Goal: Task Accomplishment & Management: Manage account settings

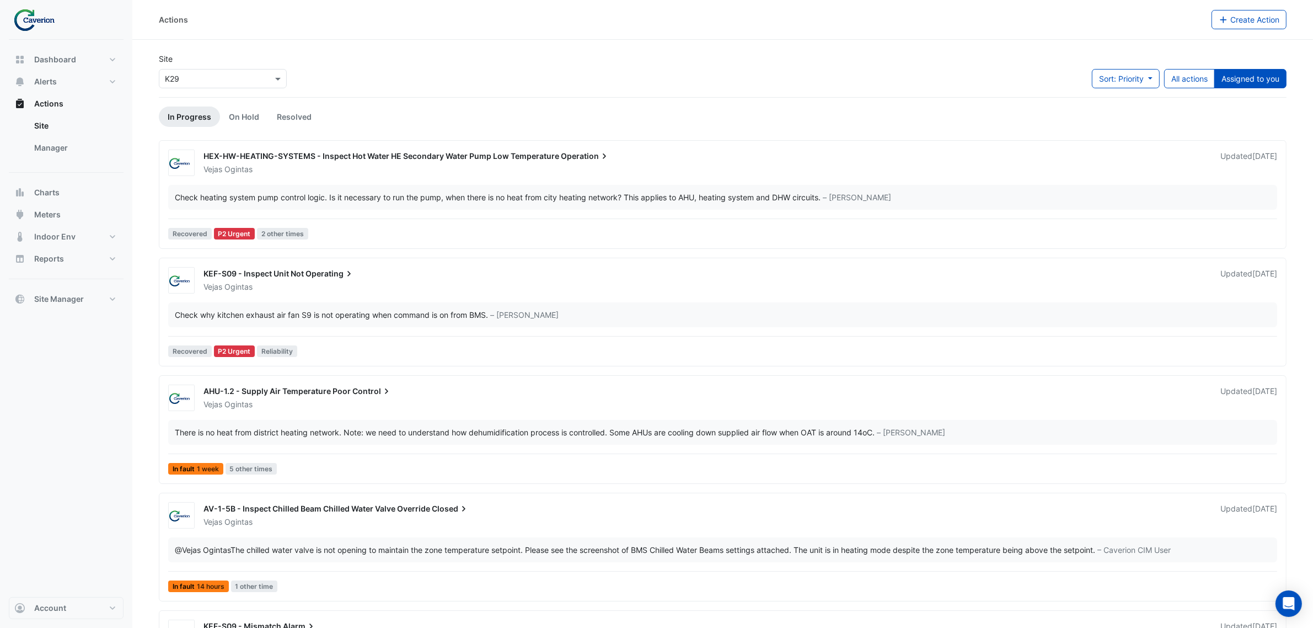
click at [1254, 66] on div "Site × K29 Sort: Priority Priority Updated All actions Assigned to you" at bounding box center [722, 75] width 1141 height 44
click at [1246, 78] on button "Assigned to you" at bounding box center [1250, 78] width 72 height 19
click at [1239, 71] on button "Assigned to you" at bounding box center [1250, 78] width 72 height 19
click at [286, 83] on div "× K29" at bounding box center [223, 78] width 128 height 19
click at [200, 109] on div "Cyber City B" at bounding box center [190, 102] width 63 height 16
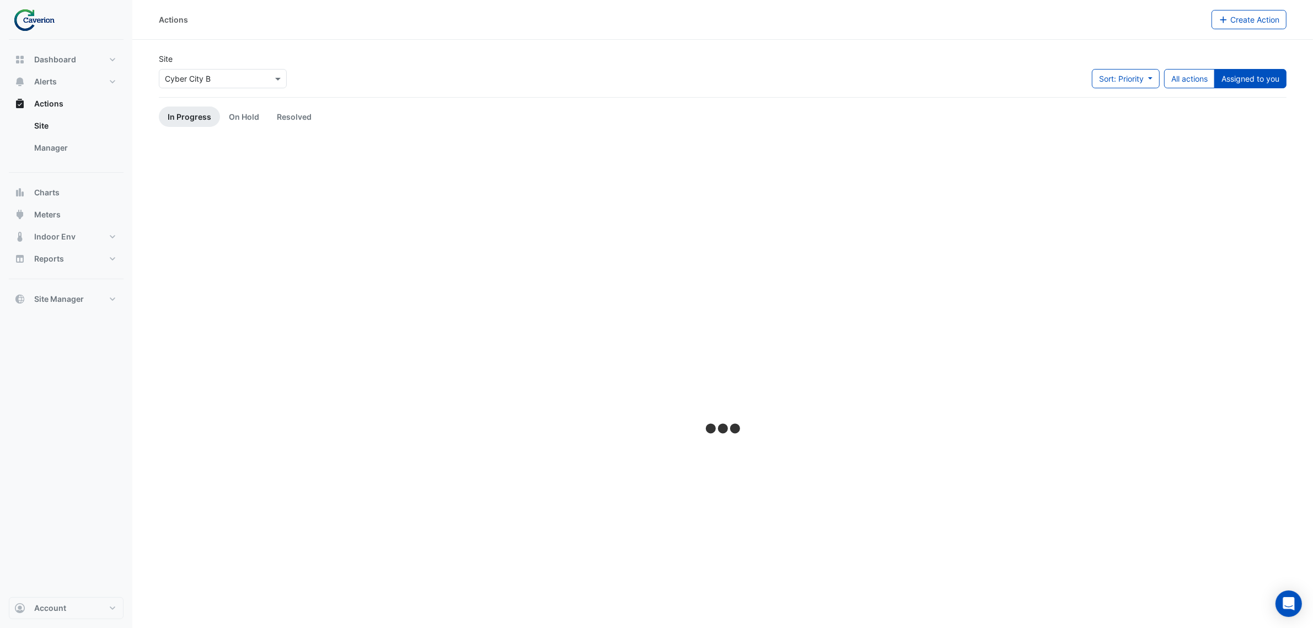
click at [213, 64] on div "Site × Cyber City B" at bounding box center [223, 70] width 128 height 35
click at [200, 78] on input "text" at bounding box center [212, 79] width 94 height 12
click at [572, 42] on section "Site × Cyber City B Cyber City B K29 Sort: Priority Priority Updated All action…" at bounding box center [722, 379] width 1181 height 679
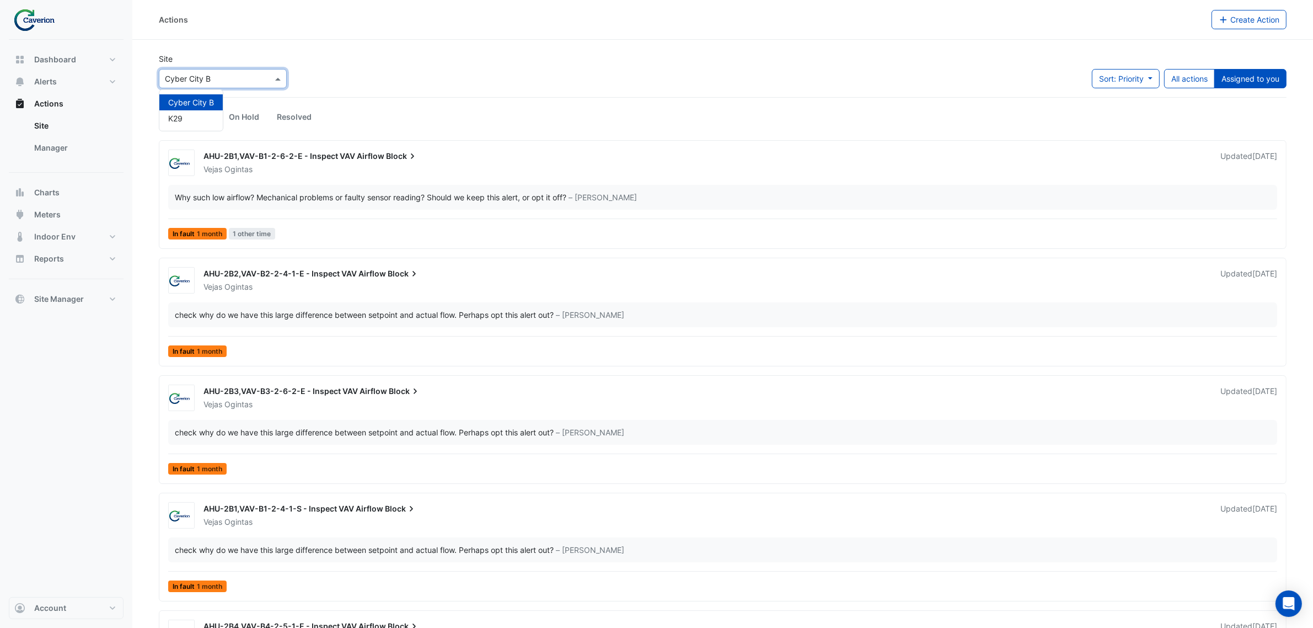
click at [200, 77] on input "text" at bounding box center [212, 79] width 94 height 12
click at [194, 121] on div "K29" at bounding box center [190, 118] width 63 height 16
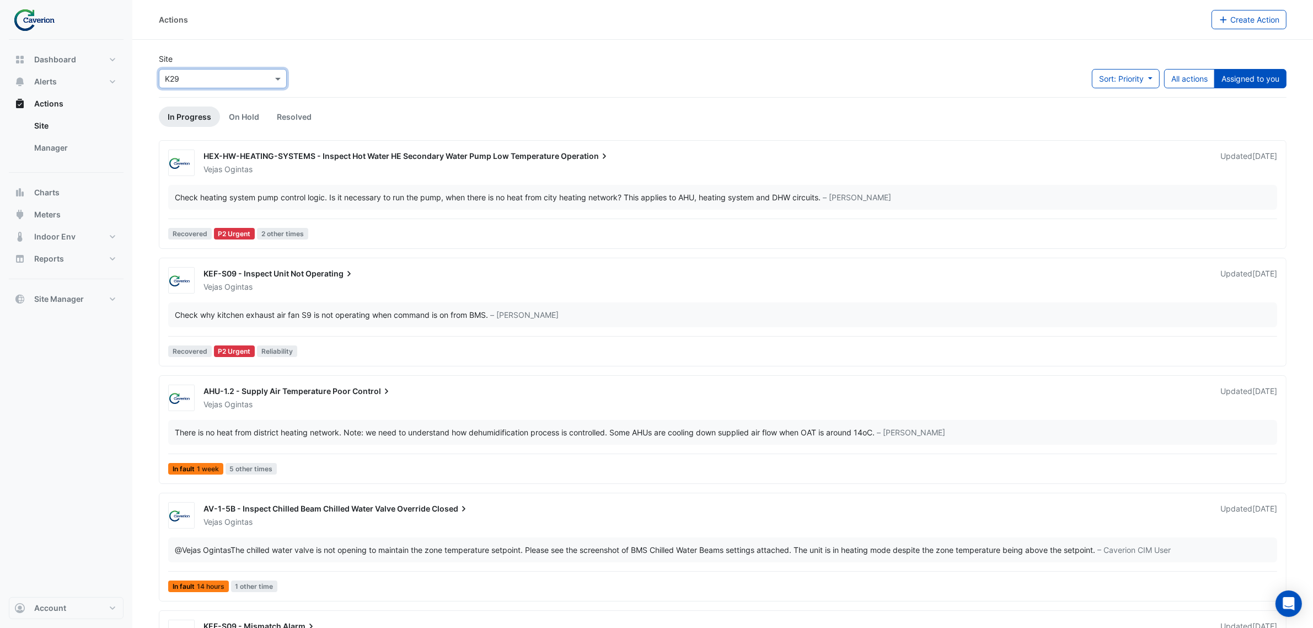
click at [565, 62] on div "Site × K29 Sort: Priority Priority Updated All actions Assigned to you" at bounding box center [722, 75] width 1141 height 44
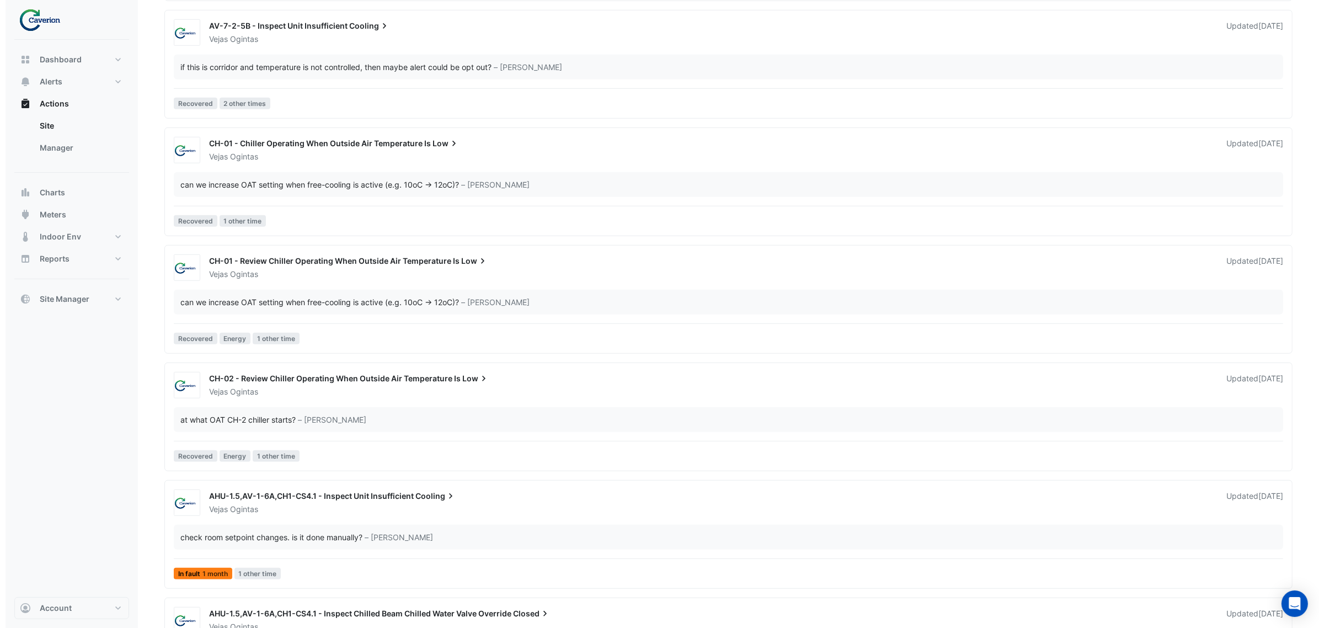
scroll to position [821, 0]
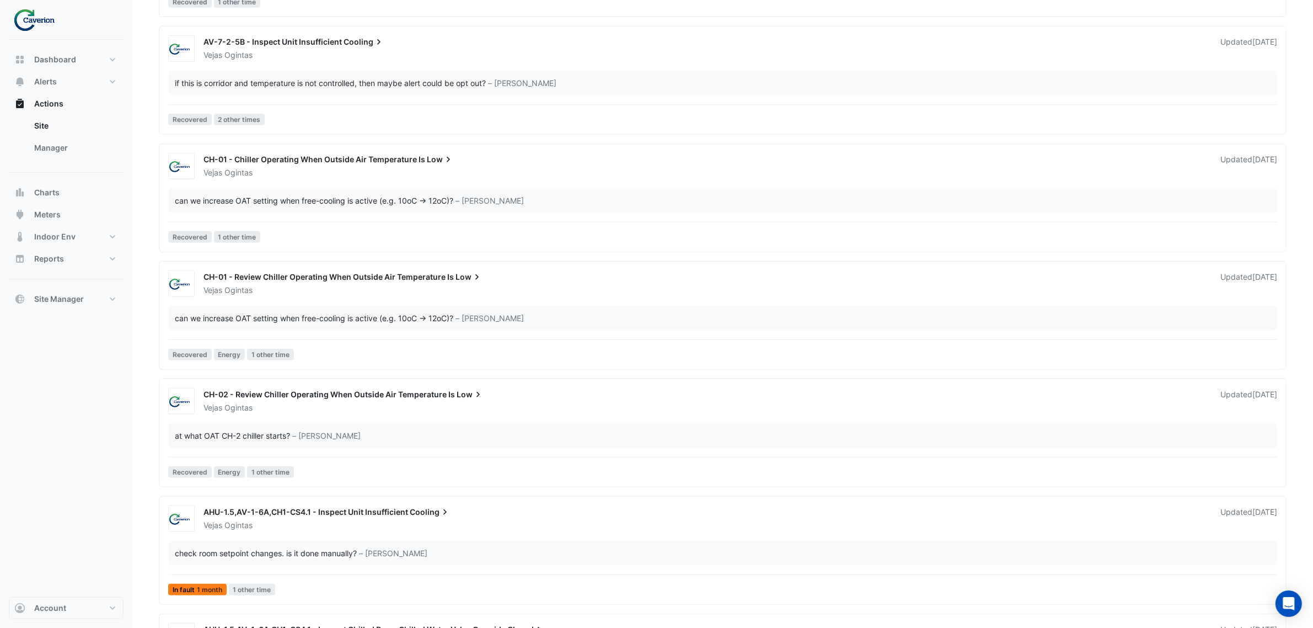
click at [455, 83] on div "if this is corridor and temperature is not controlled, then maybe alert could b…" at bounding box center [330, 83] width 311 height 12
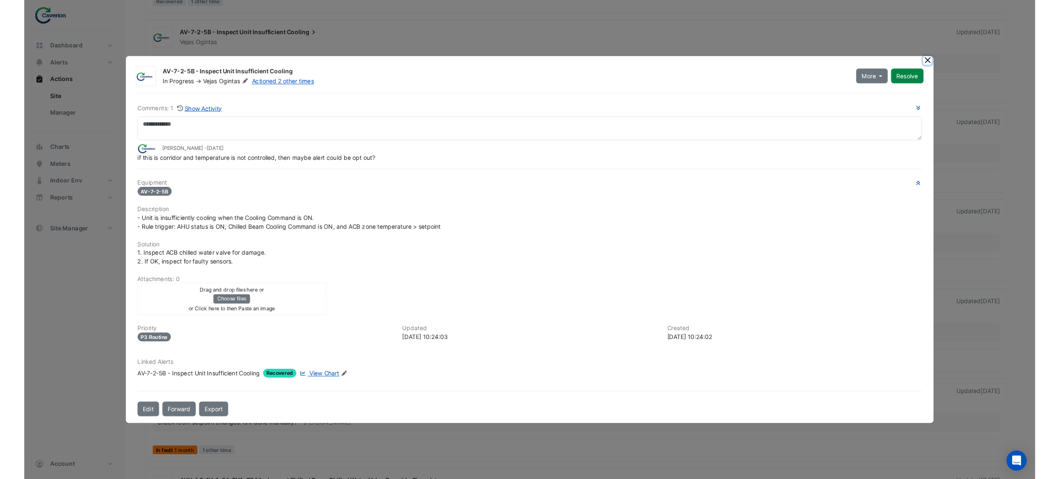
scroll to position [821, 0]
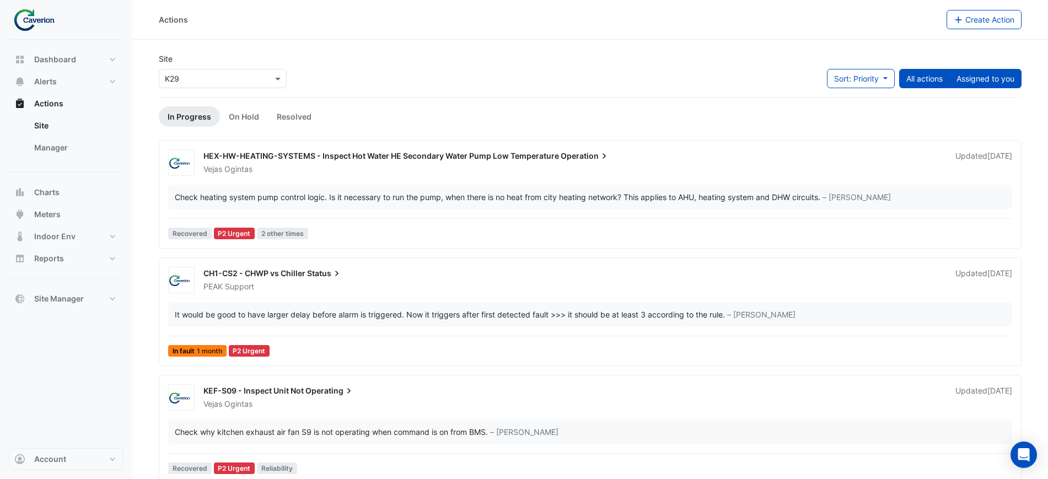
click at [997, 88] on button "Assigned to you" at bounding box center [986, 78] width 72 height 19
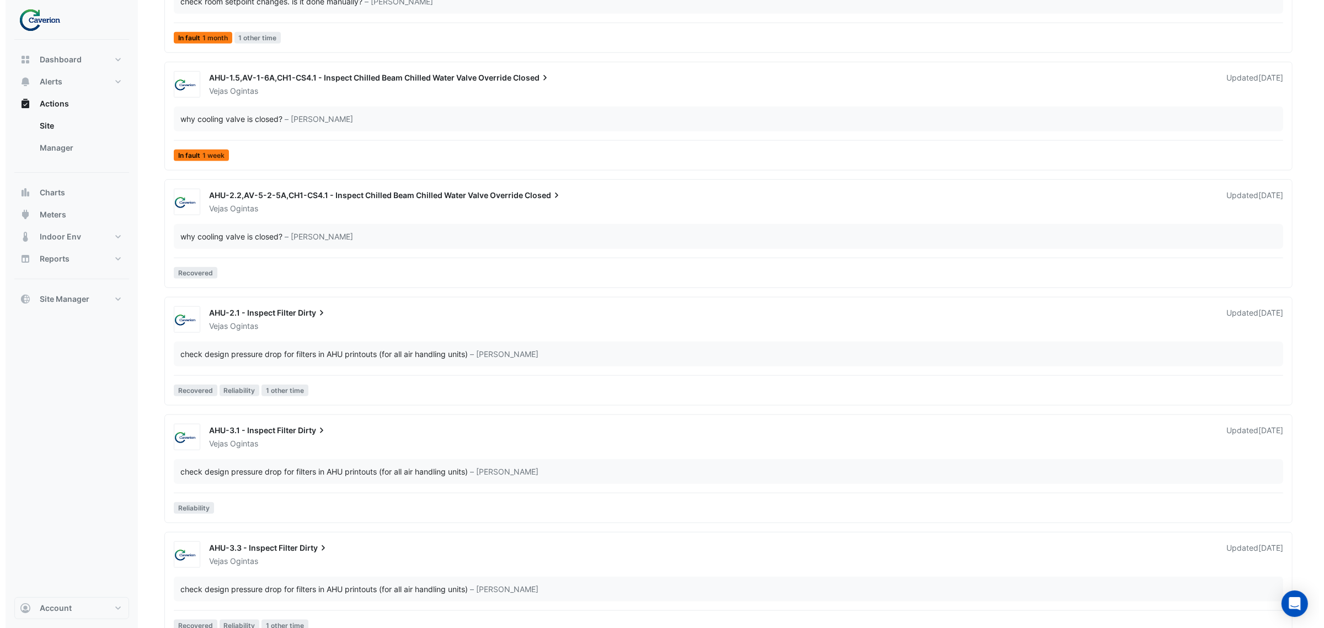
scroll to position [1448, 0]
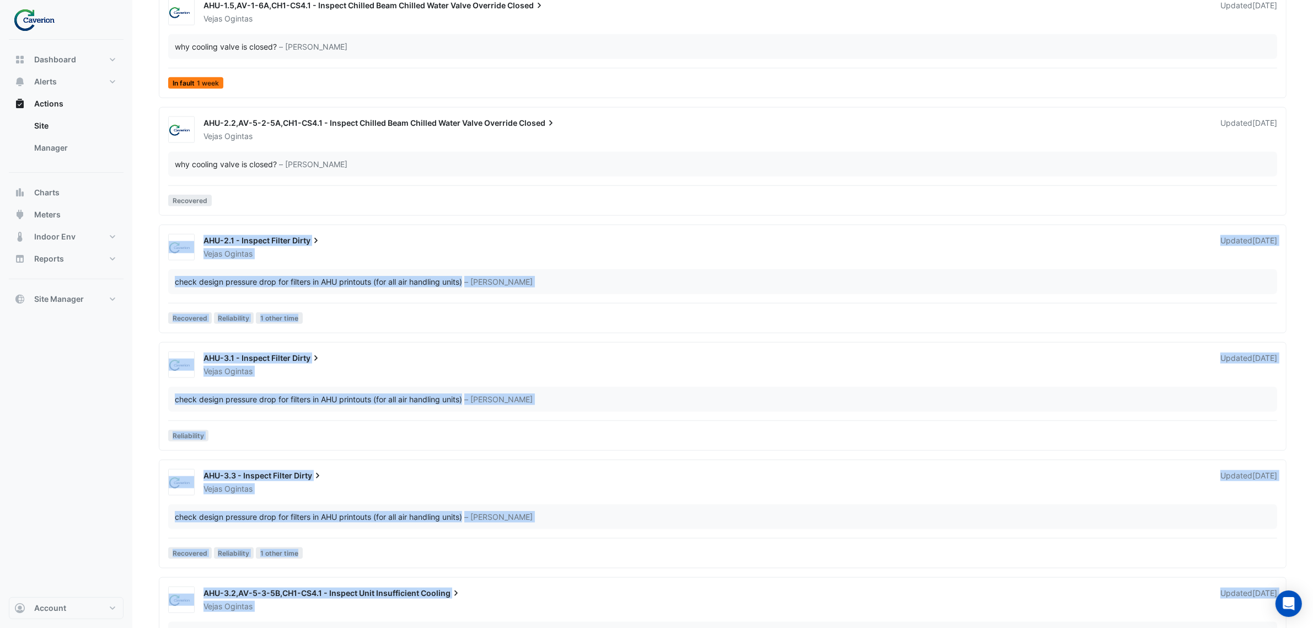
drag, startPoint x: 160, startPoint y: 237, endPoint x: 156, endPoint y: 222, distance: 15.4
click at [156, 222] on section "Site × K29 Sort: Priority Priority Updated All actions Assigned to you In Progr…" at bounding box center [722, 349] width 1181 height 3514
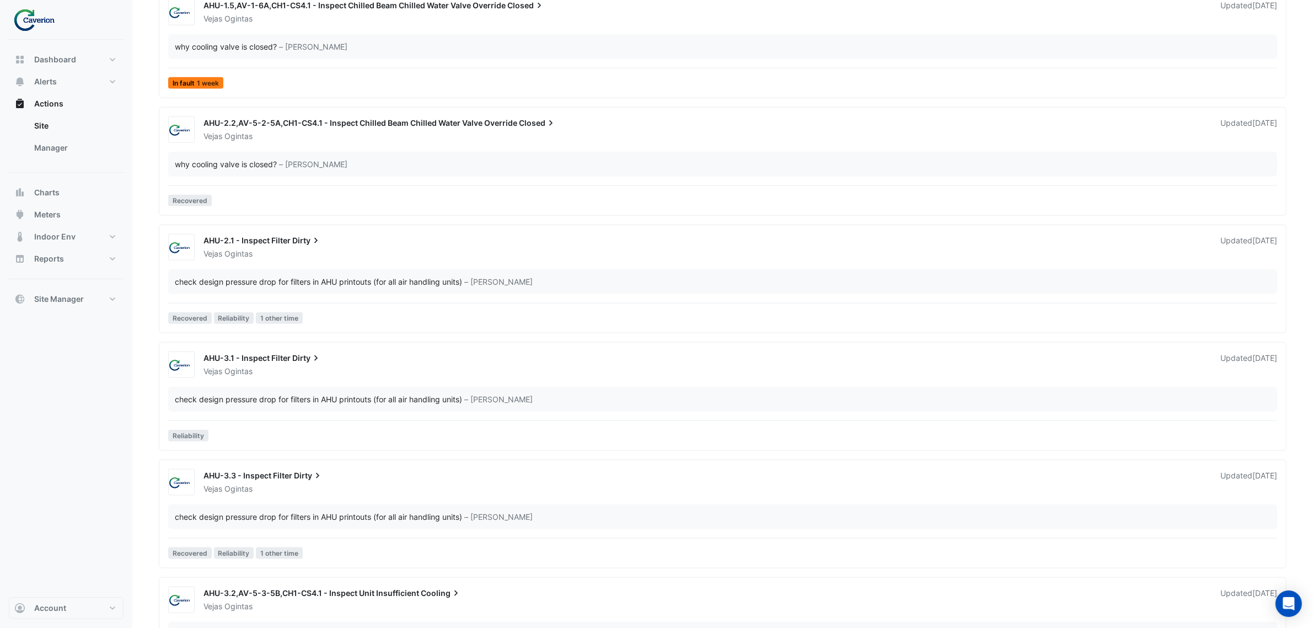
click at [260, 243] on span "AHU-2.1 - Inspect Filter" at bounding box center [247, 239] width 87 height 9
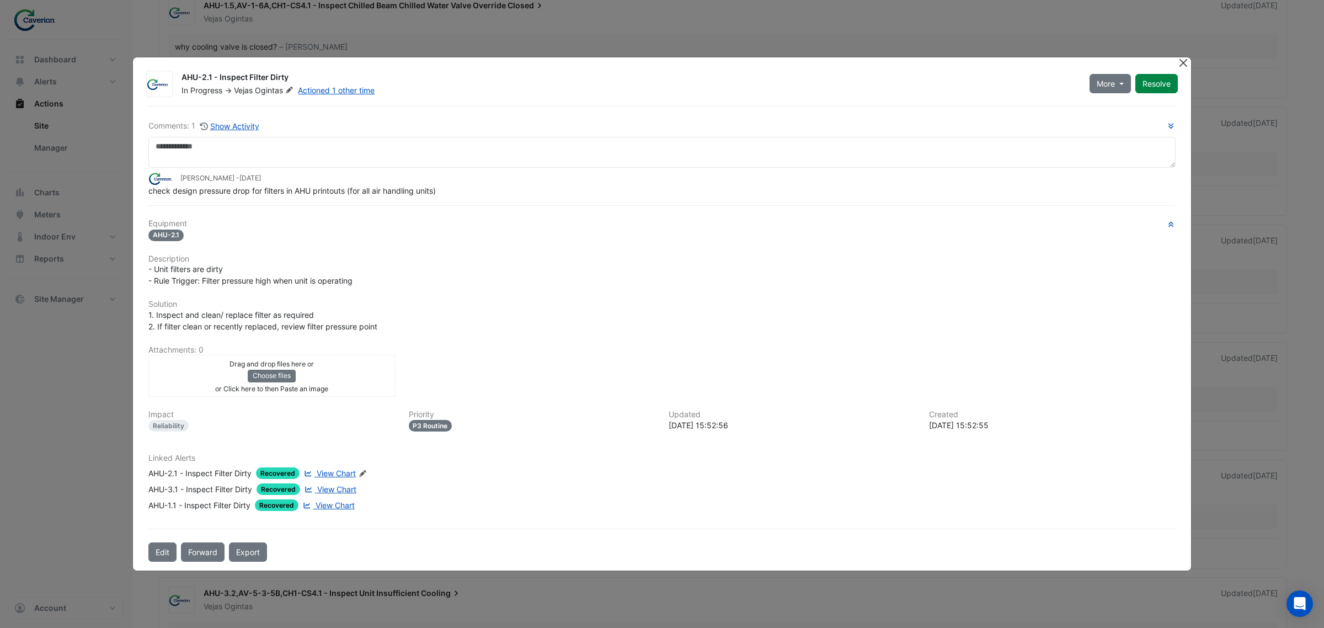
click at [1184, 64] on button "Close" at bounding box center [1183, 63] width 12 height 12
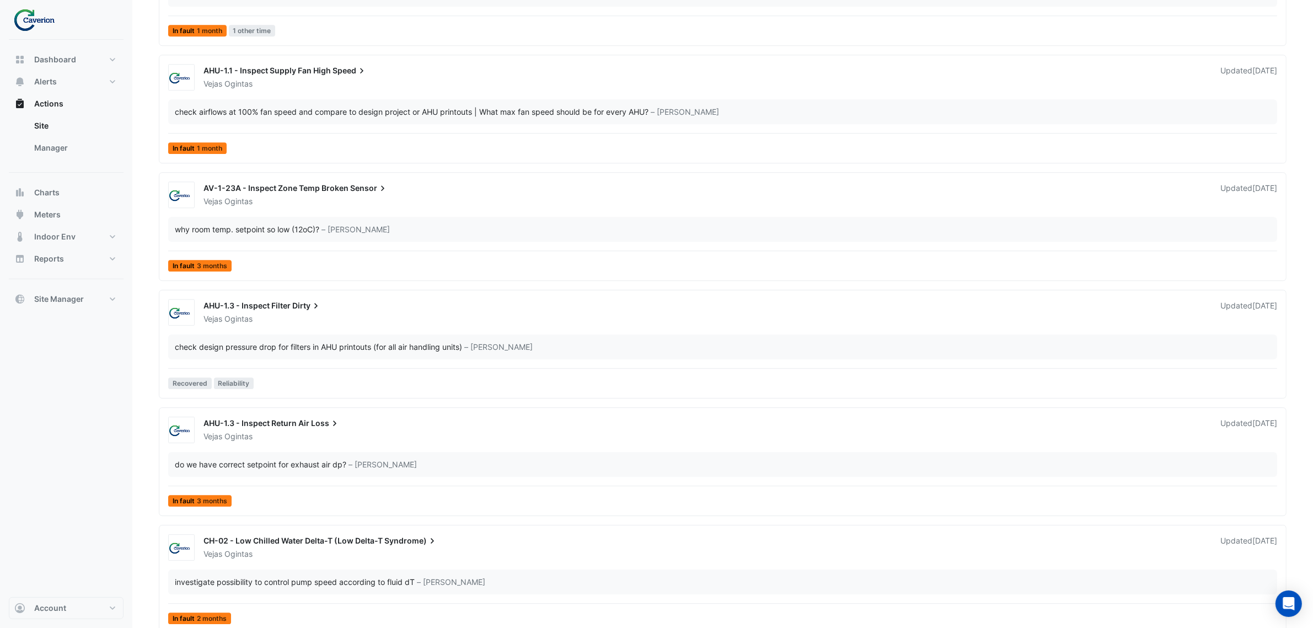
scroll to position [3811, 0]
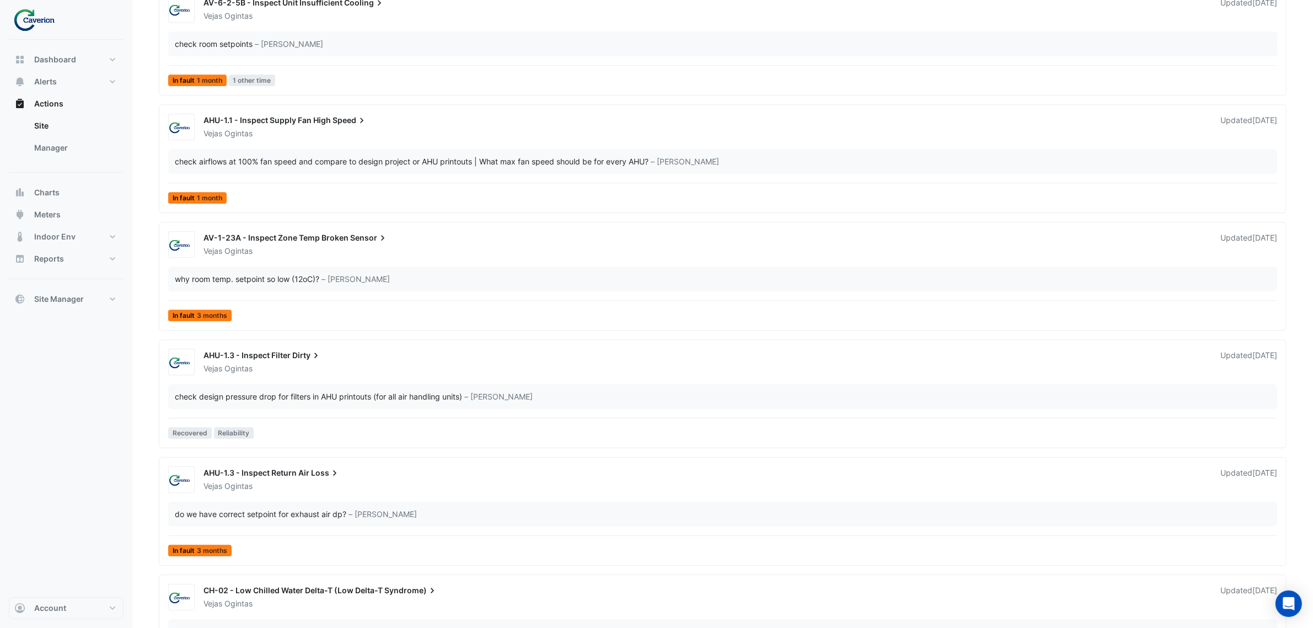
click at [640, 405] on div "check design pressure drop for filters in AHU printouts (for all air handling u…" at bounding box center [722, 396] width 1109 height 25
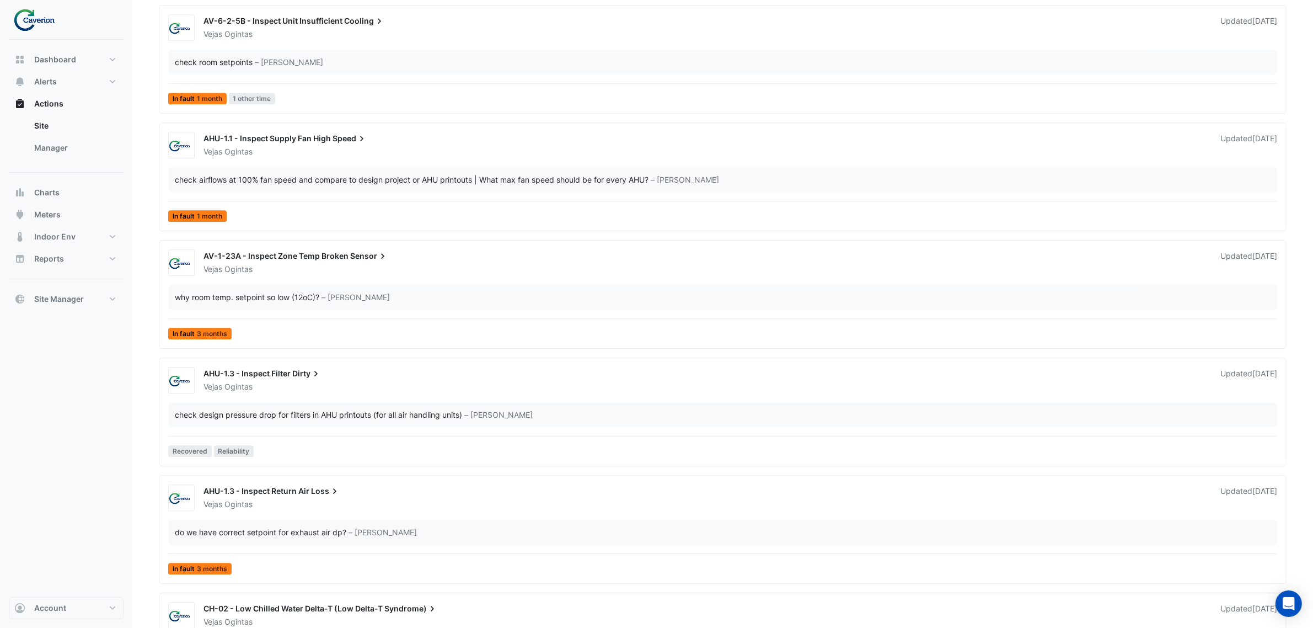
scroll to position [3811, 0]
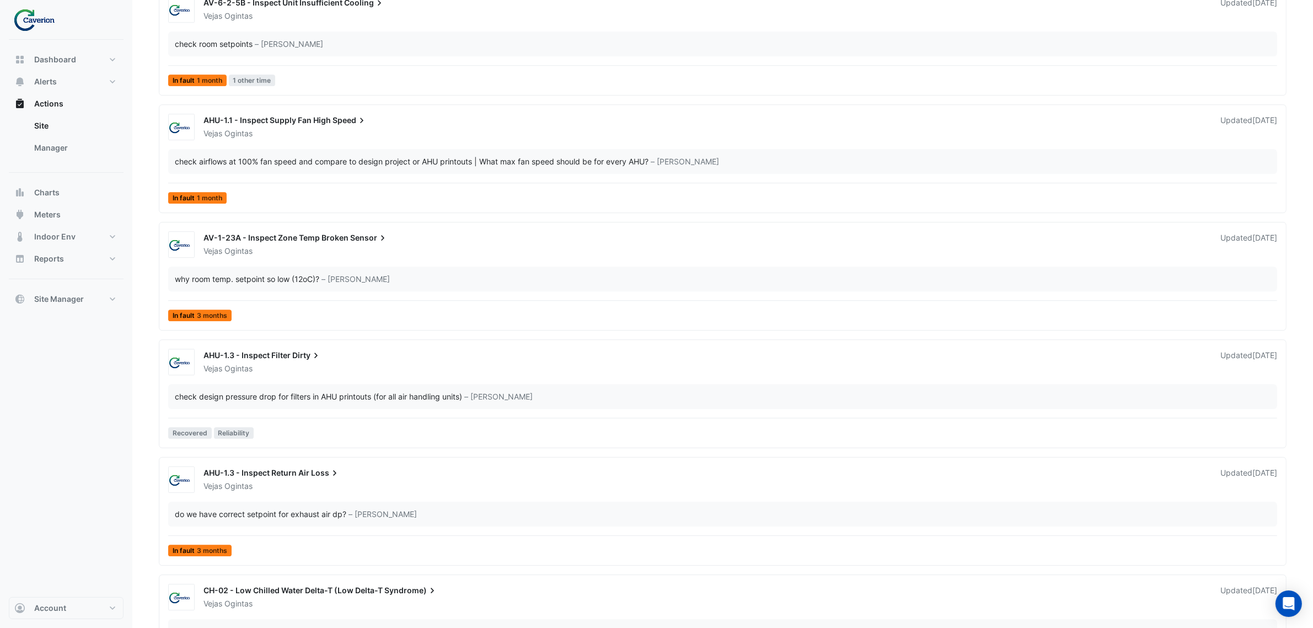
click at [303, 364] on div "Vejas Ogintas" at bounding box center [705, 368] width 1006 height 11
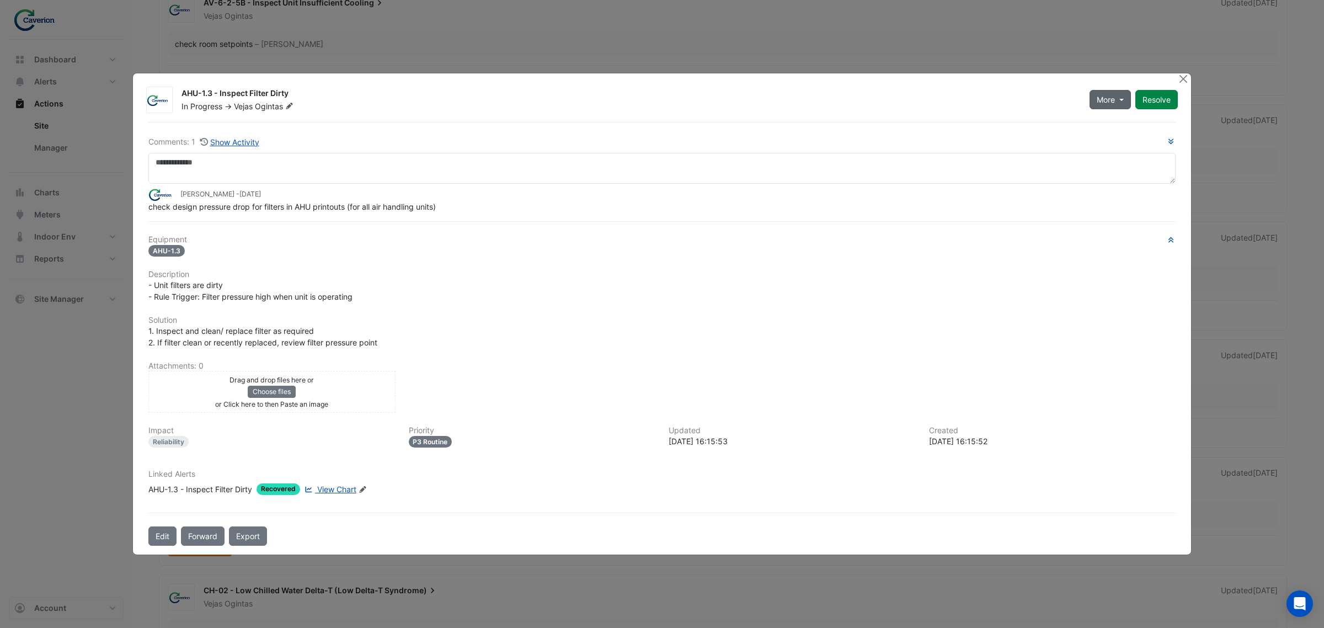
click at [1125, 98] on button "More" at bounding box center [1109, 99] width 41 height 19
click at [580, 108] on div "In Progress -> Vejas Ogintas" at bounding box center [628, 106] width 897 height 11
drag, startPoint x: 160, startPoint y: 208, endPoint x: 489, endPoint y: 196, distance: 328.4
click at [489, 196] on app-ticket-comment "Tomas Jonkaitis - 1 month and 22 days ago check design pressure drop for filter…" at bounding box center [661, 200] width 1027 height 24
click at [490, 196] on div "Tomas Jonkaitis - 1 month and 22 days ago" at bounding box center [661, 194] width 1027 height 13
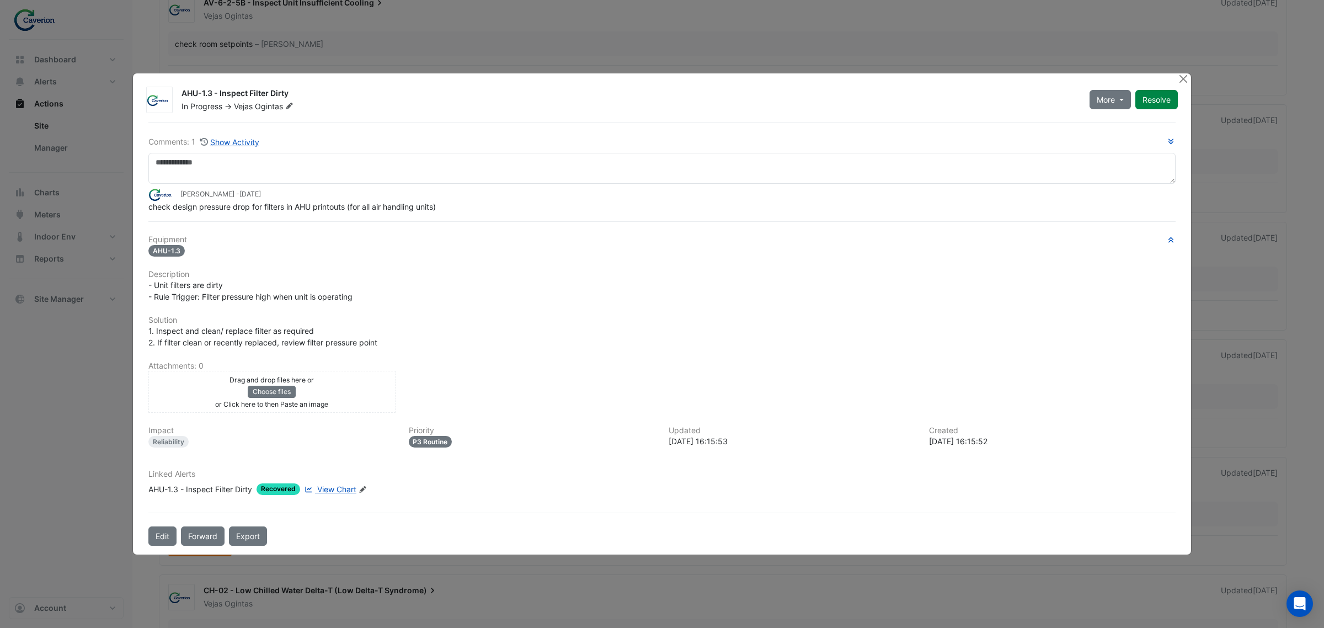
drag, startPoint x: 182, startPoint y: 93, endPoint x: 314, endPoint y: 95, distance: 132.4
click at [314, 95] on div "AHU-1.3 - Inspect Filter Dirty" at bounding box center [628, 94] width 895 height 13
copy div "AHU-1.3 - Inspect Filter Dirty"
drag, startPoint x: 178, startPoint y: 293, endPoint x: 395, endPoint y: 287, distance: 217.9
click at [395, 287] on div "- Unit filters are dirty - Rule Trigger: Filter pressure high when unit is oper…" at bounding box center [661, 290] width 1027 height 23
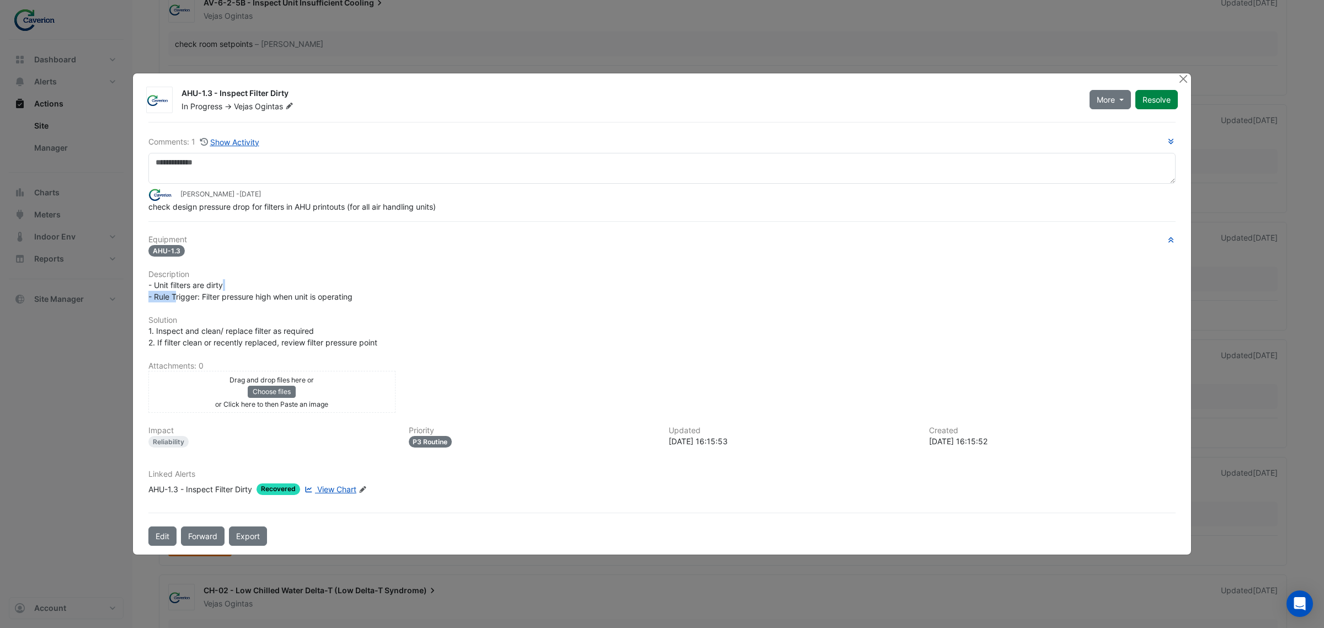
click at [395, 287] on div "- Unit filters are dirty - Rule Trigger: Filter pressure high when unit is oper…" at bounding box center [661, 290] width 1027 height 23
drag, startPoint x: 334, startPoint y: 291, endPoint x: 372, endPoint y: 288, distance: 38.1
click at [370, 288] on div "- Unit filters are dirty - Rule Trigger: Filter pressure high when unit is oper…" at bounding box center [661, 290] width 1027 height 23
click at [372, 288] on div "- Unit filters are dirty - Rule Trigger: Filter pressure high when unit is oper…" at bounding box center [661, 290] width 1027 height 23
click at [276, 291] on span "- Unit filters are dirty - Rule Trigger: Filter pressure high when unit is oper…" at bounding box center [250, 290] width 204 height 21
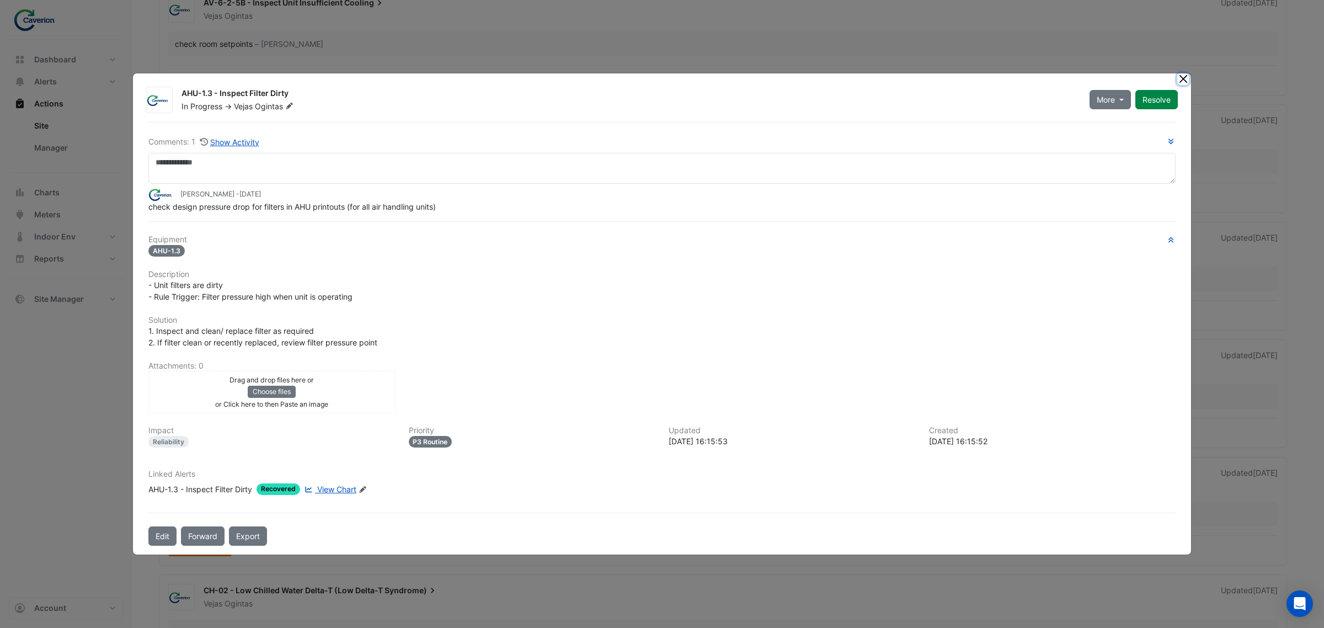
click at [1184, 76] on button "Close" at bounding box center [1183, 79] width 12 height 12
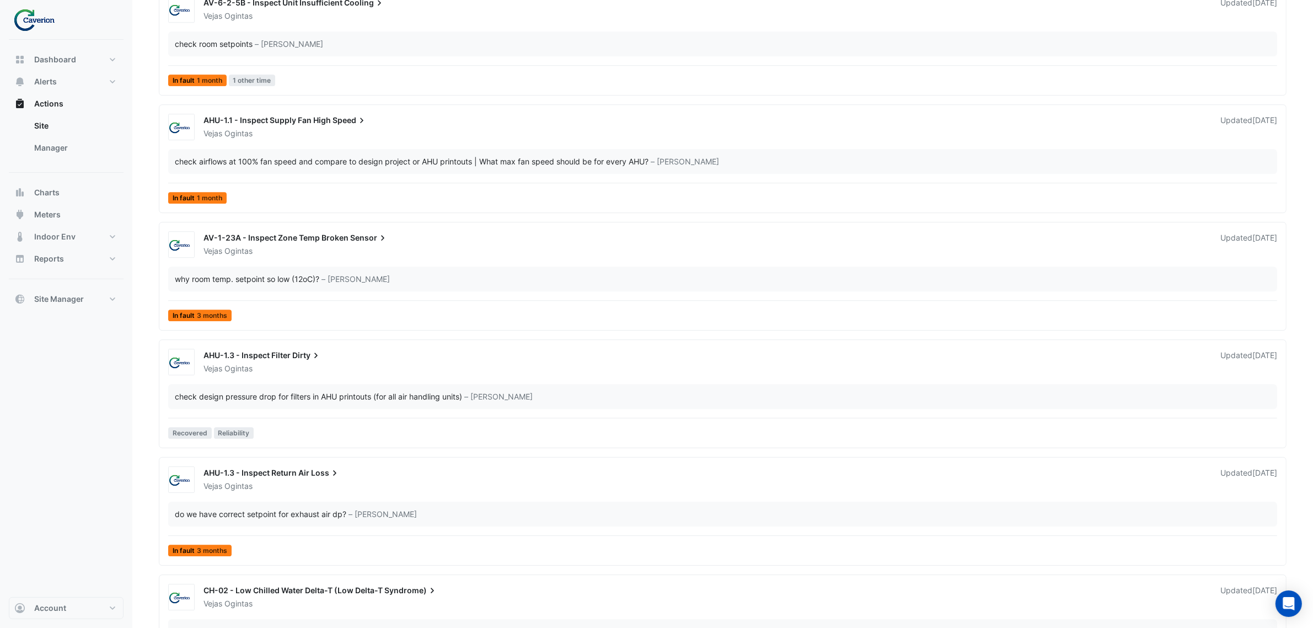
click at [88, 406] on div "Dashboard Portfolio Ratings Performance Alerts Site Rules Templates Actions Sit…" at bounding box center [66, 318] width 115 height 557
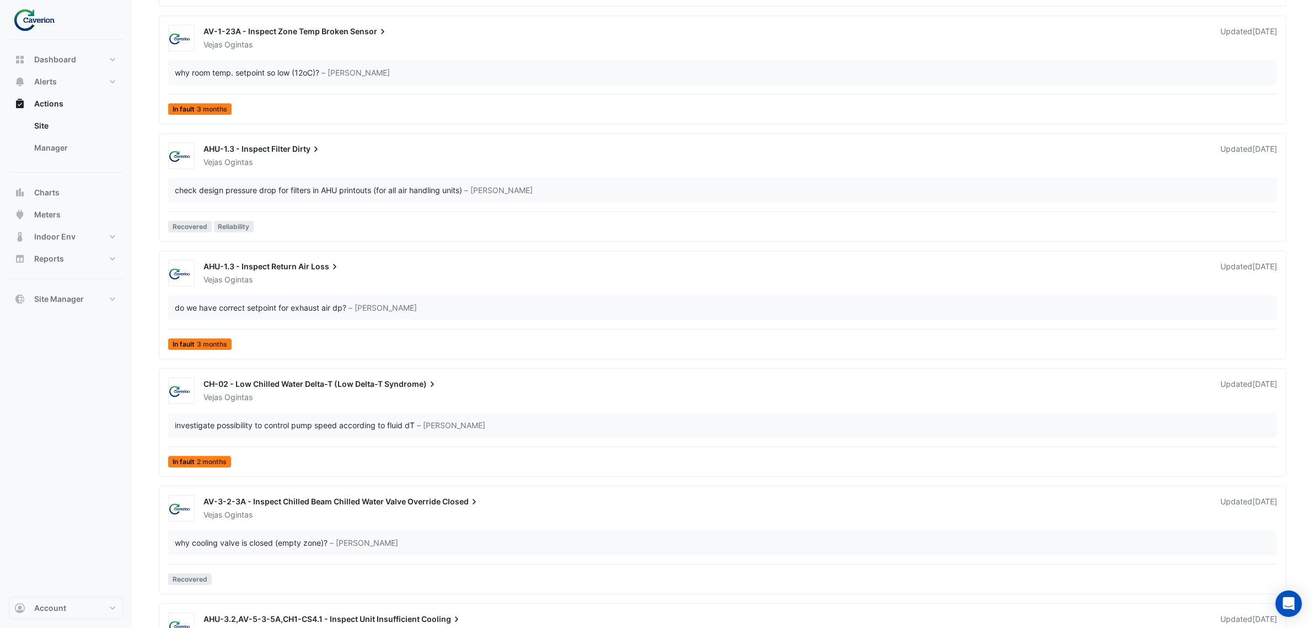
scroll to position [3604, 0]
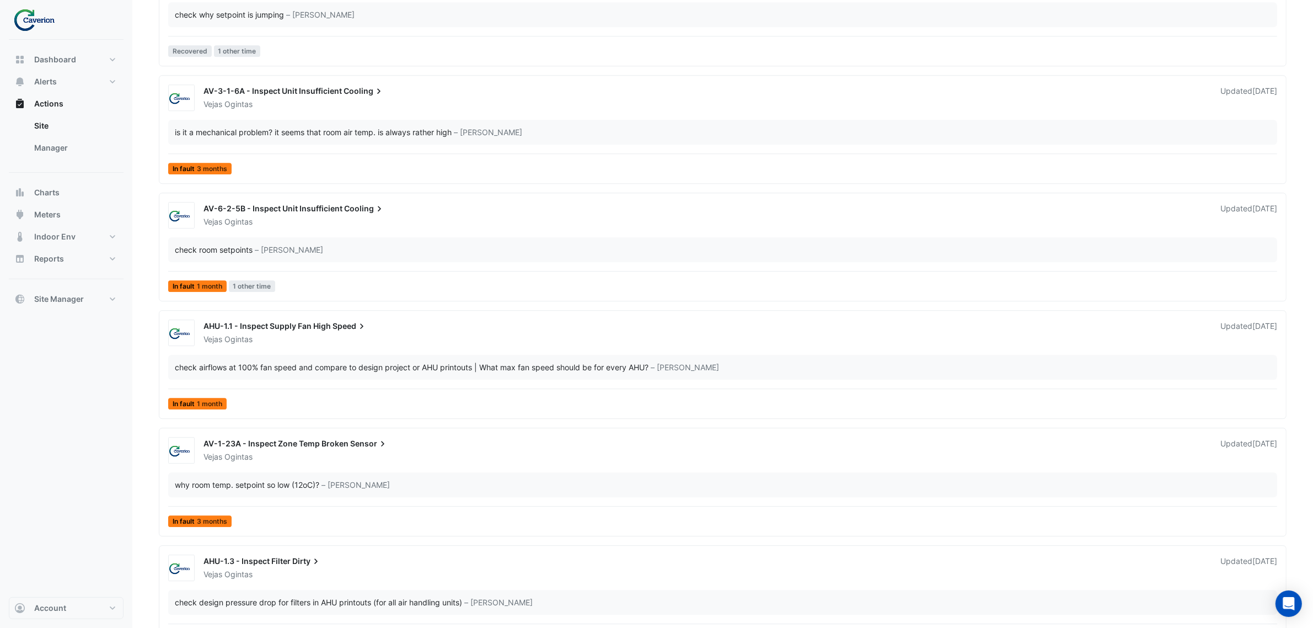
drag, startPoint x: 375, startPoint y: 326, endPoint x: 73, endPoint y: 378, distance: 306.7
click at [75, 404] on div "Dashboard Portfolio Ratings Performance Alerts Site Rules Templates Actions Sit…" at bounding box center [66, 318] width 115 height 557
drag, startPoint x: 354, startPoint y: 330, endPoint x: 200, endPoint y: 331, distance: 153.9
click at [200, 331] on div "AHU-1.1 - Inspect Supply Fan High Speed Vejas Ogintas" at bounding box center [705, 332] width 1017 height 24
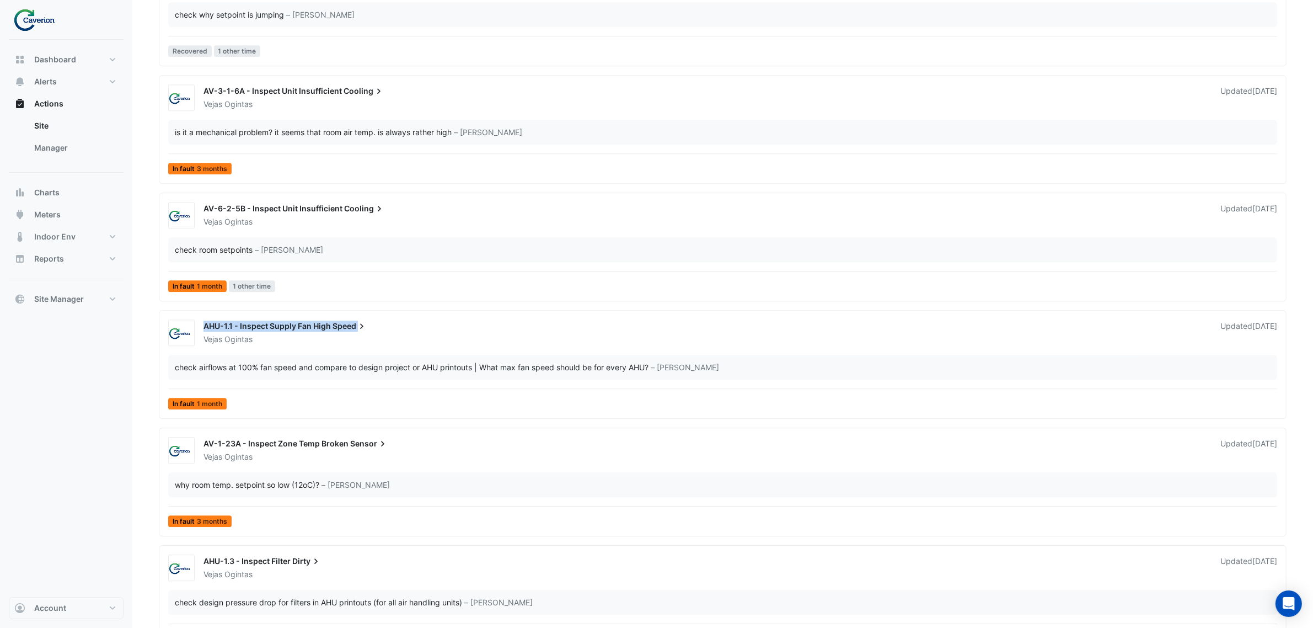
copy div "AHU-1.1 - Inspect Supply Fan High Speed"
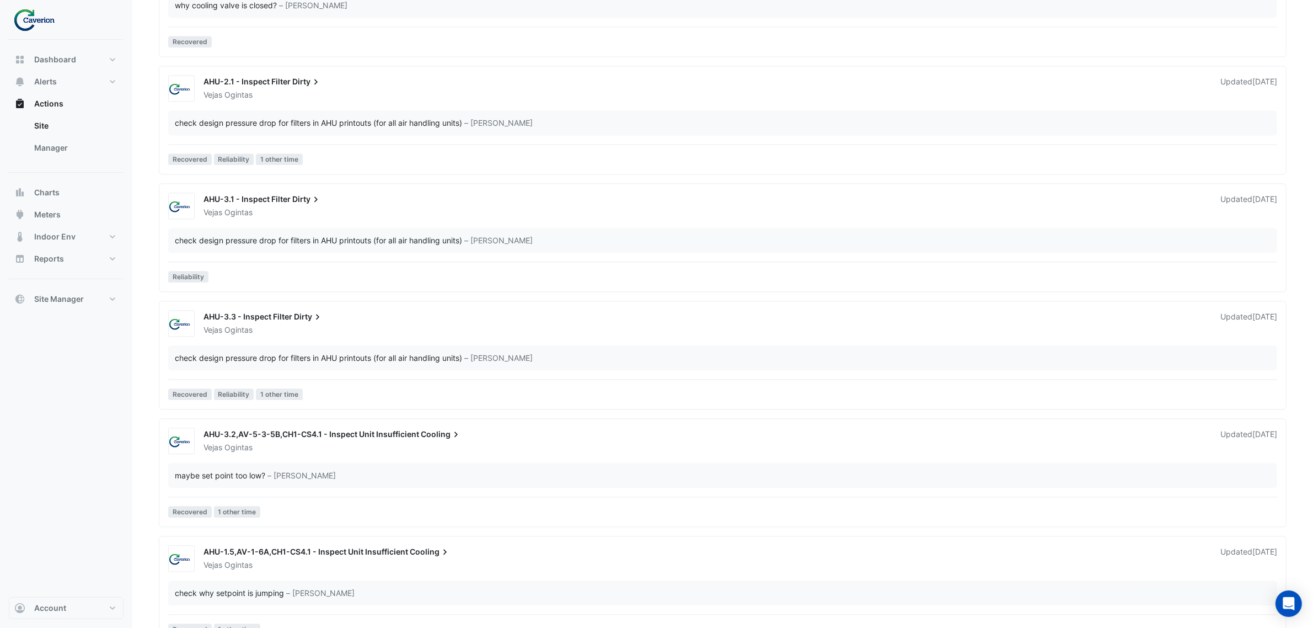
scroll to position [2984, 0]
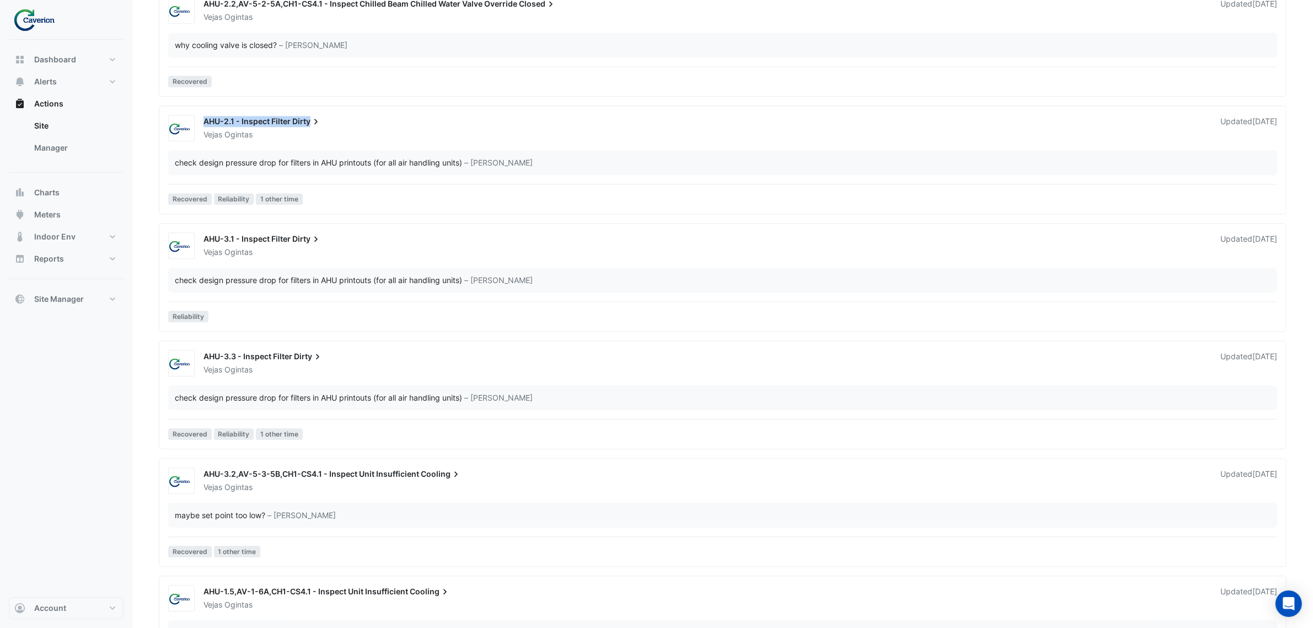
copy div "AHU-2.1 - Inspect Filter Dirty"
drag, startPoint x: 204, startPoint y: 122, endPoint x: 328, endPoint y: 119, distance: 124.1
click at [328, 119] on div "AHU-2.1 - Inspect Filter Dirty" at bounding box center [706, 122] width 1004 height 13
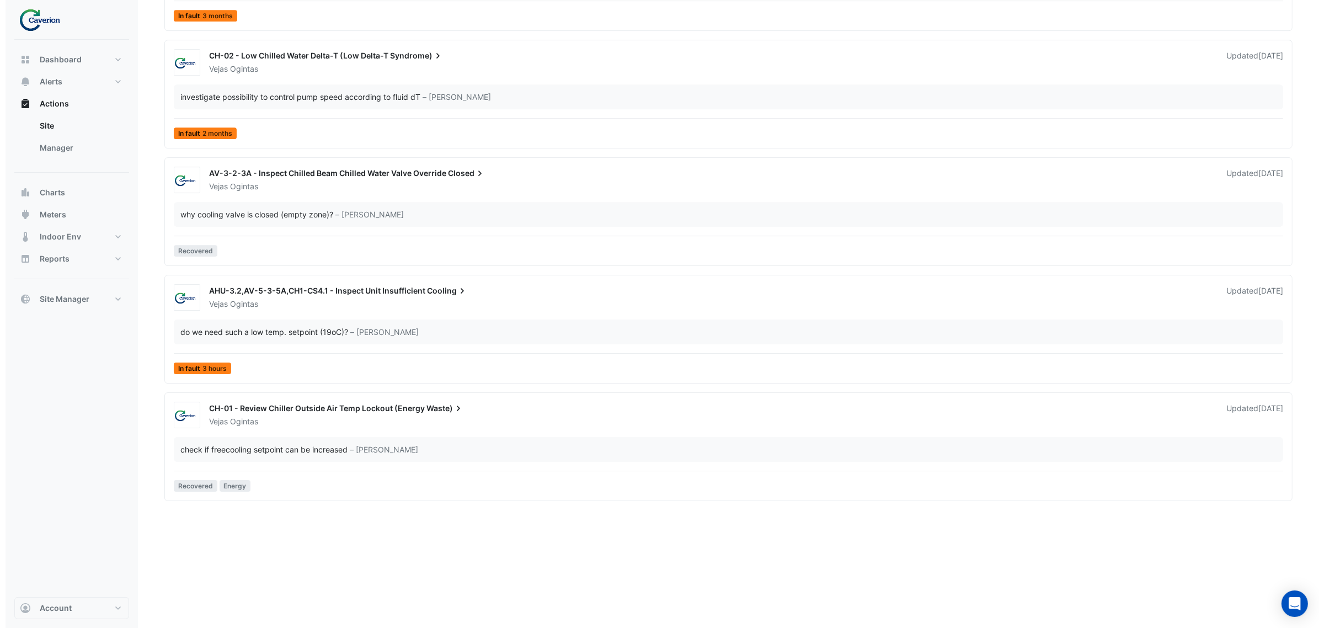
scroll to position [4467, 0]
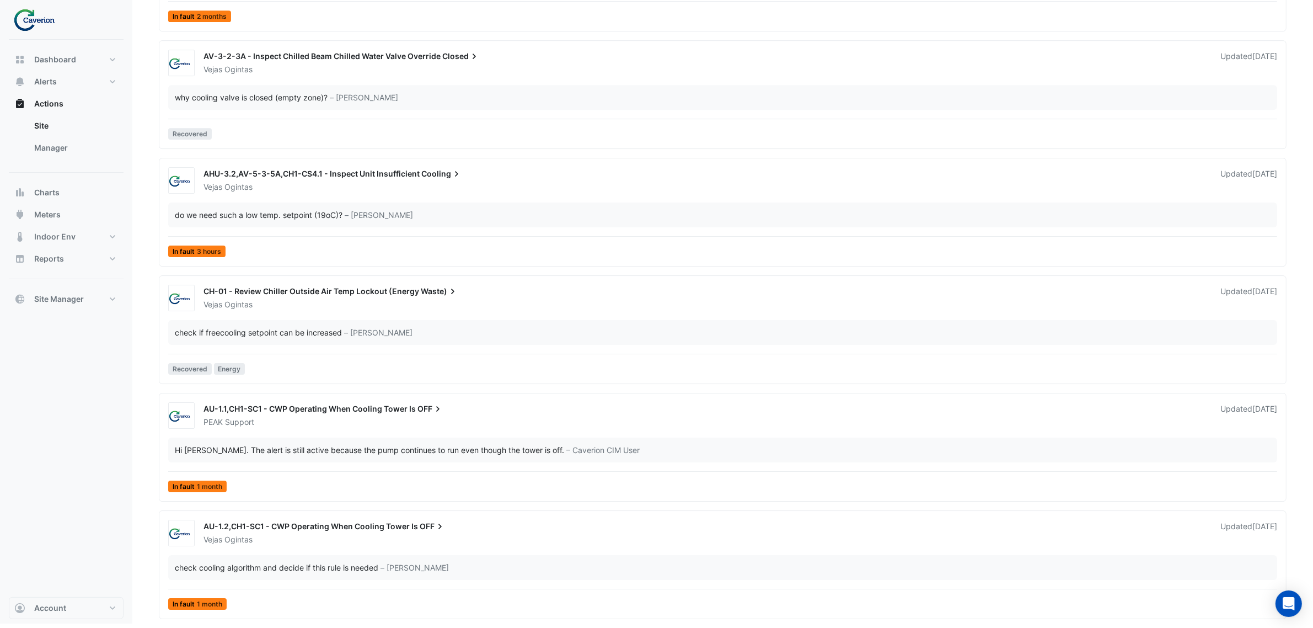
click at [258, 398] on app-escalated-ticket-summary "AU-1.1,CH1-SC1 - CWP Operating When Cooling Tower Is OFF PEAK Support Updated 1…" at bounding box center [723, 447] width 1118 height 99
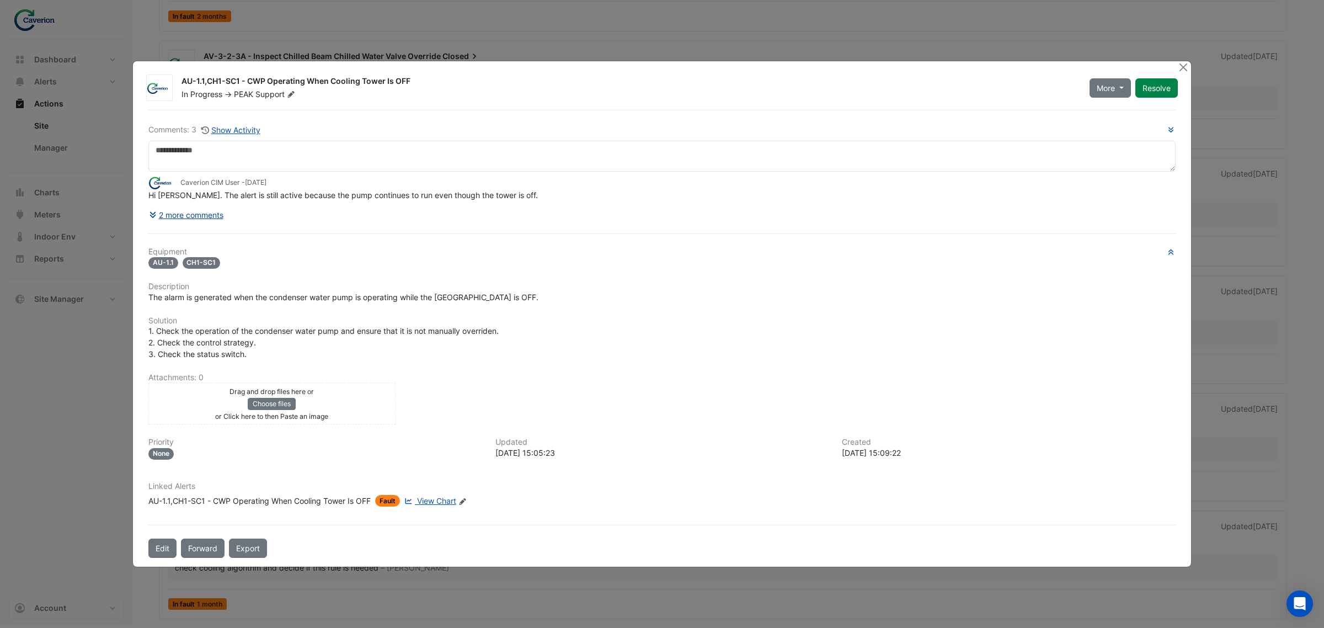
click at [190, 217] on button "2 more comments" at bounding box center [186, 214] width 76 height 19
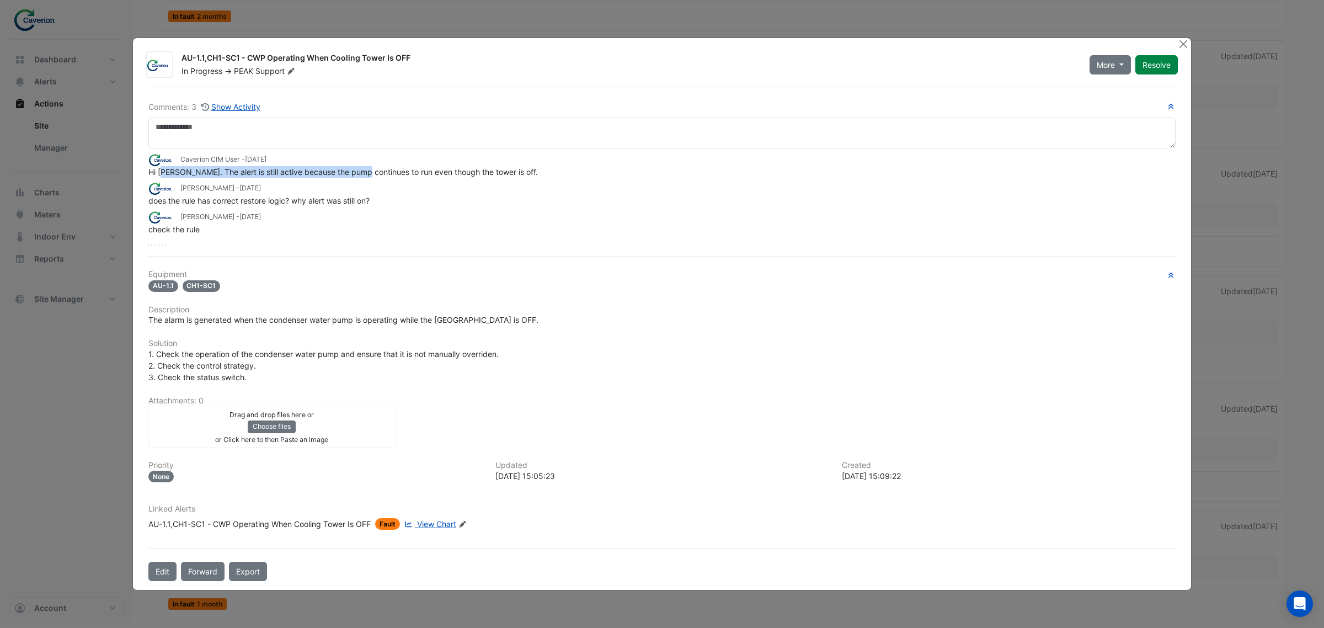
drag, startPoint x: 164, startPoint y: 174, endPoint x: 371, endPoint y: 173, distance: 206.8
click at [368, 174] on span "Hi Tomas. The alert is still active because the pump continues to run even thou…" at bounding box center [342, 171] width 389 height 9
click at [1186, 42] on button "Close" at bounding box center [1183, 44] width 12 height 12
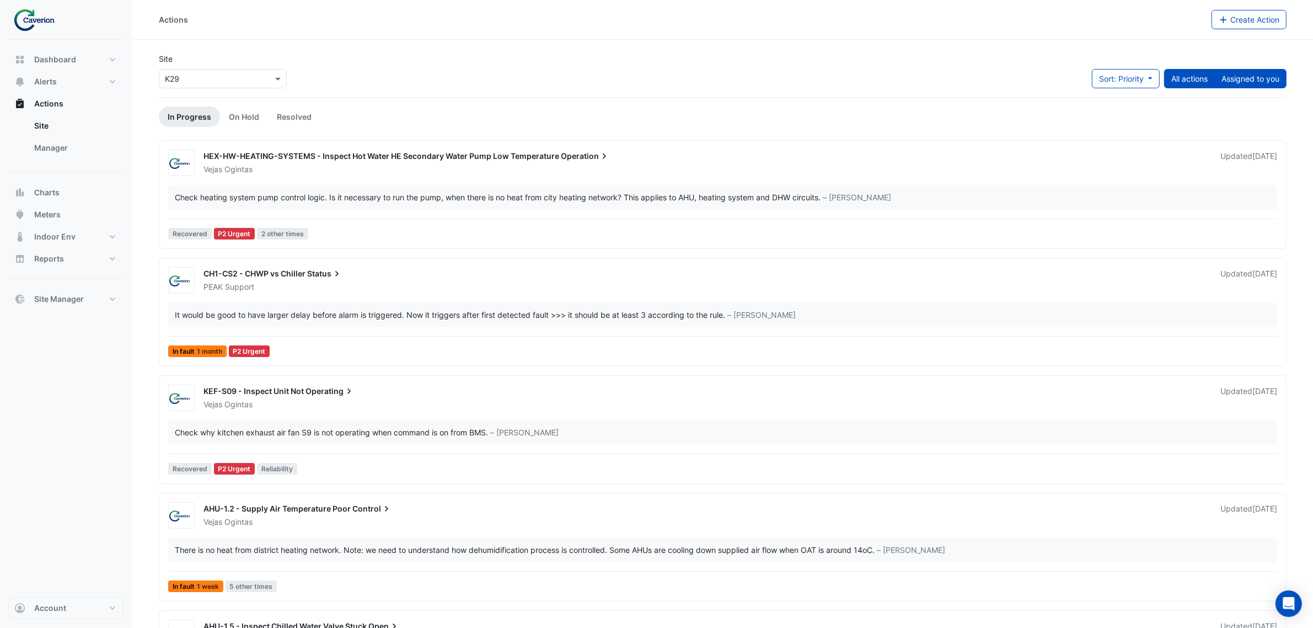
click at [1230, 82] on button "Assigned to you" at bounding box center [1250, 78] width 72 height 19
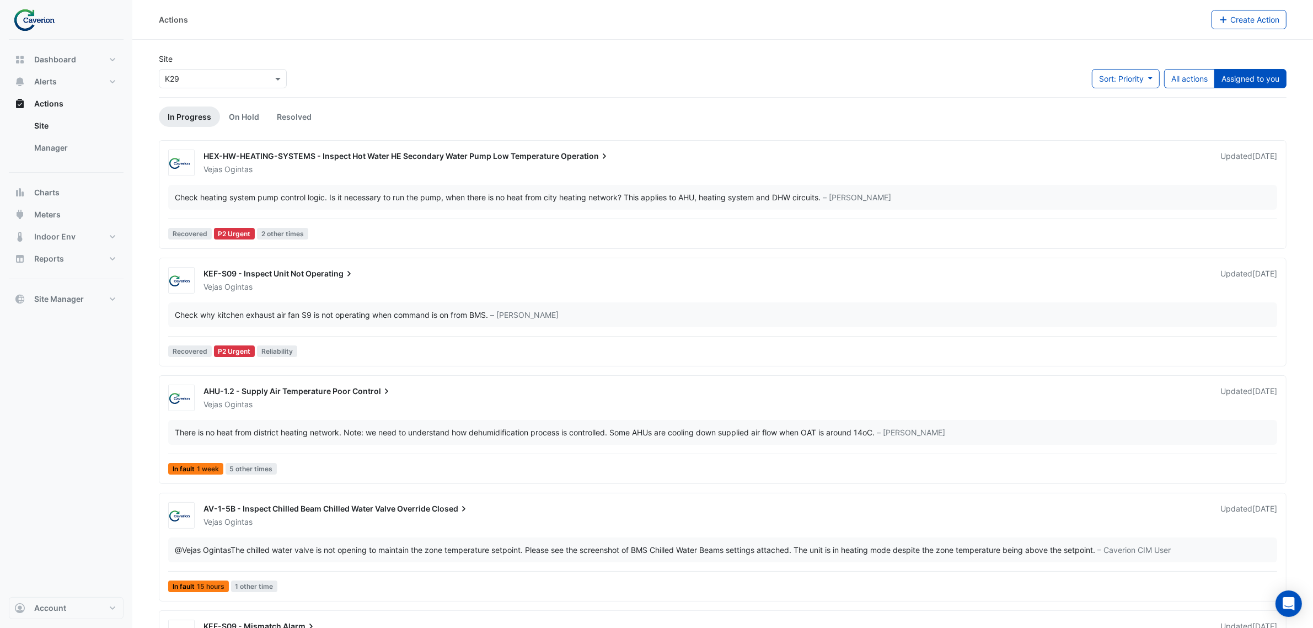
click at [745, 86] on div "Site × K29 Sort: Priority Priority Updated All actions Assigned to you" at bounding box center [722, 75] width 1141 height 44
click at [848, 62] on div "Site × K29 Sort: Priority Priority Updated All actions Assigned to you" at bounding box center [722, 75] width 1141 height 44
click at [974, 66] on div "Site × K29 Sort: Priority Priority Updated All actions Assigned to you" at bounding box center [722, 75] width 1141 height 44
click at [342, 268] on span "Operating" at bounding box center [330, 273] width 49 height 11
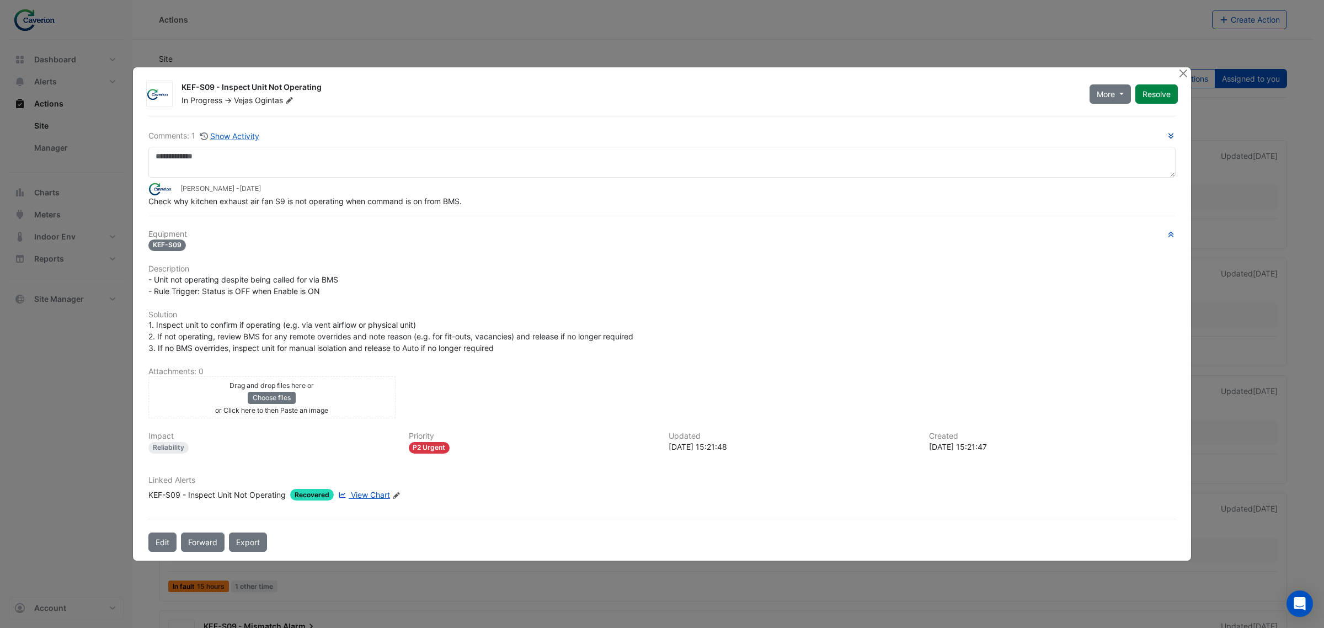
click at [1170, 134] on icon "button" at bounding box center [1170, 135] width 8 height 7
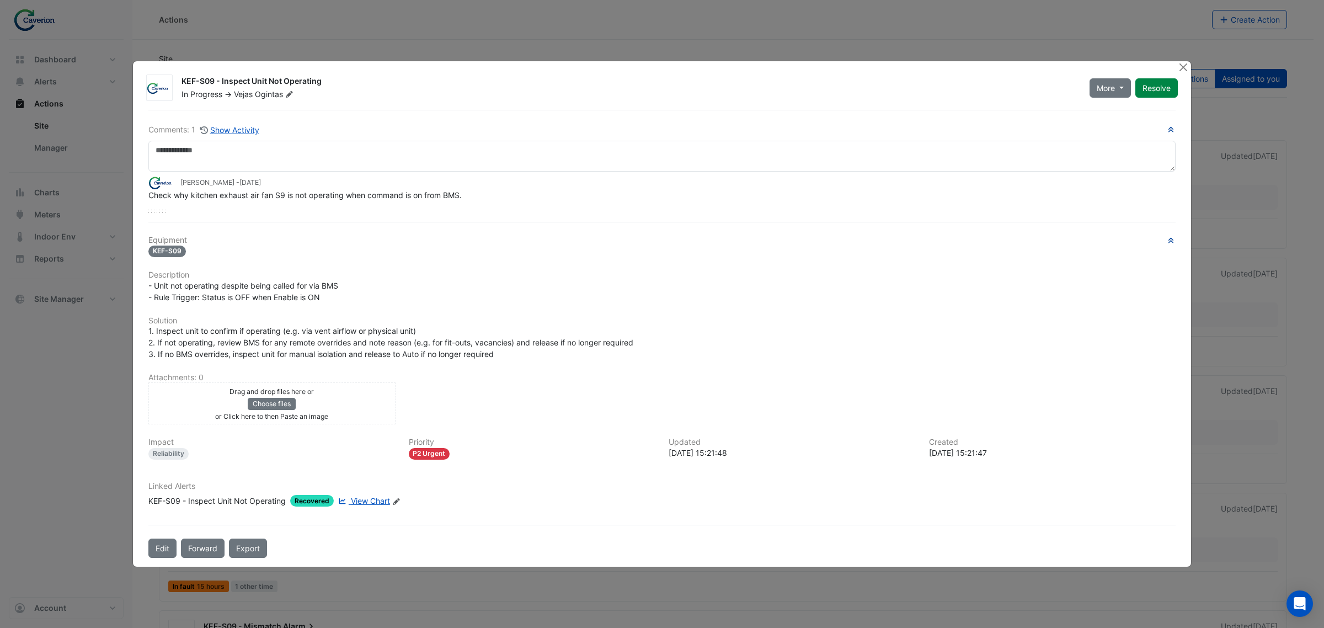
click at [1168, 240] on icon "button" at bounding box center [1170, 241] width 5 height 6
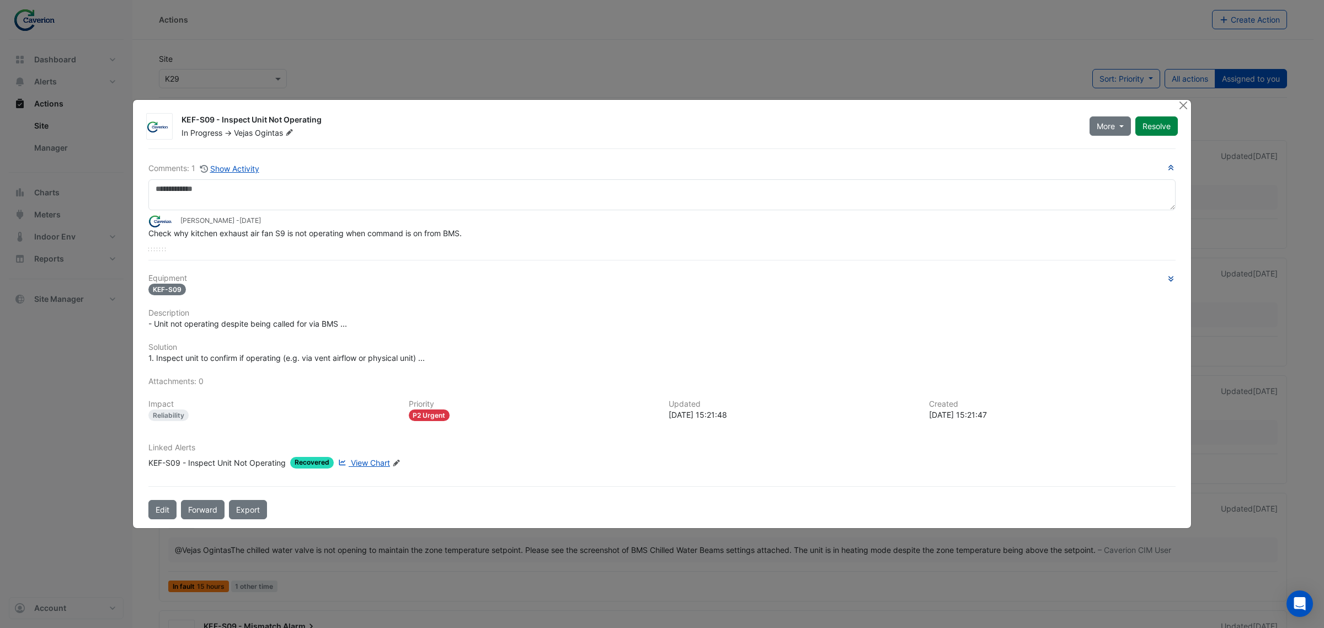
click at [1173, 109] on div "KEF-S09 - Inspect Unit Not Operating In Progress -> Vejas Ogintas More On Hold …" at bounding box center [662, 314] width 1058 height 428
click at [1179, 103] on button "Close" at bounding box center [1183, 106] width 12 height 12
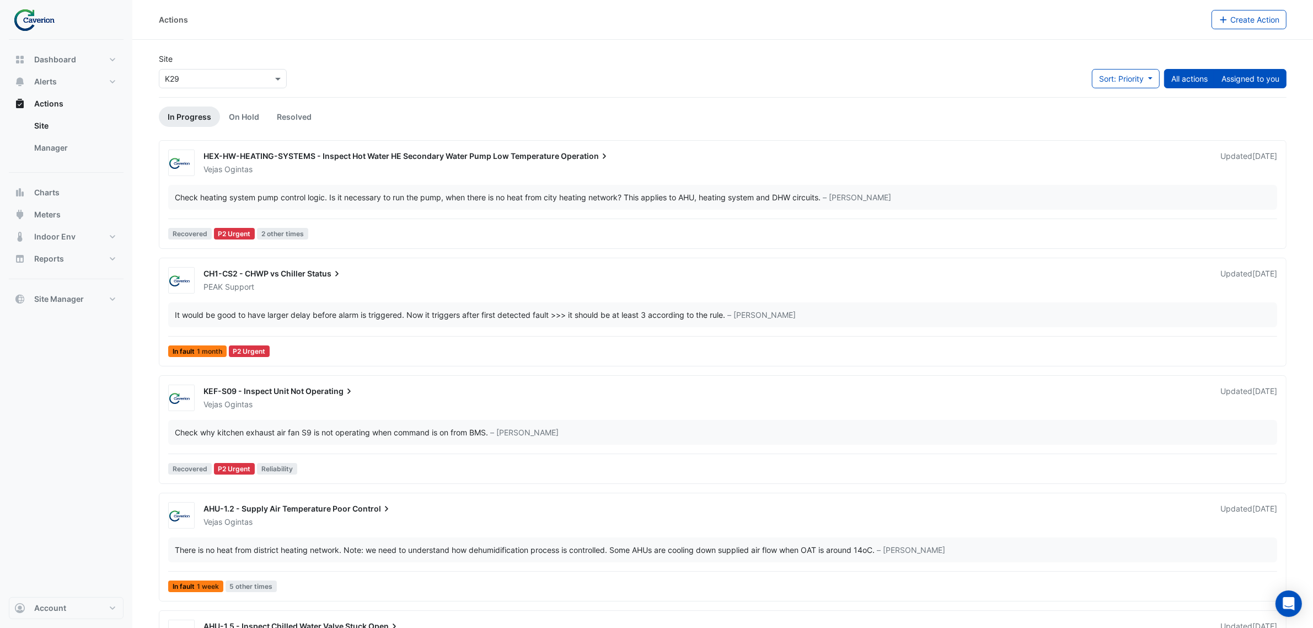
click at [1251, 70] on button "Assigned to you" at bounding box center [1250, 78] width 72 height 19
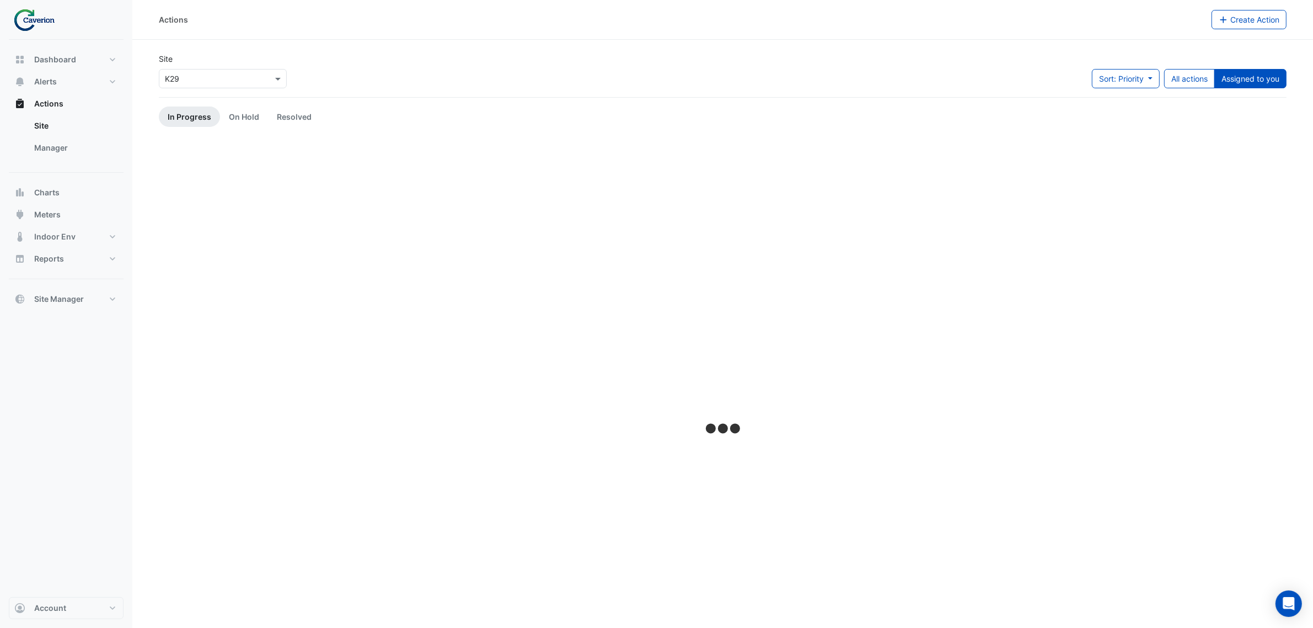
click at [1250, 72] on button "Assigned to you" at bounding box center [1250, 78] width 72 height 19
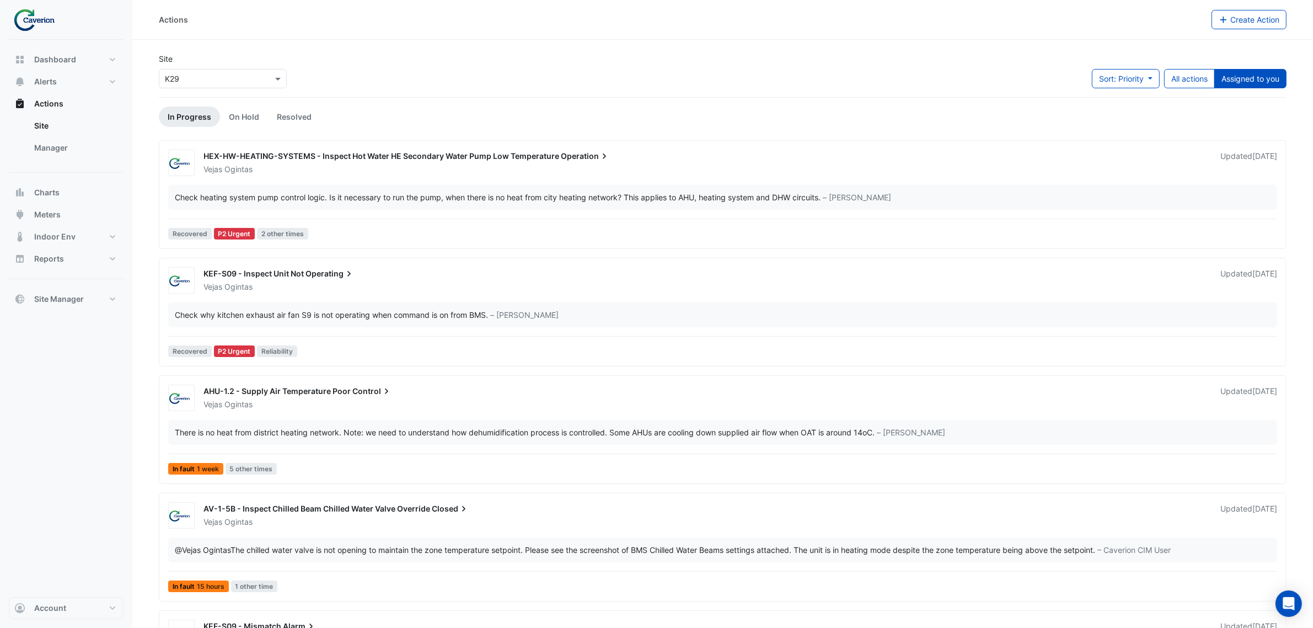
click at [366, 406] on div "Vejas Ogintas" at bounding box center [705, 404] width 1006 height 11
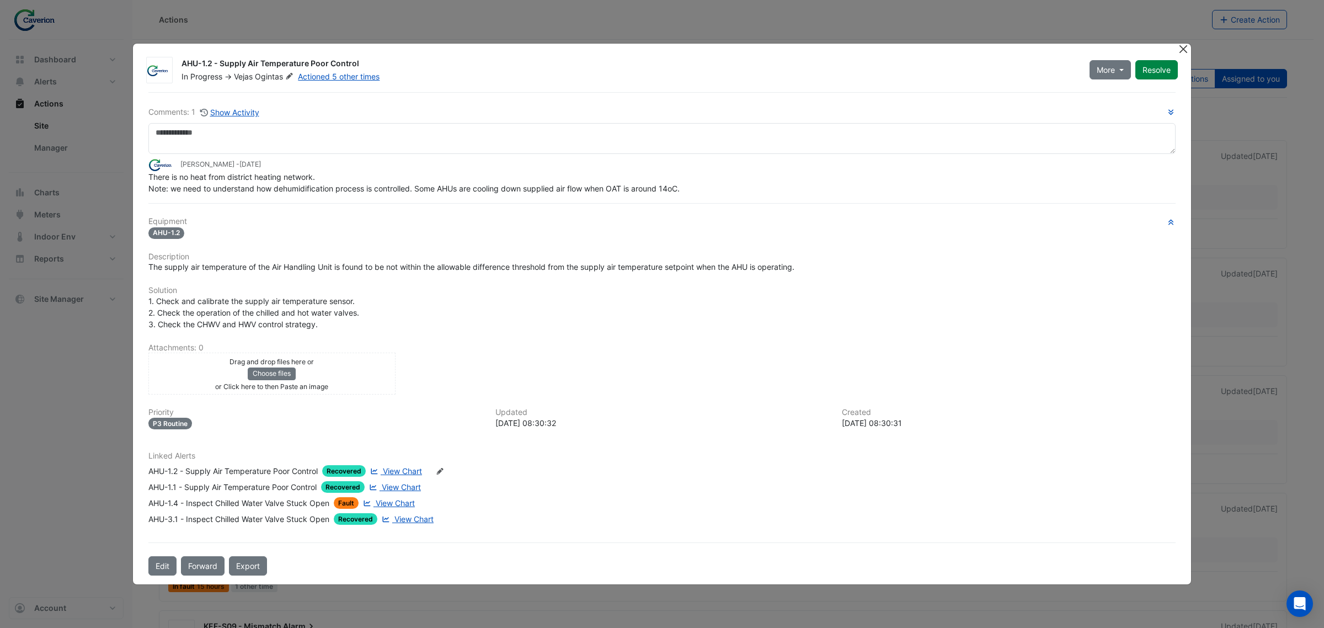
click at [1182, 51] on button "Close" at bounding box center [1183, 50] width 12 height 12
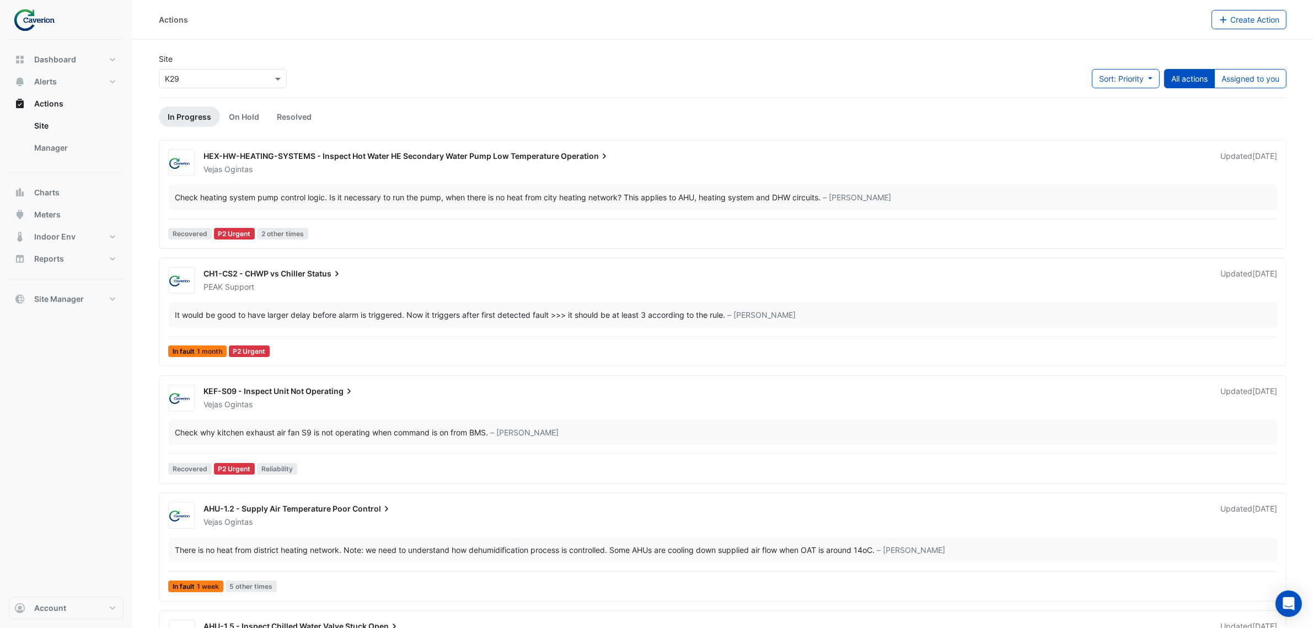
click at [354, 158] on span "HEX-HW-HEATING-SYSTEMS - Inspect Hot Water HE Secondary Water Pump Low Temperat…" at bounding box center [382, 155] width 356 height 9
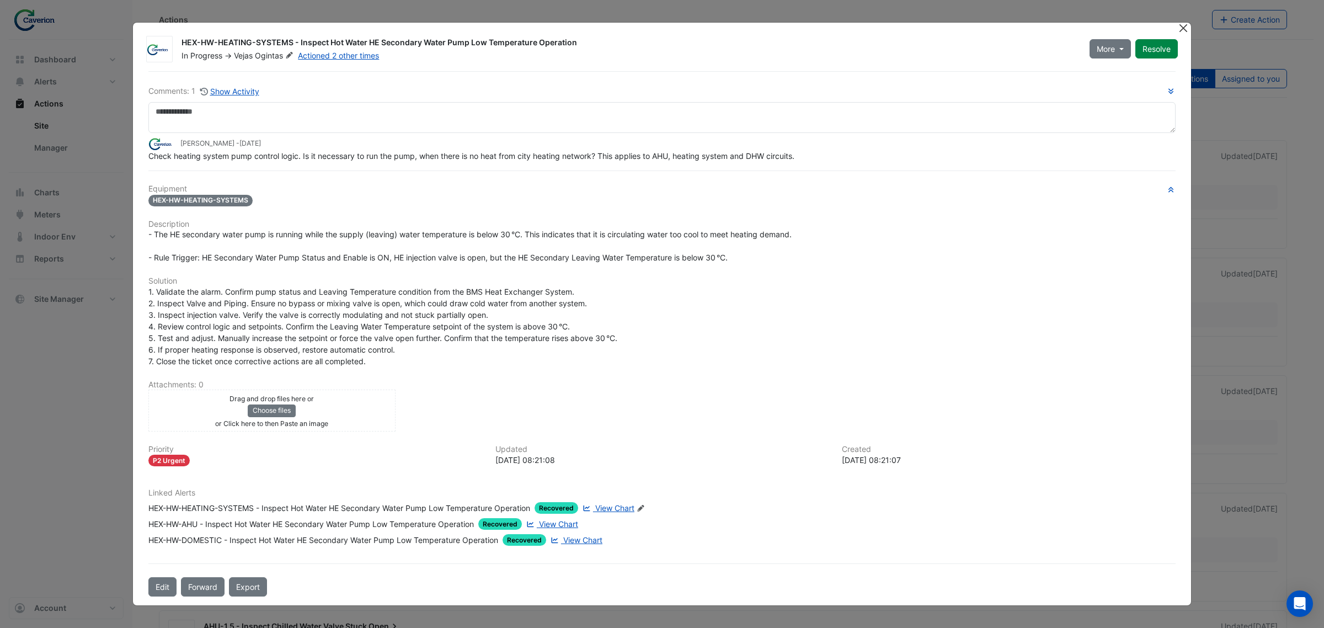
click at [1185, 28] on button "Close" at bounding box center [1183, 29] width 12 height 12
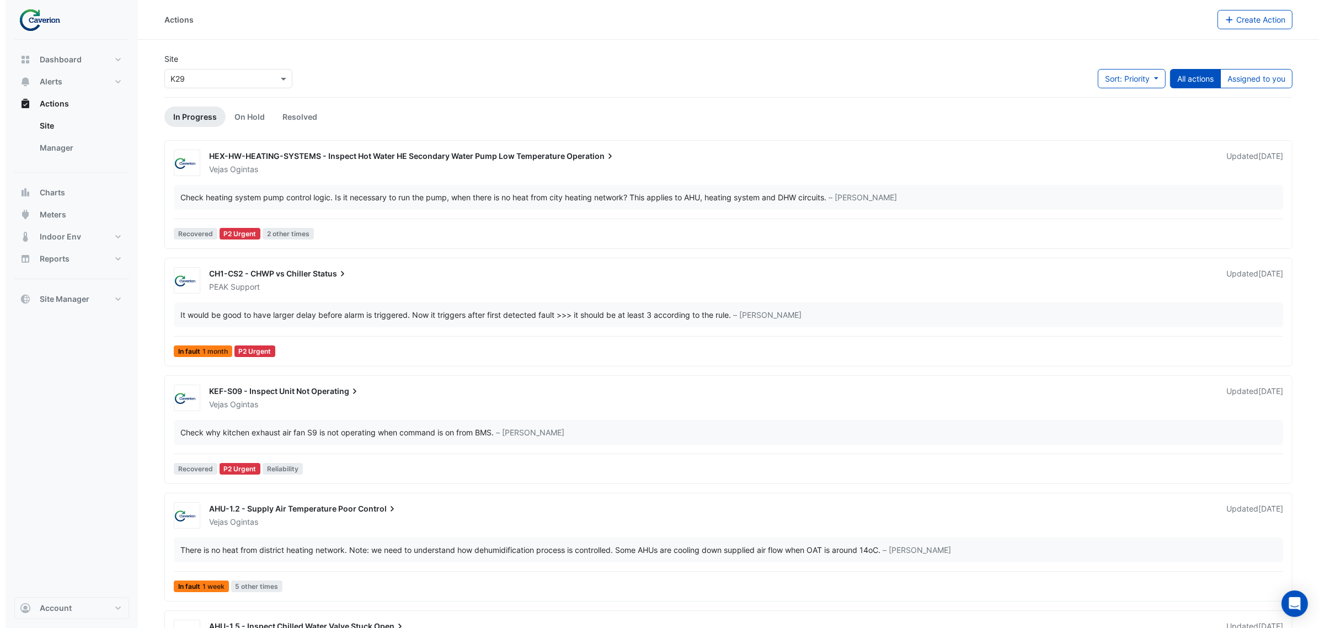
scroll to position [414, 0]
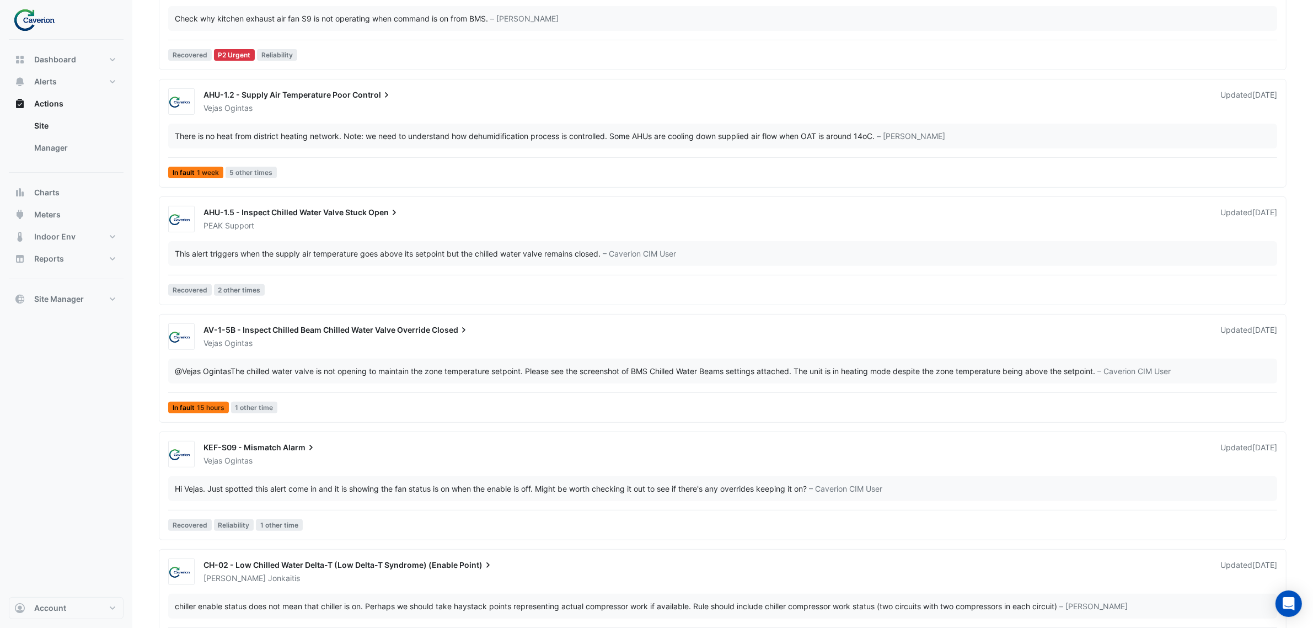
click at [373, 213] on span "Open" at bounding box center [383, 212] width 31 height 11
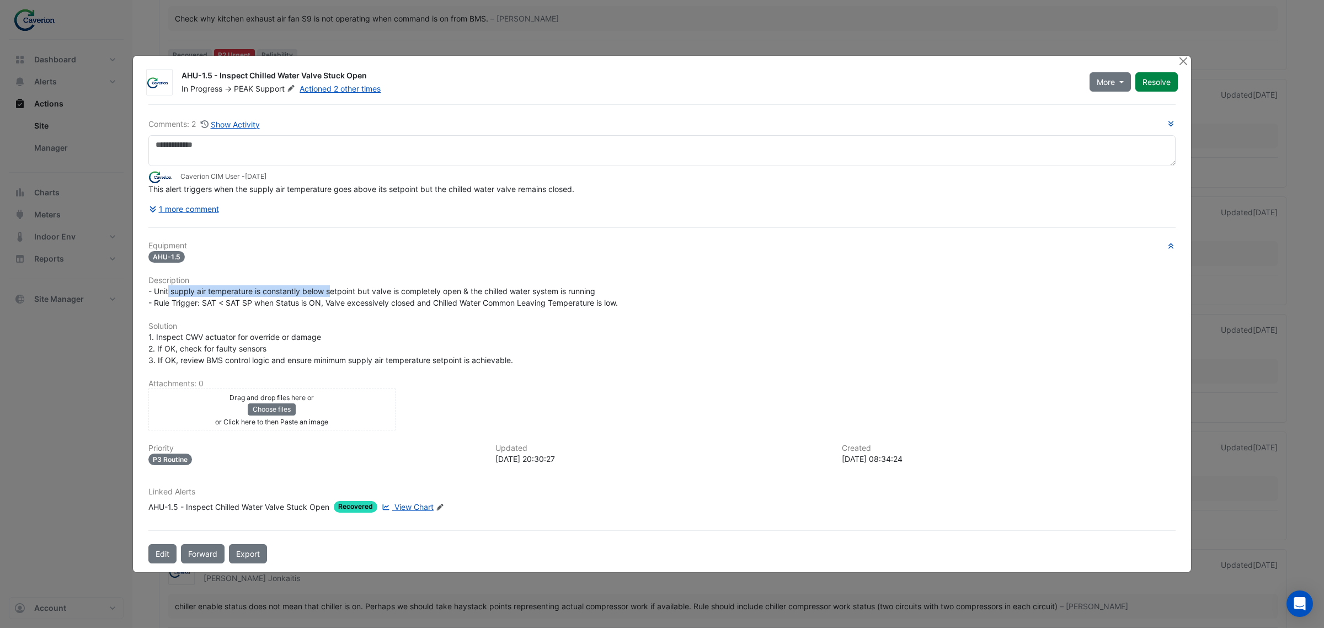
drag, startPoint x: 168, startPoint y: 291, endPoint x: 401, endPoint y: 298, distance: 233.4
click at [386, 297] on div "- Unit supply air temperature is constantly below setpoint but valve is complet…" at bounding box center [661, 296] width 1027 height 23
click at [401, 298] on span "- Unit supply air temperature is constantly below setpoint but valve is complet…" at bounding box center [382, 296] width 469 height 21
click at [163, 556] on button "Edit" at bounding box center [162, 553] width 28 height 19
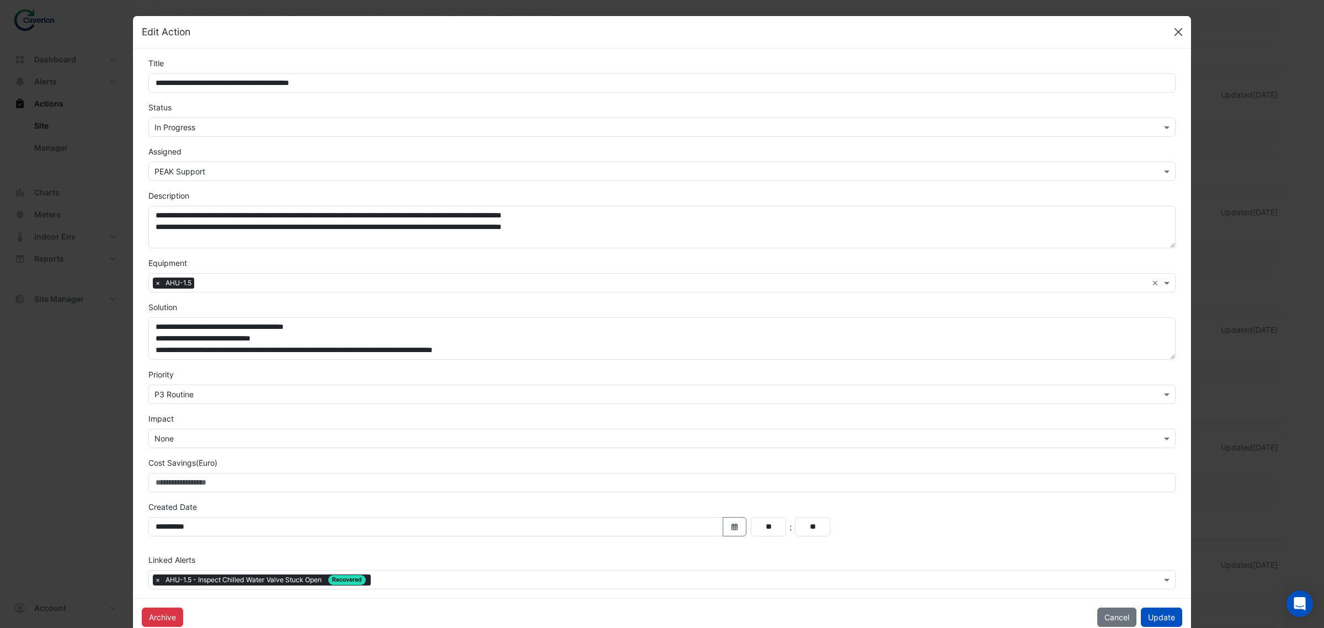
click at [1180, 26] on div "Edit Action" at bounding box center [662, 32] width 1058 height 33
click at [1176, 29] on button "Close" at bounding box center [1178, 32] width 17 height 17
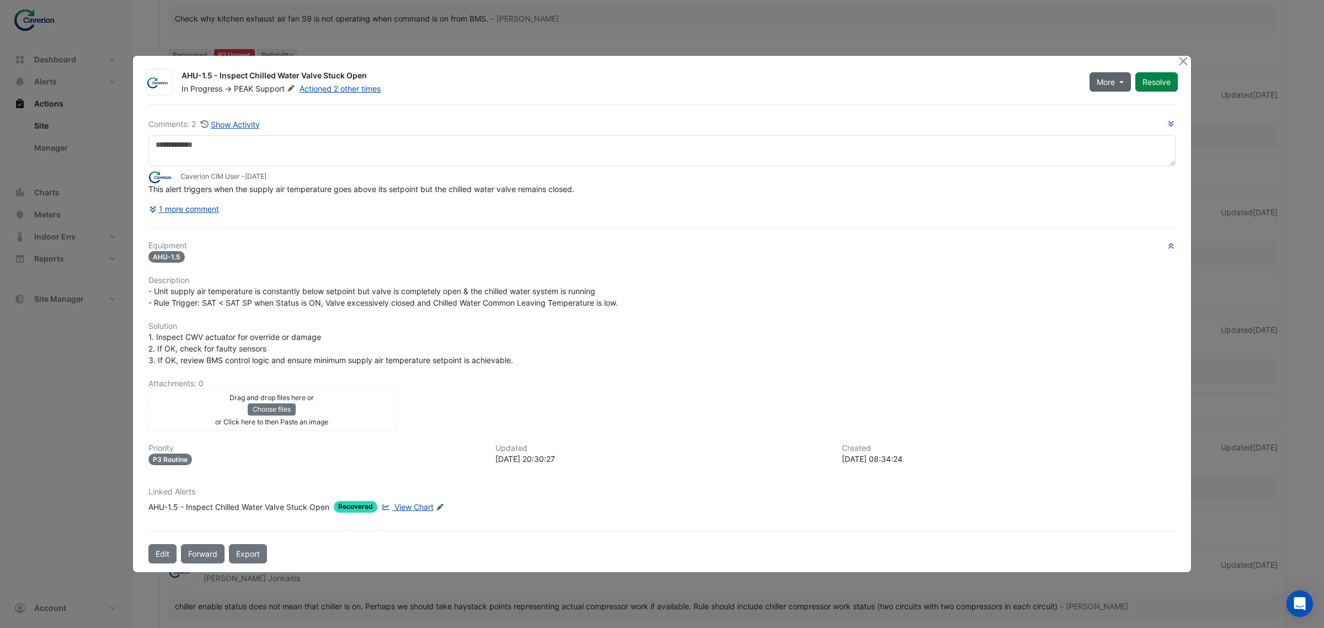
click at [1109, 89] on button "More" at bounding box center [1109, 81] width 41 height 19
click at [1056, 94] on div "In Progress -> PEAK Support Actioned 2 other times" at bounding box center [628, 88] width 897 height 11
click at [1187, 64] on button "Close" at bounding box center [1183, 62] width 12 height 12
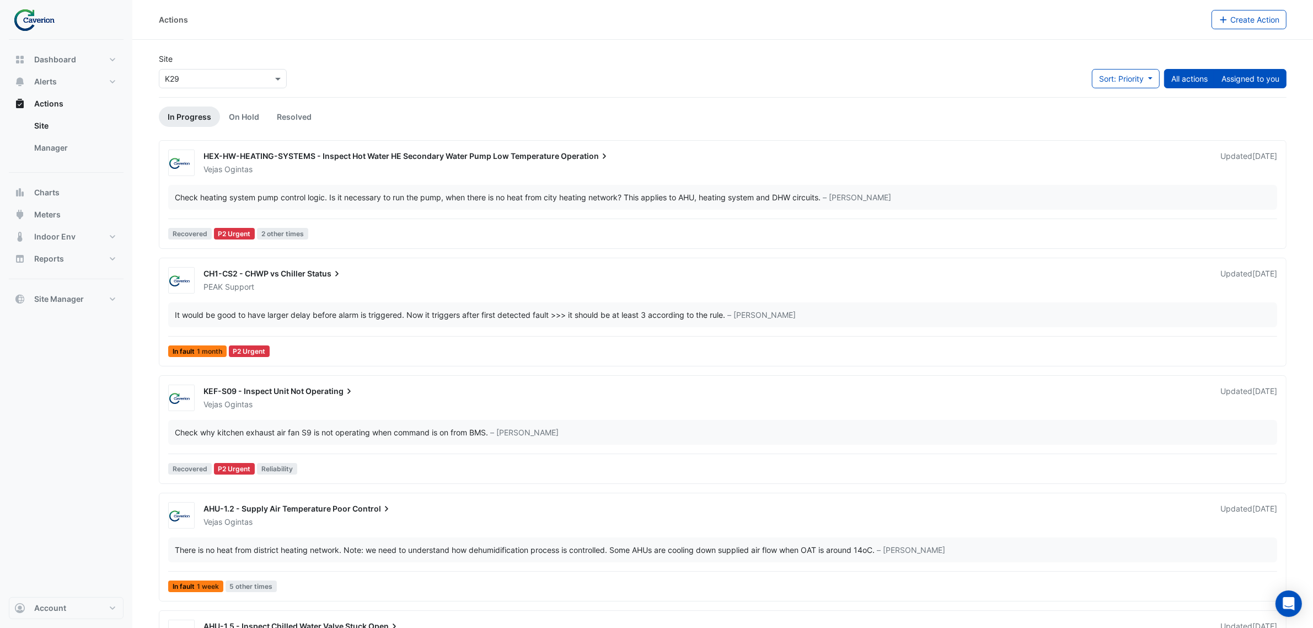
click at [1260, 78] on button "Assigned to you" at bounding box center [1250, 78] width 72 height 19
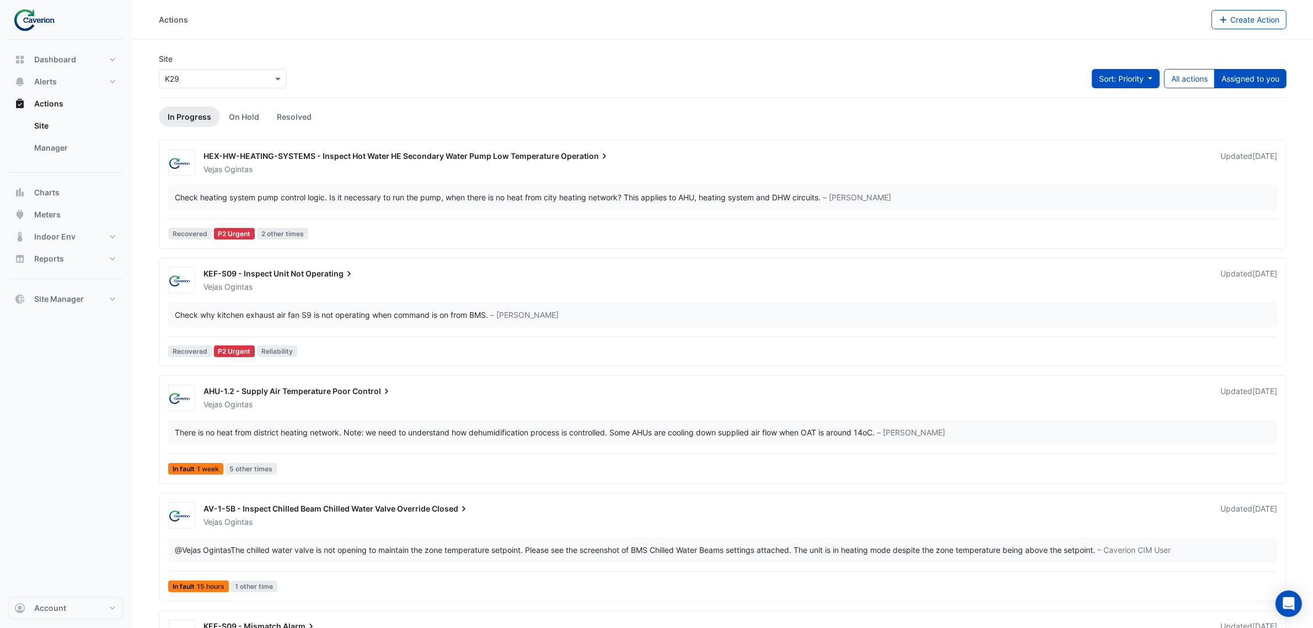
click at [1153, 83] on button "Sort: Priority" at bounding box center [1126, 78] width 68 height 19
click at [834, 72] on div "Site × K29 Sort: Priority All actions Assigned to you" at bounding box center [722, 75] width 1141 height 44
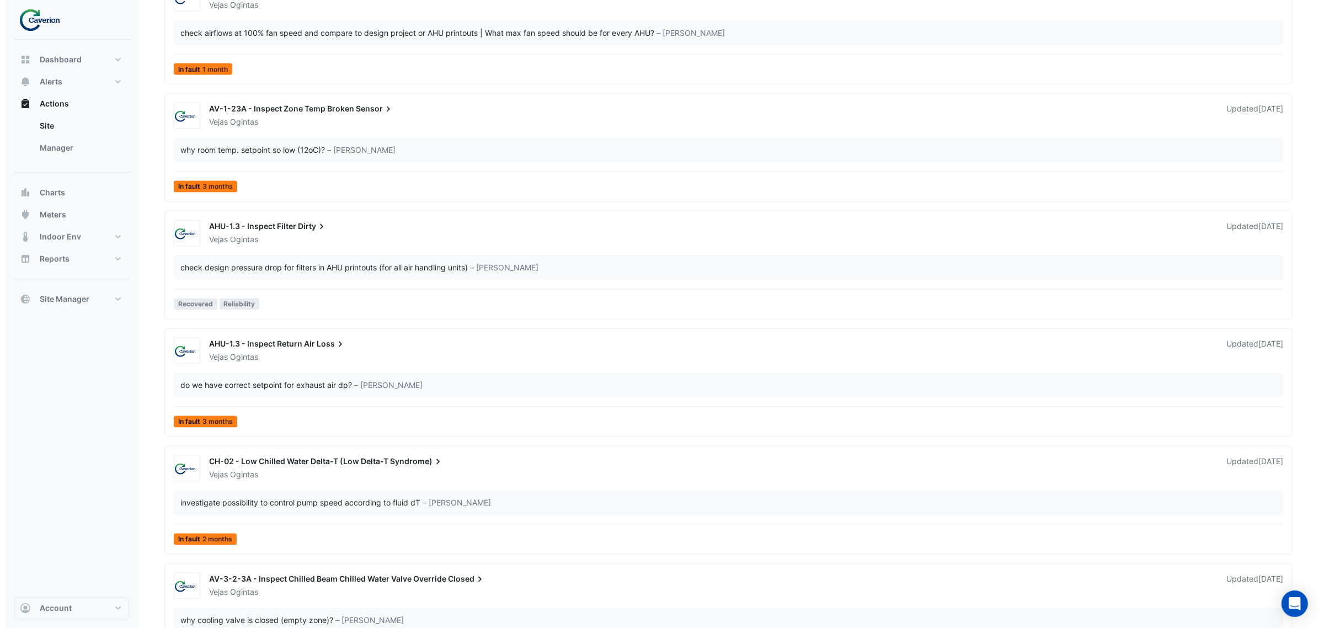
scroll to position [2519, 0]
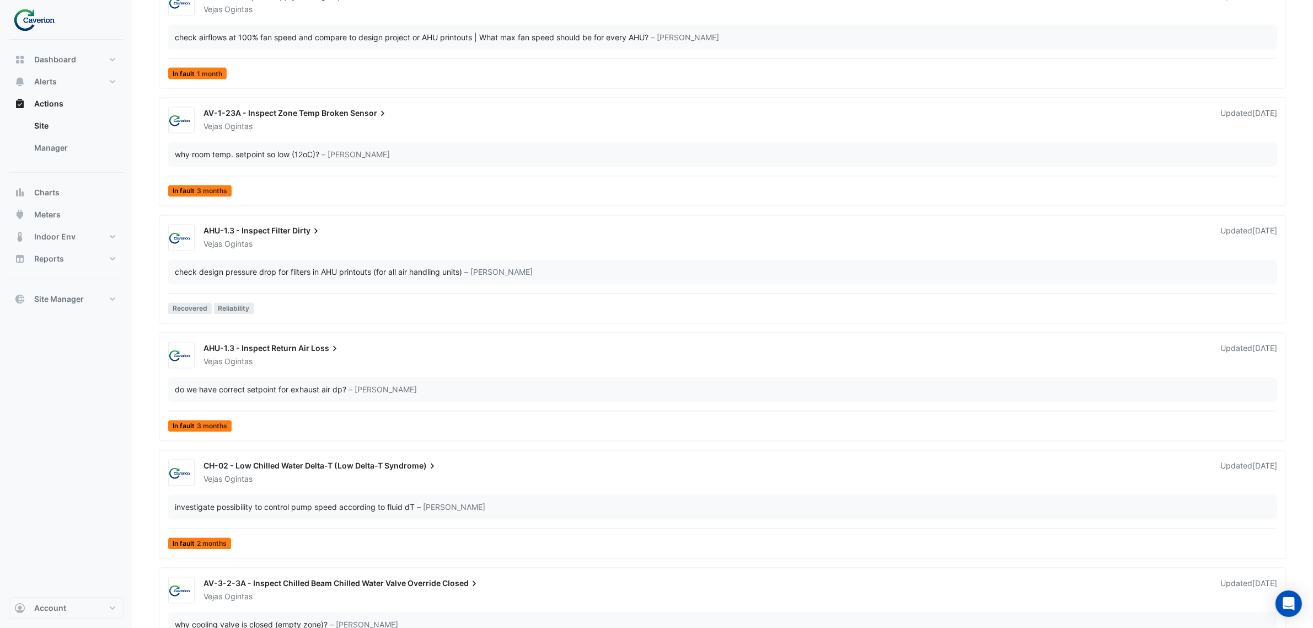
click at [554, 238] on div "AHU-1.3 - Inspect Filter Dirty" at bounding box center [706, 232] width 1004 height 13
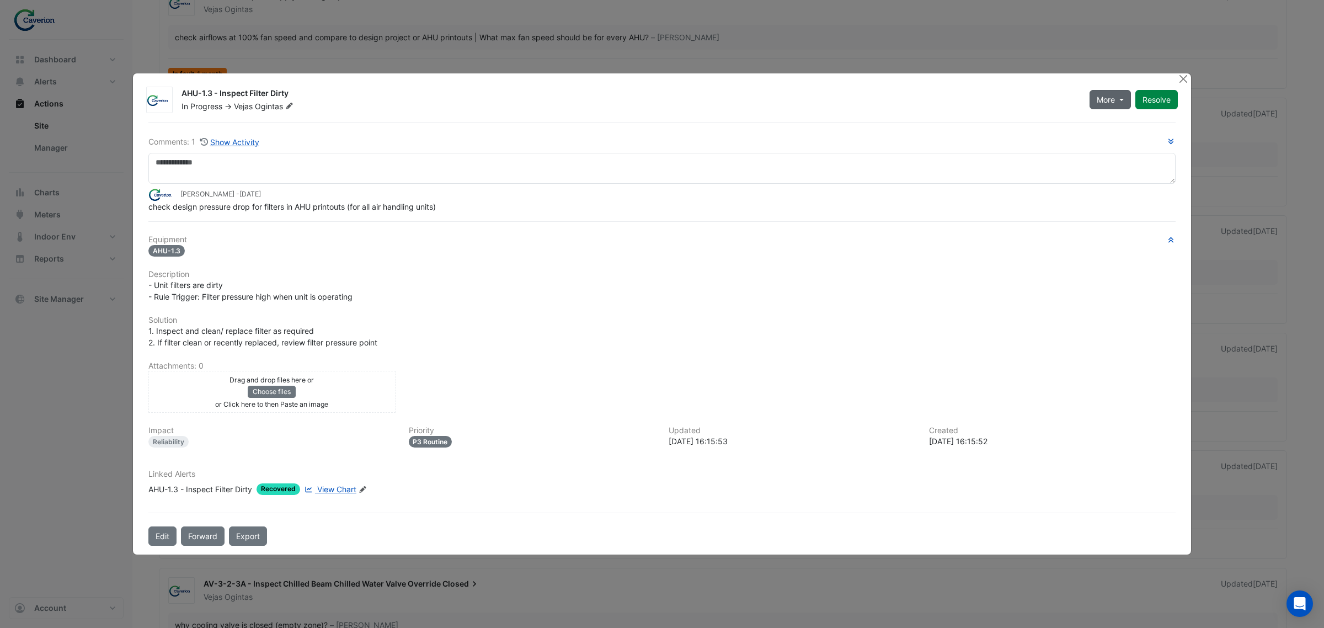
click at [1124, 104] on button "More" at bounding box center [1109, 99] width 41 height 19
click at [1142, 127] on button "On Hold" at bounding box center [1132, 125] width 87 height 16
click at [820, 109] on div "On Hold -> Vejas Ogintas" at bounding box center [628, 106] width 897 height 11
click at [1184, 85] on div at bounding box center [1184, 79] width 14 height 13
click at [1180, 76] on button "Close" at bounding box center [1183, 79] width 12 height 12
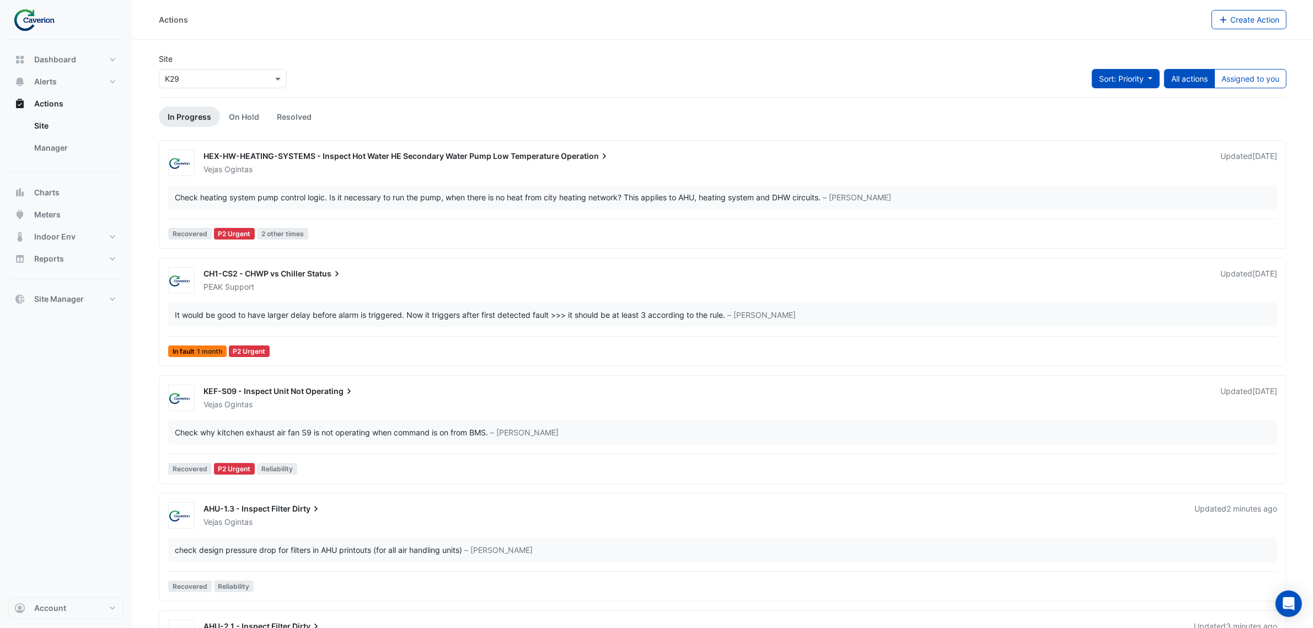
click at [1135, 70] on button "Sort: Priority" at bounding box center [1126, 78] width 68 height 19
click at [1115, 114] on li "Updated" at bounding box center [1113, 119] width 87 height 16
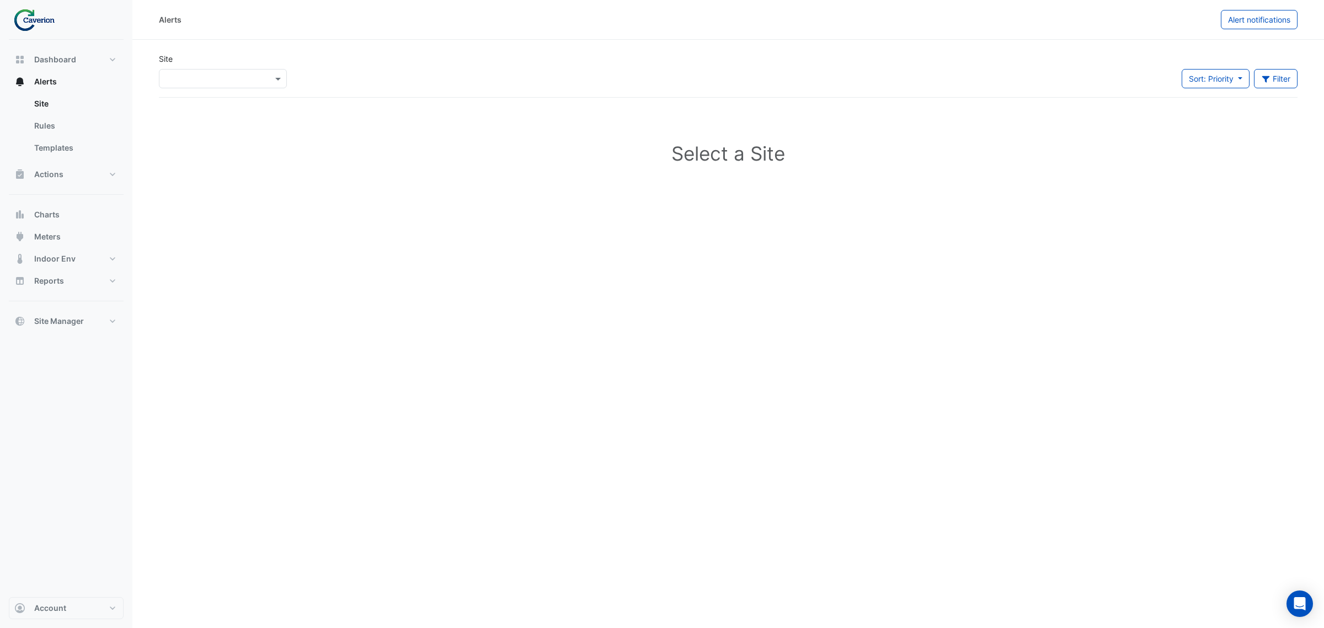
click at [228, 81] on input "text" at bounding box center [212, 79] width 94 height 12
click at [205, 116] on div "K29" at bounding box center [190, 118] width 63 height 16
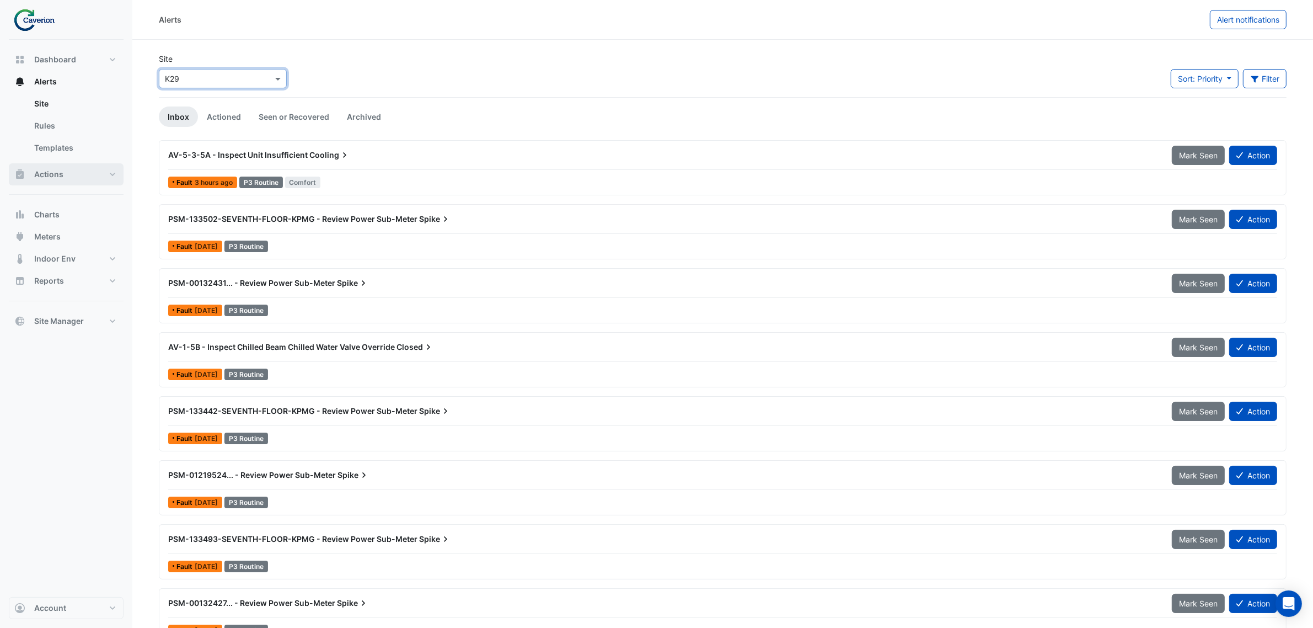
click at [70, 172] on button "Actions" at bounding box center [66, 174] width 115 height 22
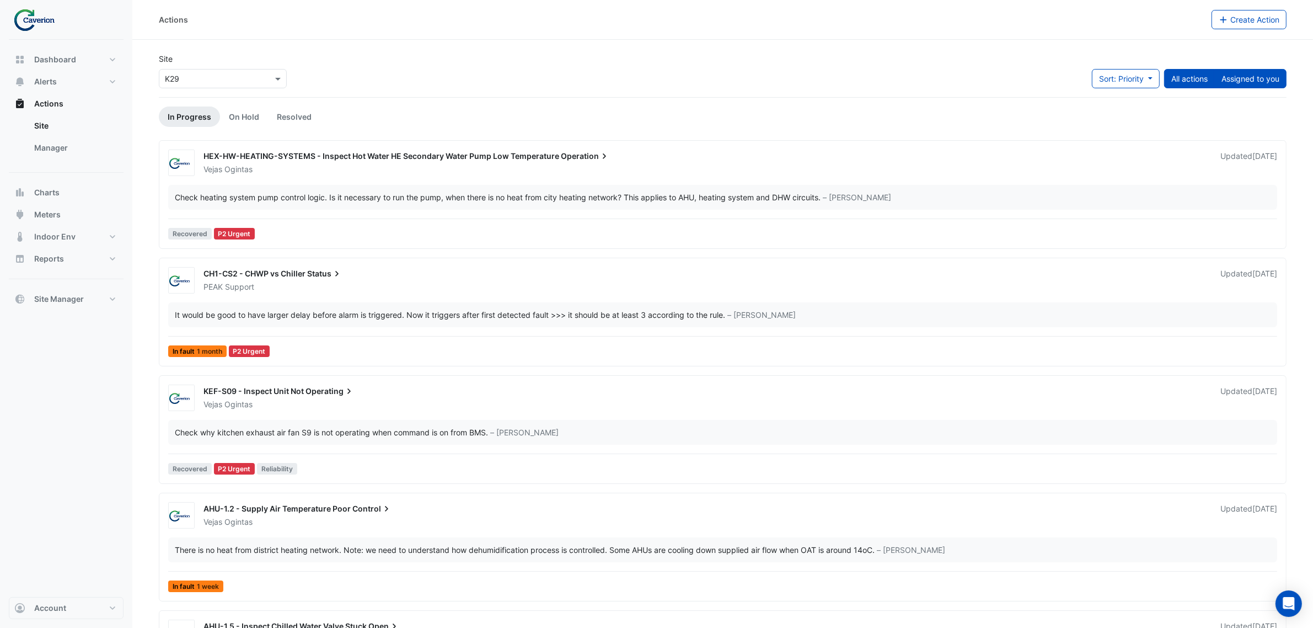
click at [1245, 85] on button "Assigned to you" at bounding box center [1250, 78] width 72 height 19
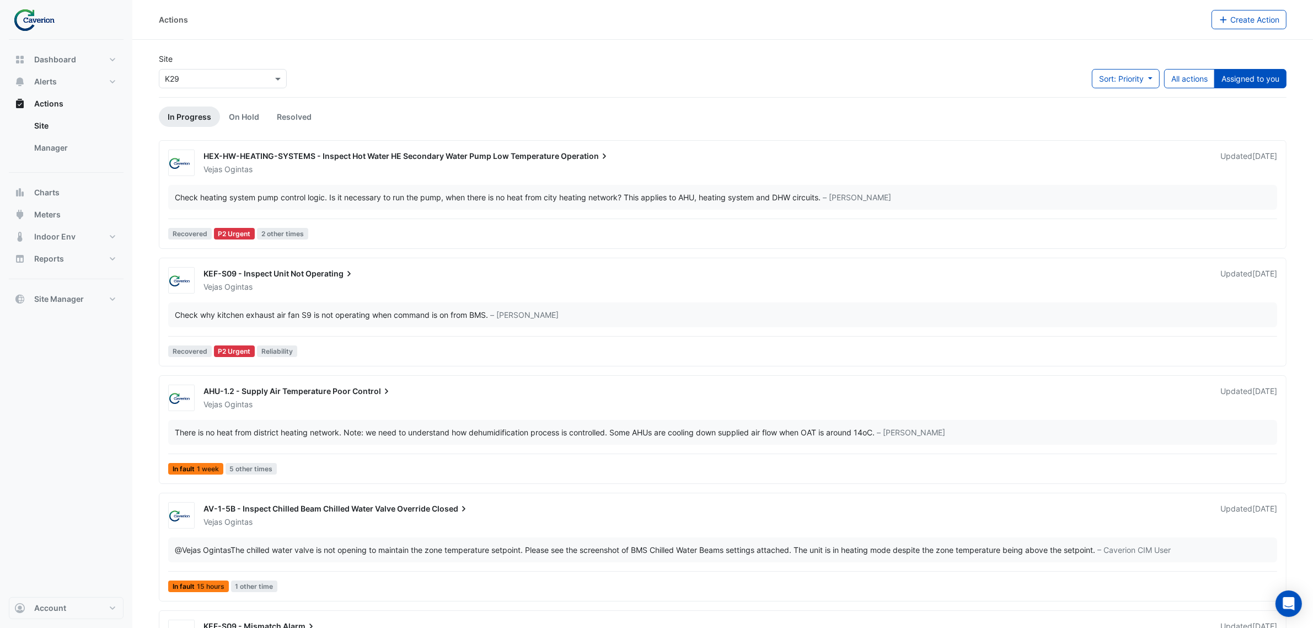
click at [1074, 95] on div "Site × K29 Sort: Priority Priority Updated All actions Assigned to you" at bounding box center [722, 75] width 1141 height 44
click at [1105, 81] on span "Sort: Priority" at bounding box center [1121, 78] width 45 height 9
click at [1114, 112] on li "Updated" at bounding box center [1113, 119] width 87 height 16
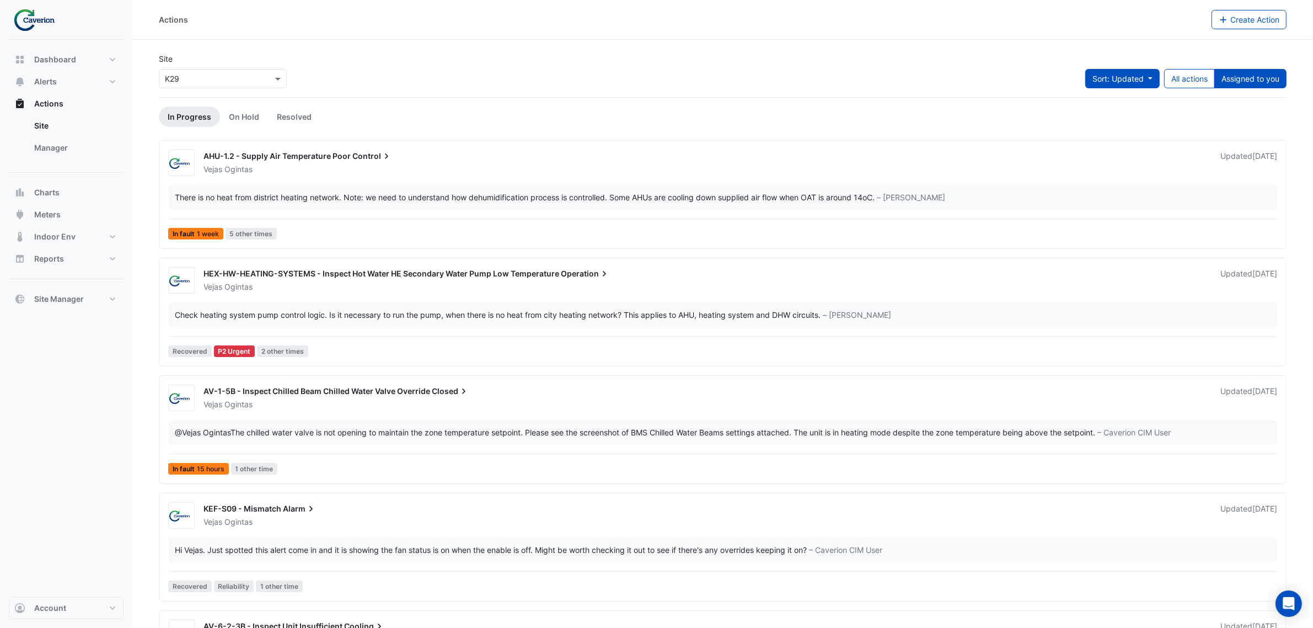
click at [1128, 86] on button "Sort: Updated" at bounding box center [1122, 78] width 74 height 19
click at [1117, 98] on li "Priority" at bounding box center [1113, 103] width 87 height 16
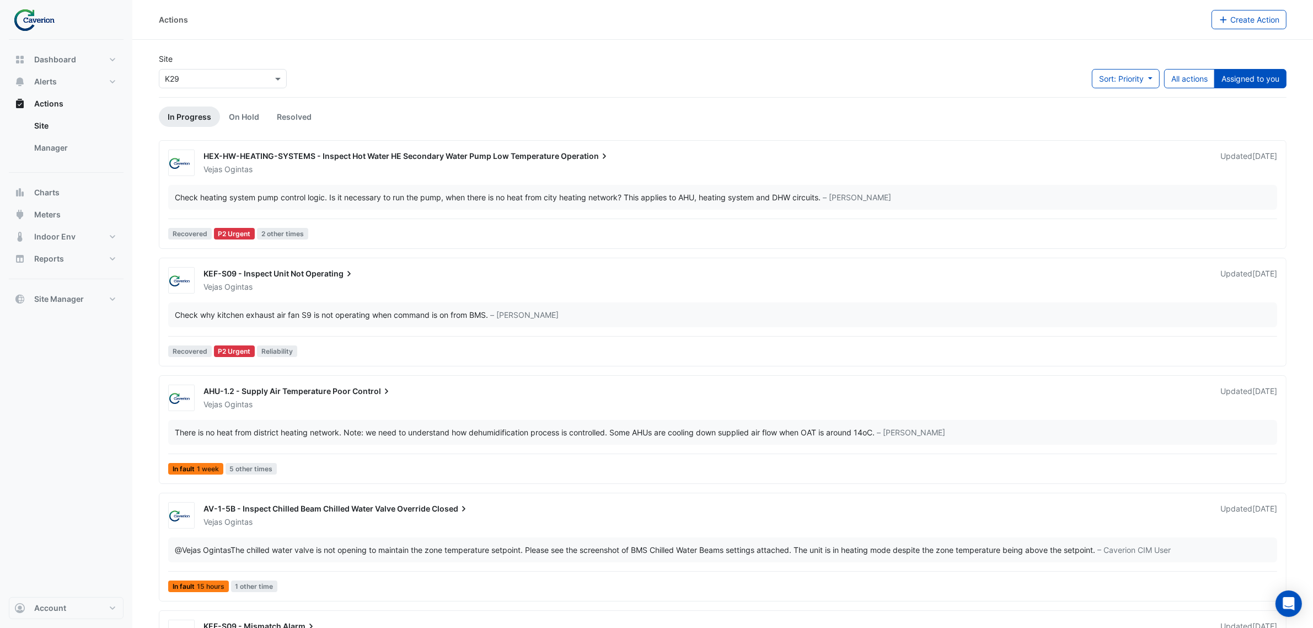
click at [1241, 84] on button "Assigned to you" at bounding box center [1250, 78] width 72 height 19
click at [1144, 81] on button "Sort: Priority" at bounding box center [1126, 78] width 68 height 19
click at [1182, 74] on button "All actions" at bounding box center [1189, 78] width 51 height 19
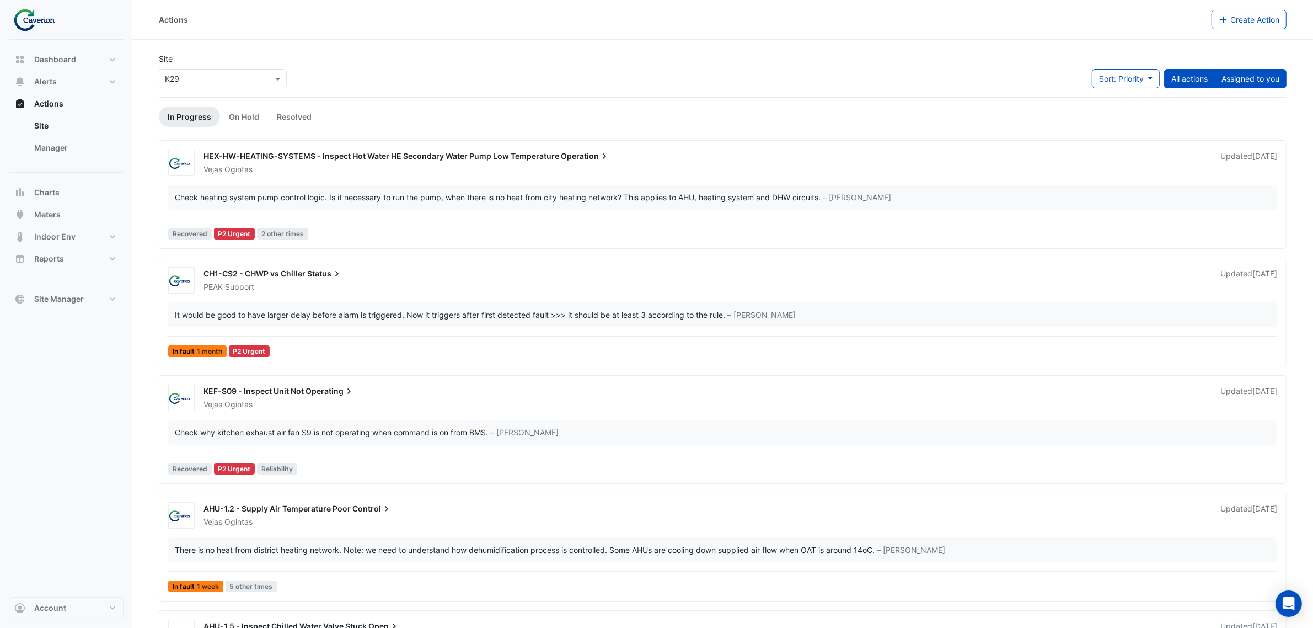
click at [1264, 78] on button "Assigned to you" at bounding box center [1250, 78] width 72 height 19
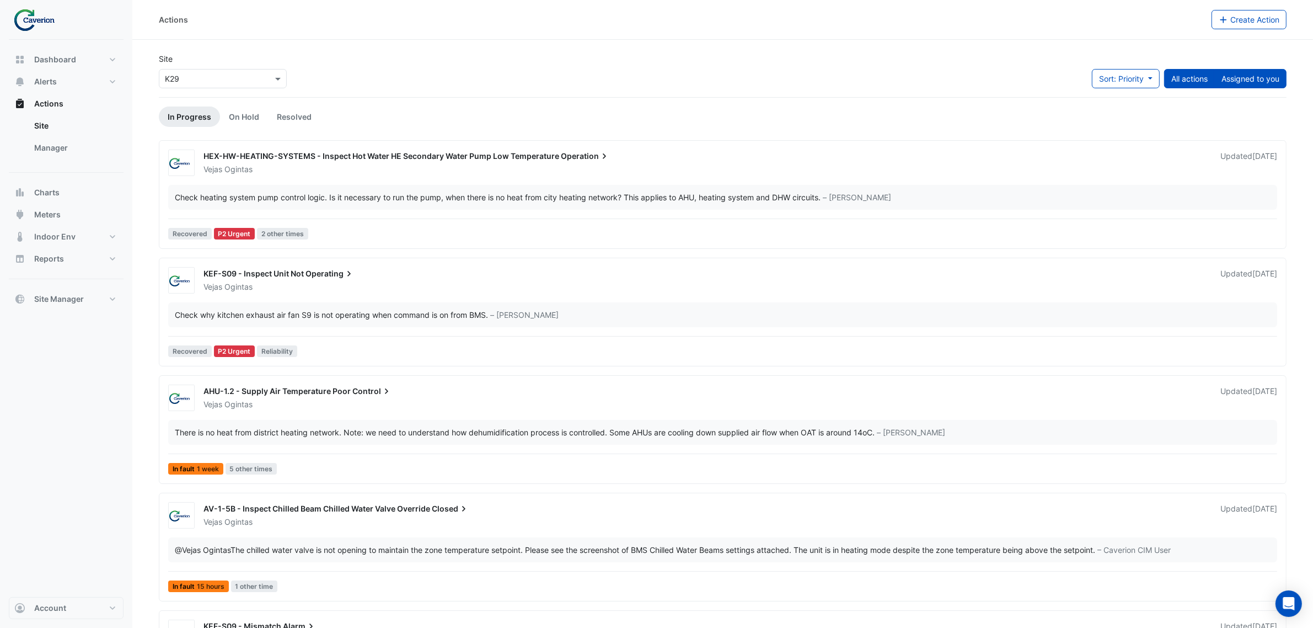
click at [1186, 75] on button "All actions" at bounding box center [1189, 78] width 51 height 19
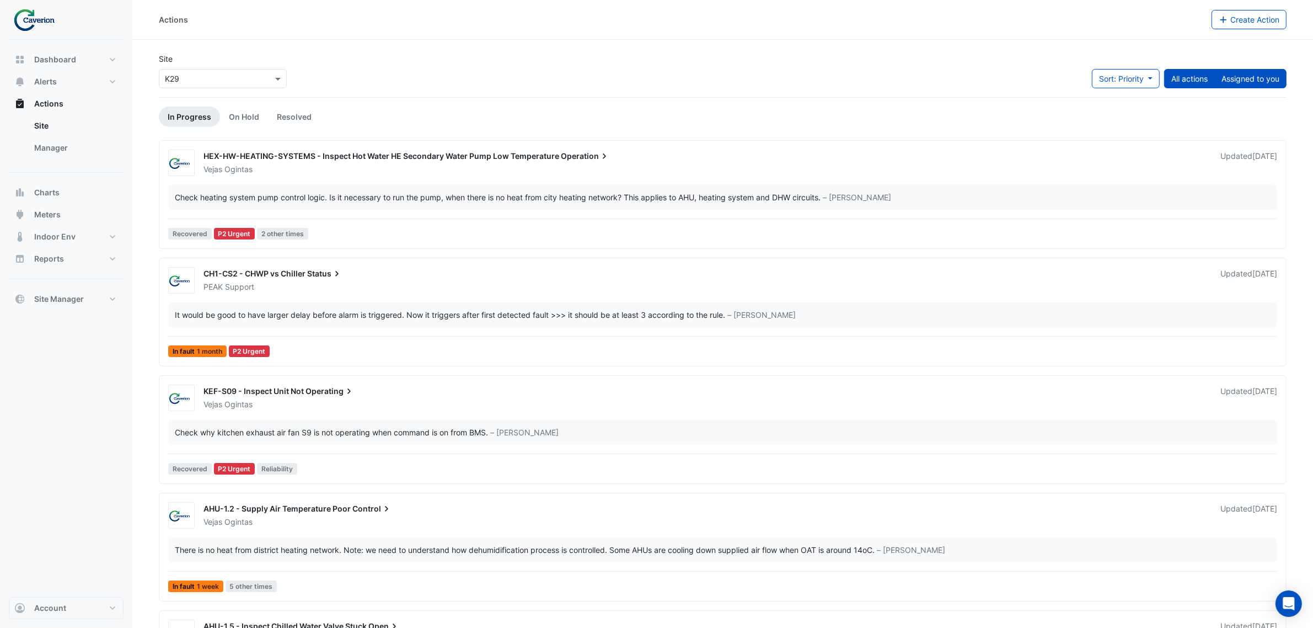
click at [1226, 77] on button "Assigned to you" at bounding box center [1250, 78] width 72 height 19
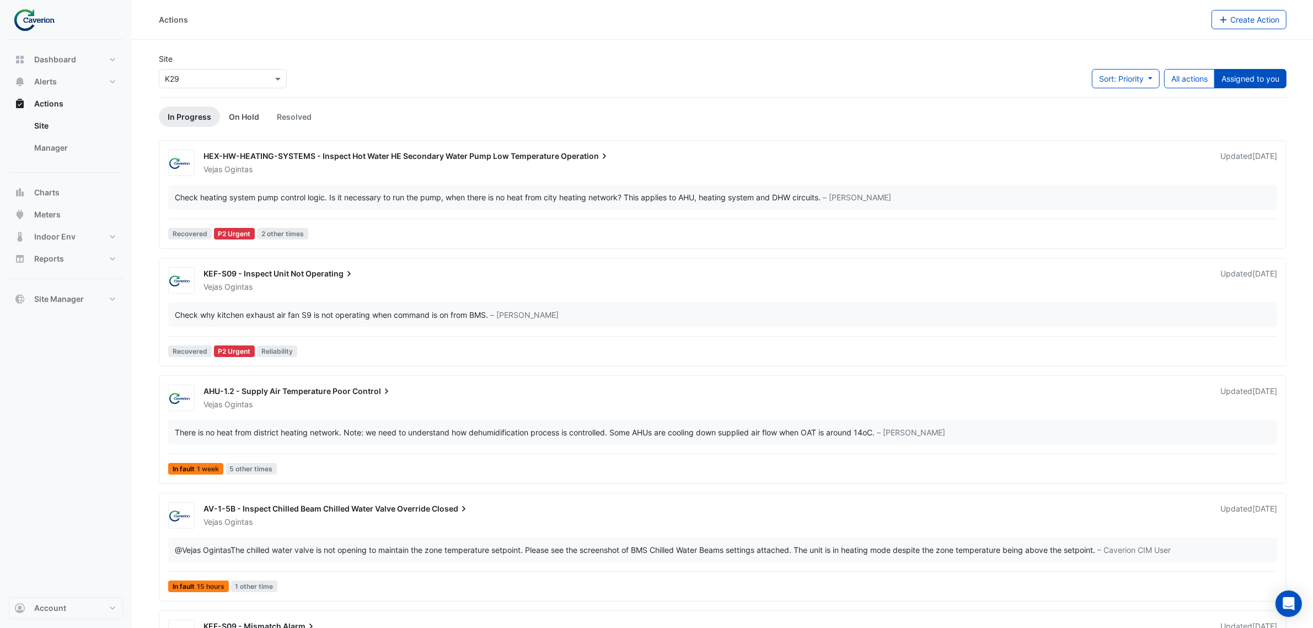
click at [241, 117] on link "On Hold" at bounding box center [244, 116] width 48 height 20
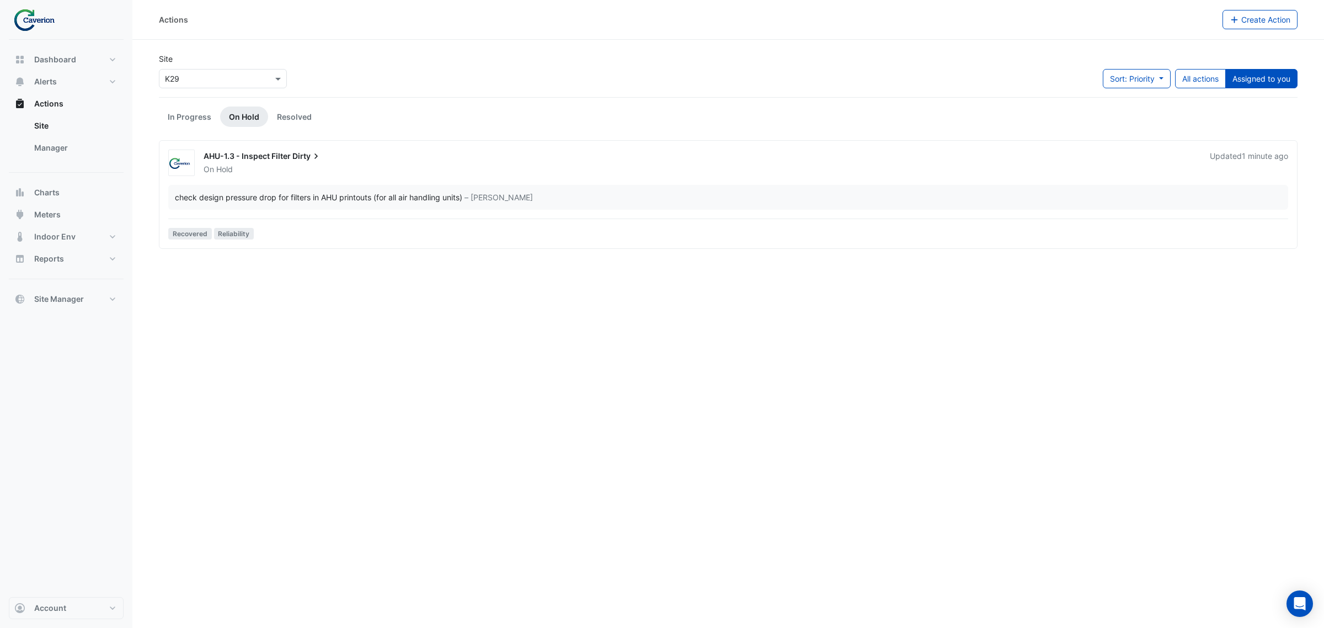
click at [359, 176] on div "AHU-1.3 - Inspect Filter Dirty On Hold Updated 1 minute ago check design pressu…" at bounding box center [728, 196] width 1128 height 94
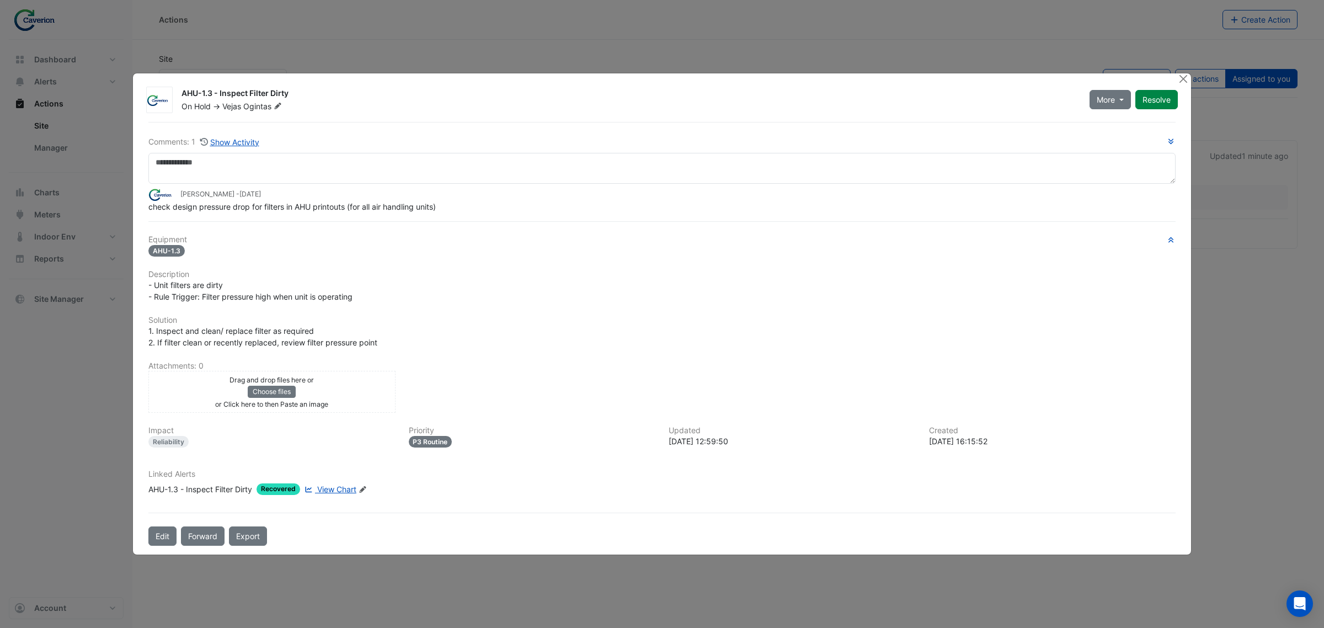
click at [1128, 86] on div "AHU-1.3 - Inspect Filter Dirty On Hold -> Vejas Ogintas More Not Doing Resolve" at bounding box center [679, 97] width 1009 height 29
click at [1121, 97] on button "More" at bounding box center [1109, 99] width 41 height 19
click at [1096, 105] on span "More" at bounding box center [1105, 100] width 18 height 12
click at [1099, 103] on span "More" at bounding box center [1105, 100] width 18 height 12
click at [1164, 98] on button "Resolve" at bounding box center [1156, 99] width 42 height 19
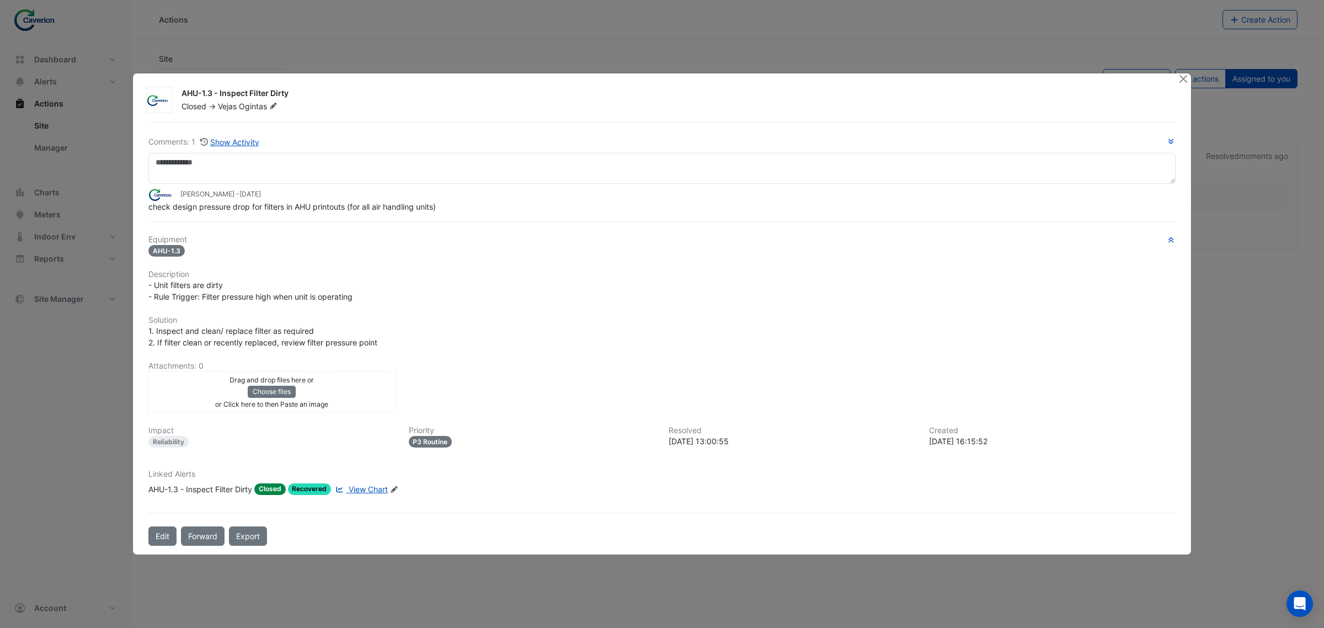
click at [1175, 81] on div "AHU-1.3 - Inspect Filter Dirty Closed -> Vejas Ogintas Comments: 1 Show Activity" at bounding box center [662, 313] width 1058 height 481
click at [1183, 77] on button "Close" at bounding box center [1183, 79] width 12 height 12
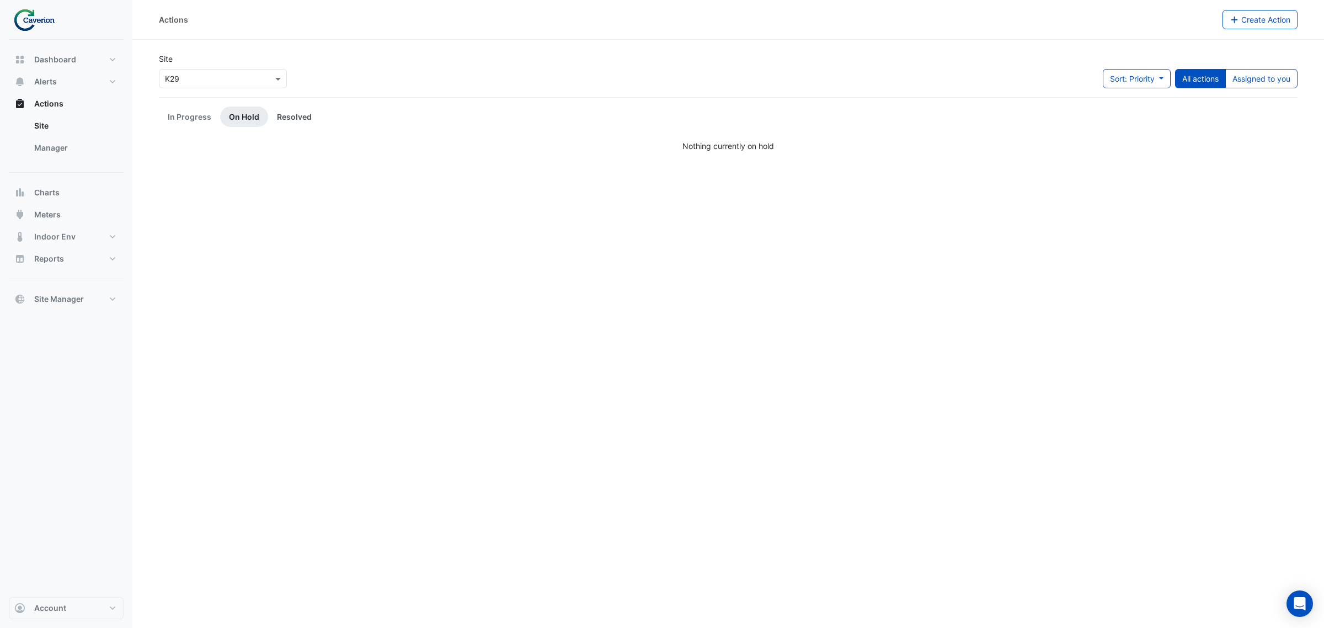
click at [304, 112] on link "Resolved" at bounding box center [294, 116] width 52 height 20
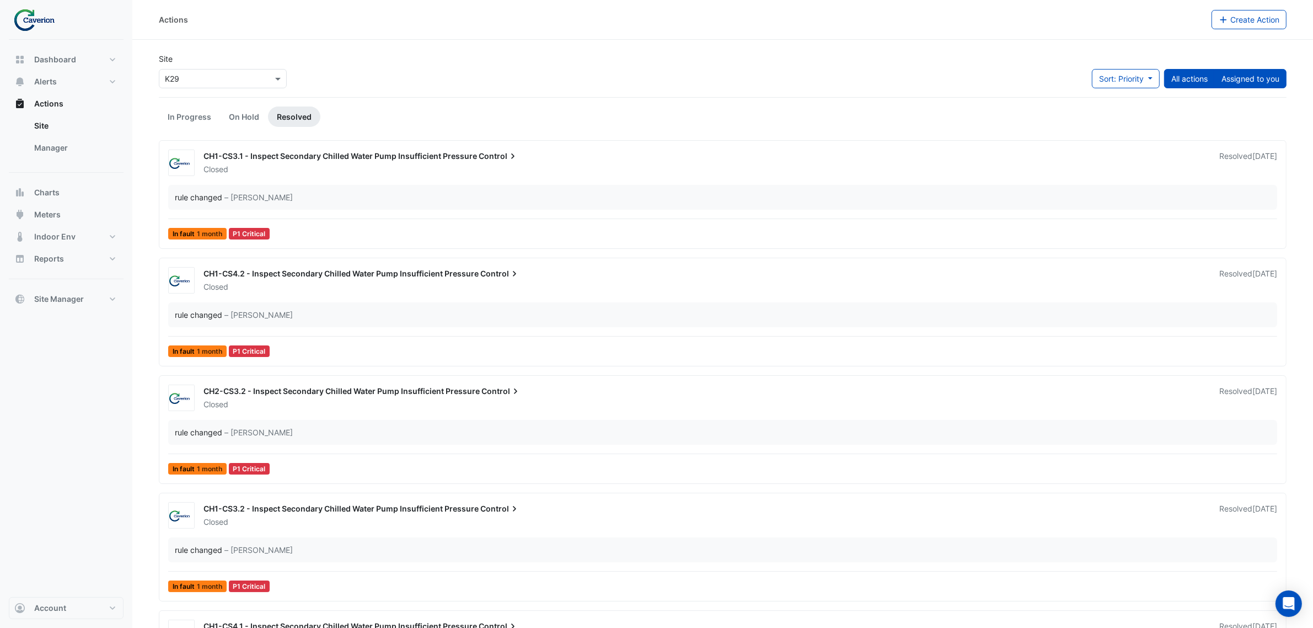
click at [1255, 80] on button "Assigned to you" at bounding box center [1250, 78] width 72 height 19
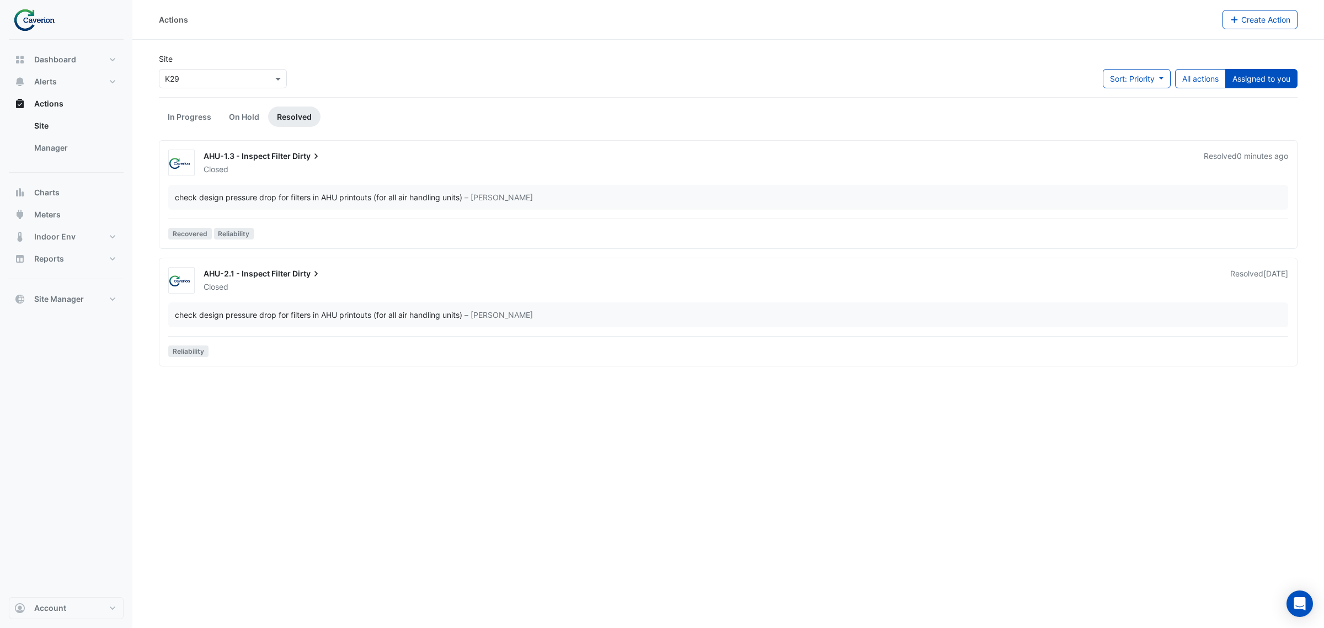
click at [349, 296] on div "AHU-2.1 - Inspect Filter Dirty Closed Resolved [DATE] check design pressure dro…" at bounding box center [728, 314] width 1128 height 94
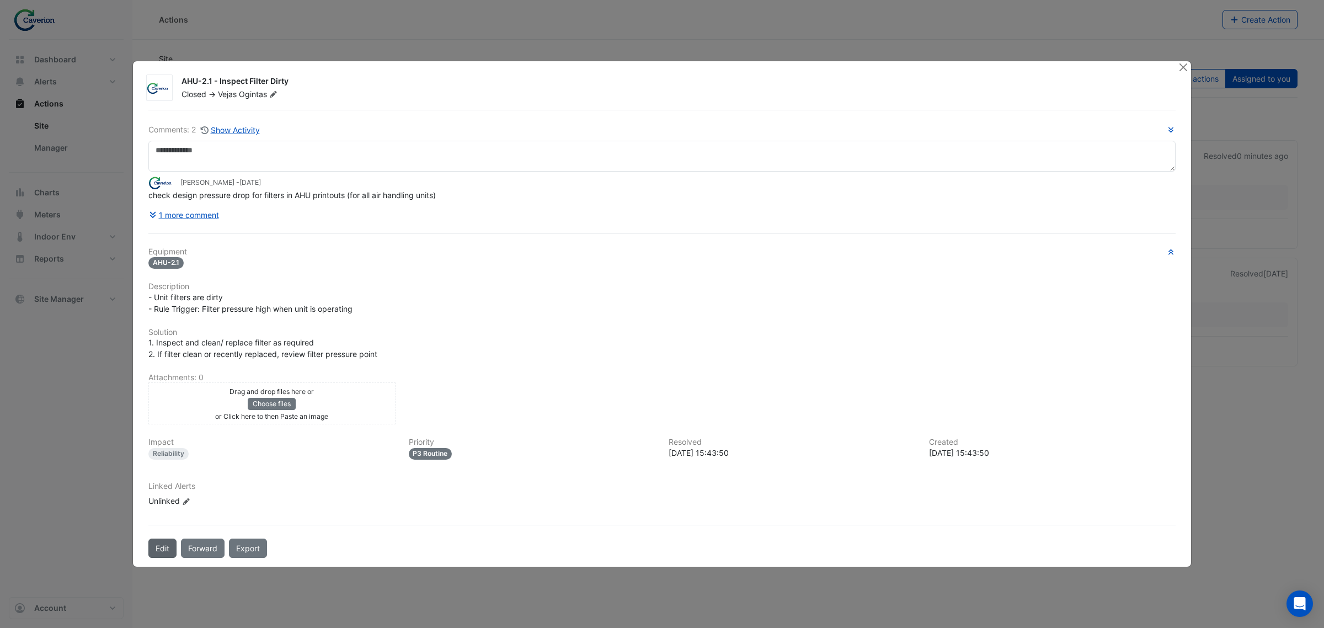
click at [164, 550] on button "Edit" at bounding box center [162, 547] width 28 height 19
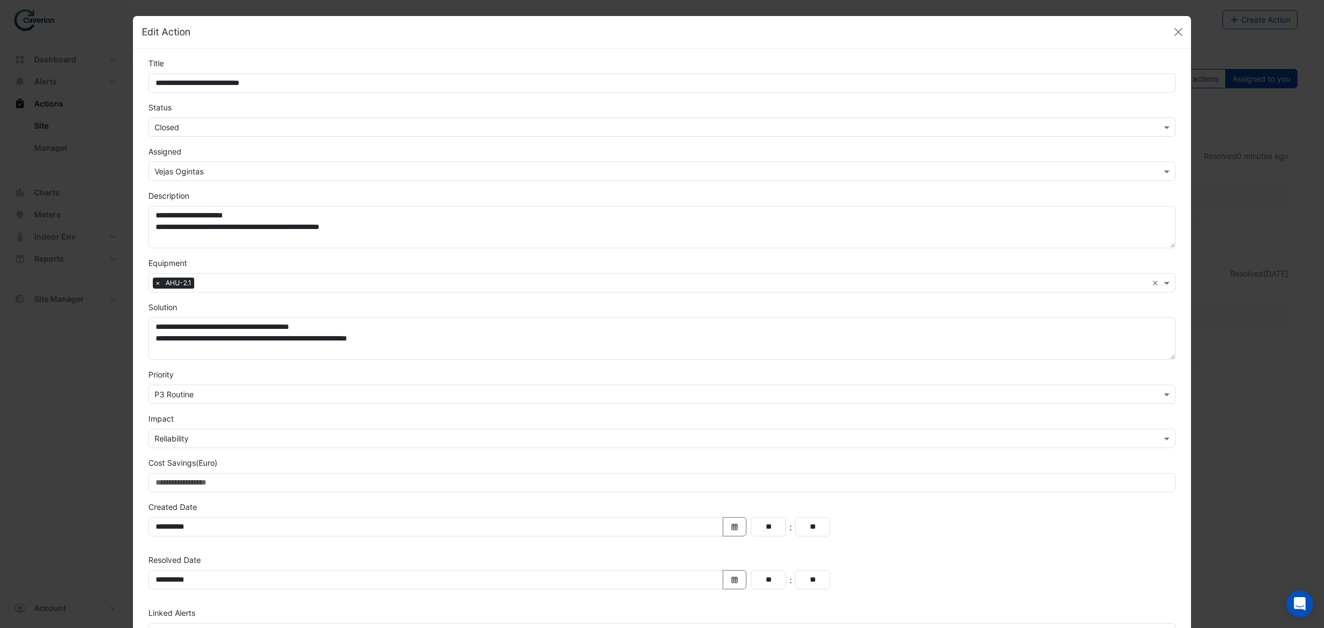
click at [253, 125] on input "text" at bounding box center [650, 128] width 993 height 12
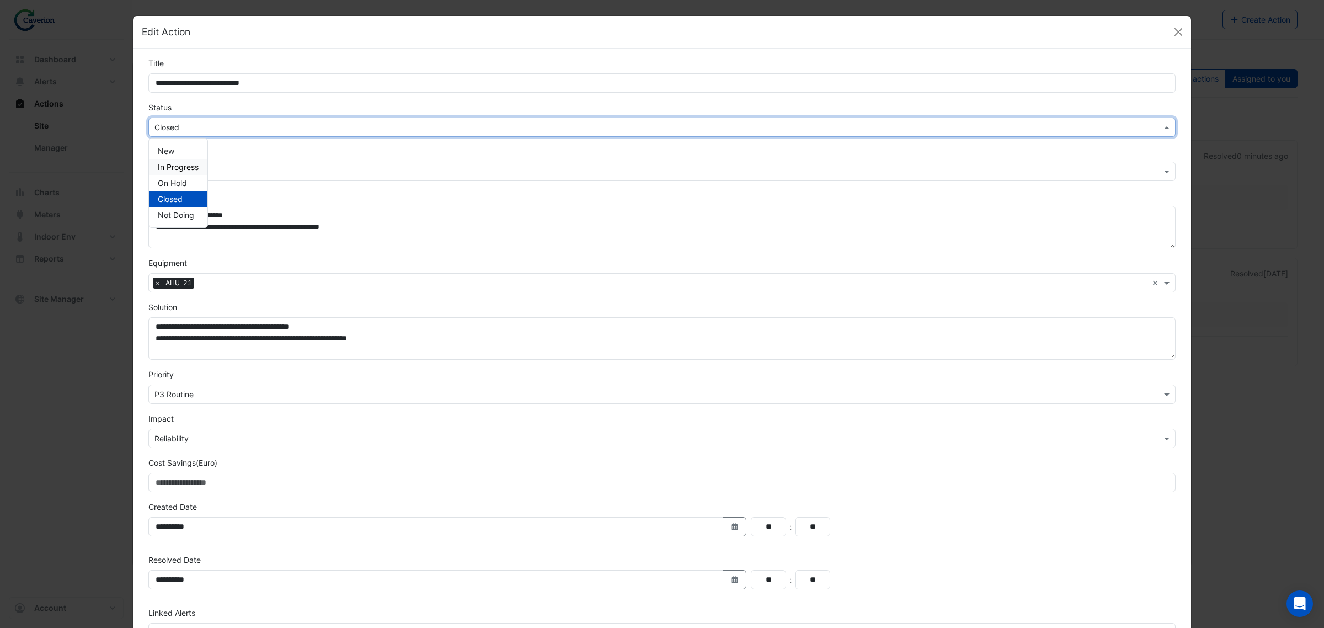
click at [196, 167] on div "In Progress" at bounding box center [178, 167] width 58 height 16
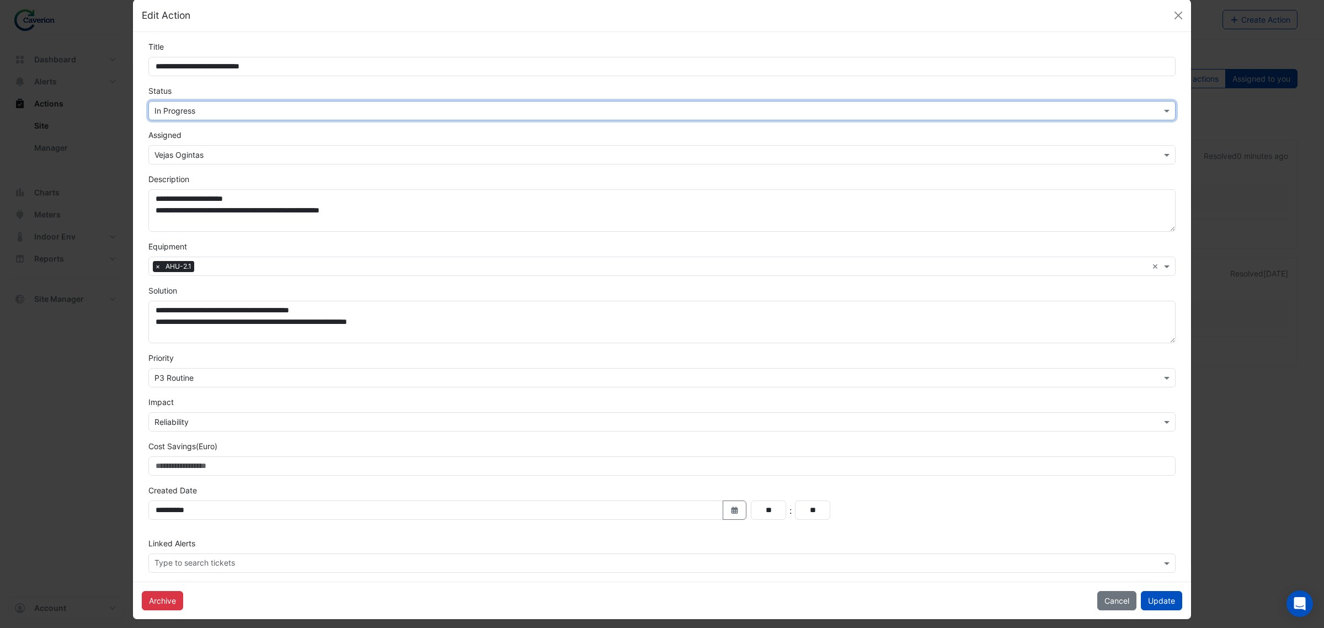
scroll to position [25, 0]
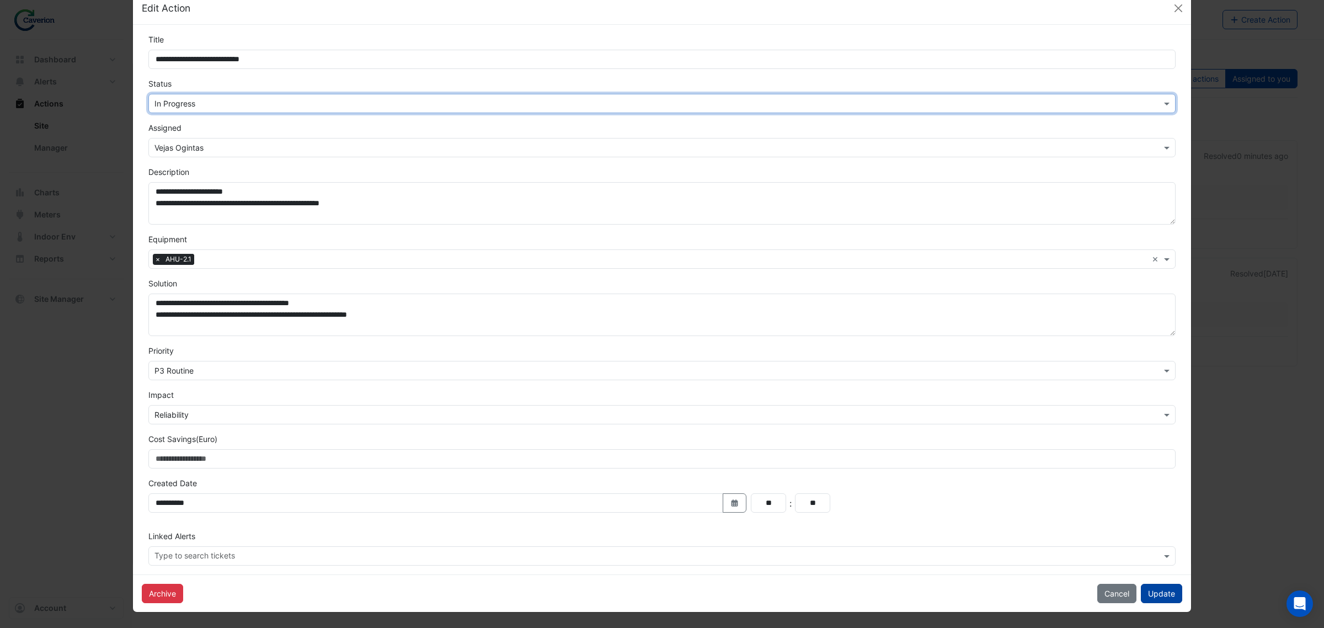
click at [1167, 597] on button "Update" at bounding box center [1161, 592] width 41 height 19
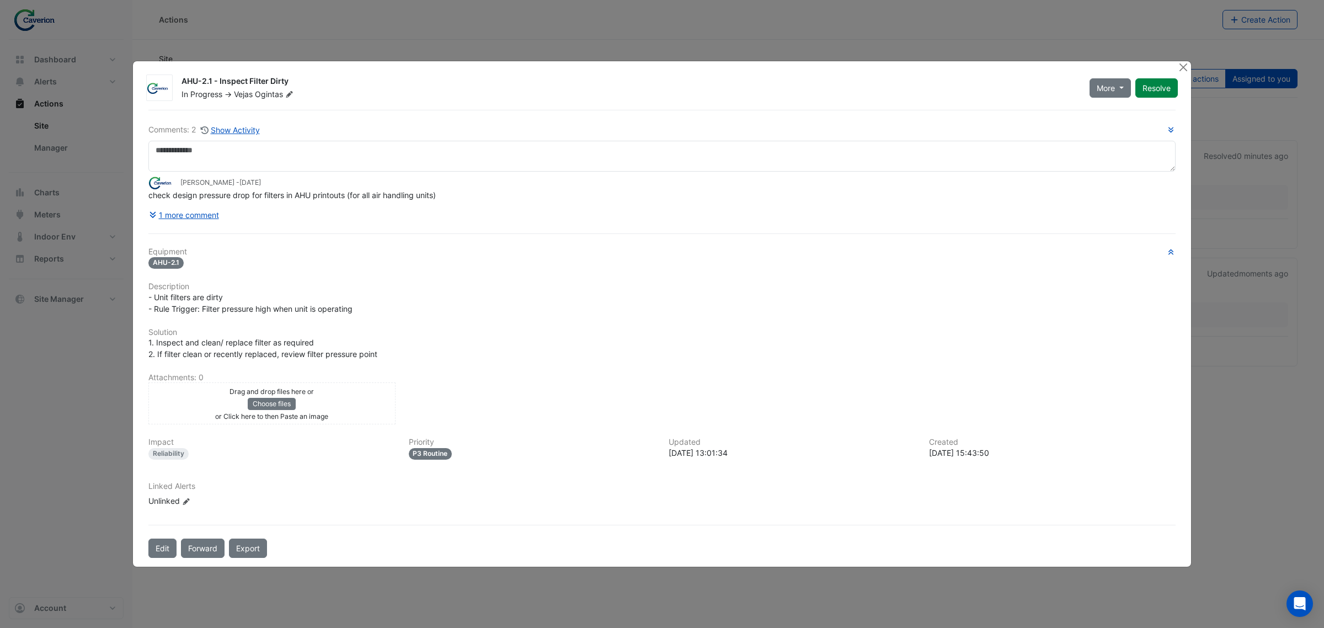
click at [24, 469] on ngb-modal-window "AHU-2.1 - Inspect Filter Dirty In Progress -> Vejas Ogintas More On Hold Not Do…" at bounding box center [662, 314] width 1324 height 628
click at [1181, 67] on button "Close" at bounding box center [1183, 67] width 12 height 12
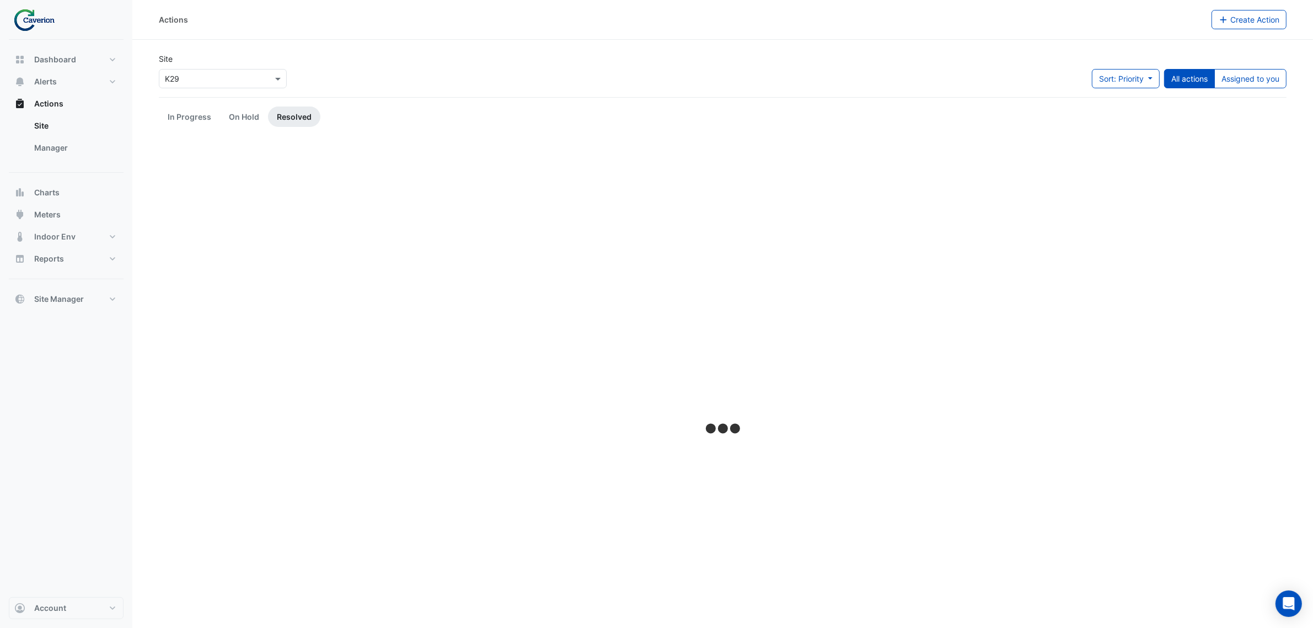
click at [270, 188] on div at bounding box center [723, 429] width 1128 height 579
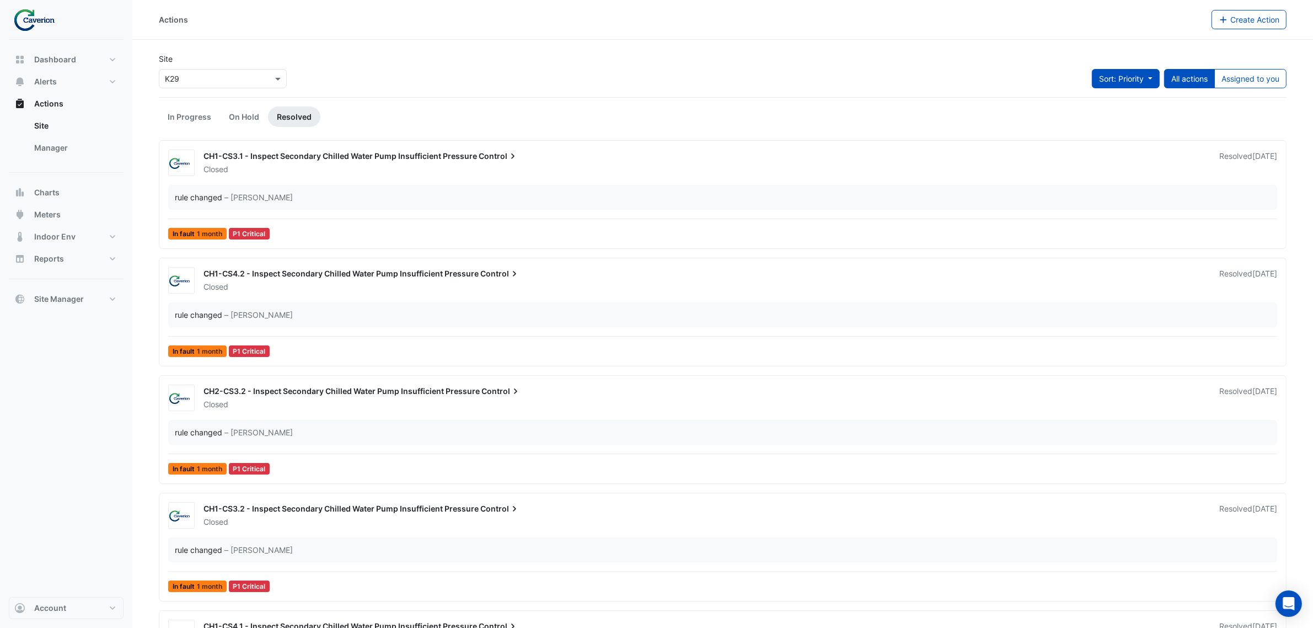
click at [1132, 74] on span "Sort: Priority" at bounding box center [1121, 78] width 45 height 9
click at [1125, 120] on li "Updated" at bounding box center [1113, 119] width 87 height 16
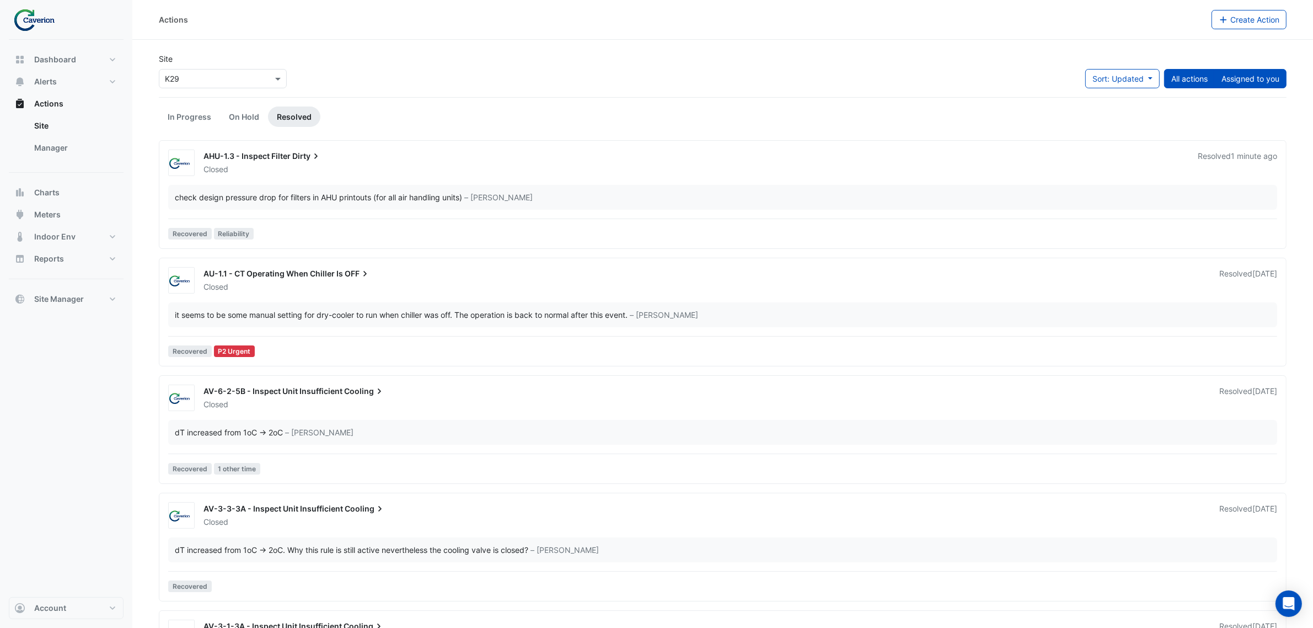
click at [1230, 73] on button "Assigned to you" at bounding box center [1250, 78] width 72 height 19
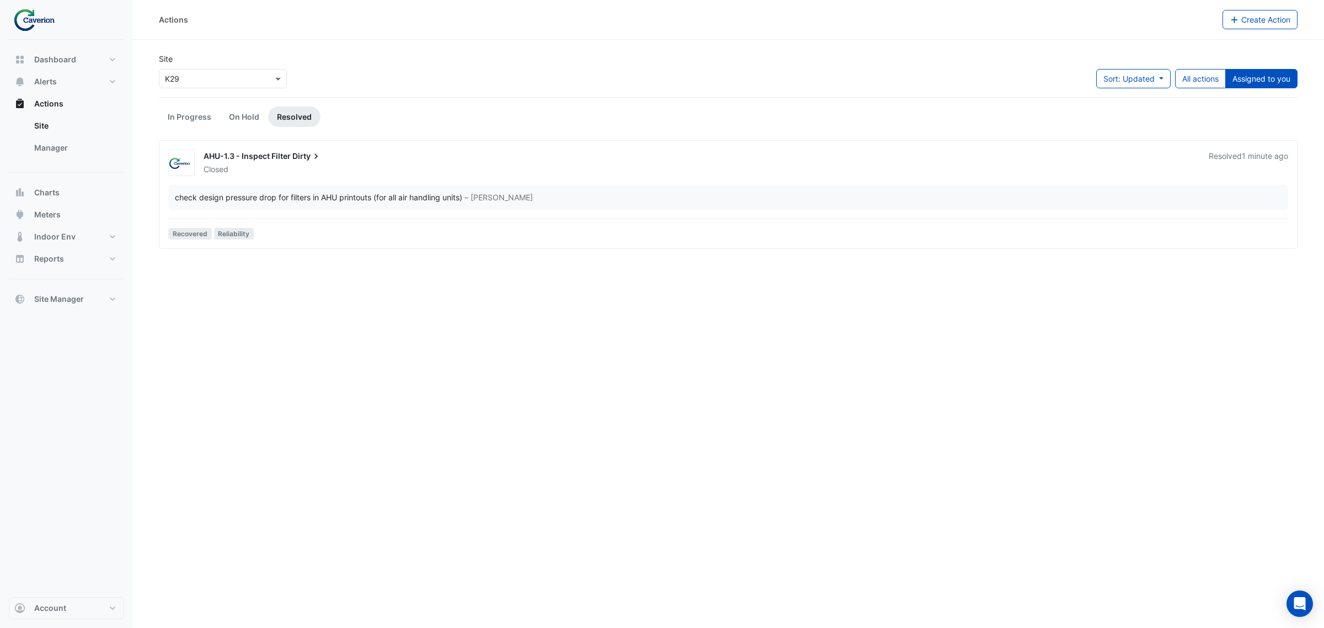
click at [426, 199] on div "check design pressure drop for filters in AHU printouts (for all air handling u…" at bounding box center [318, 197] width 287 height 12
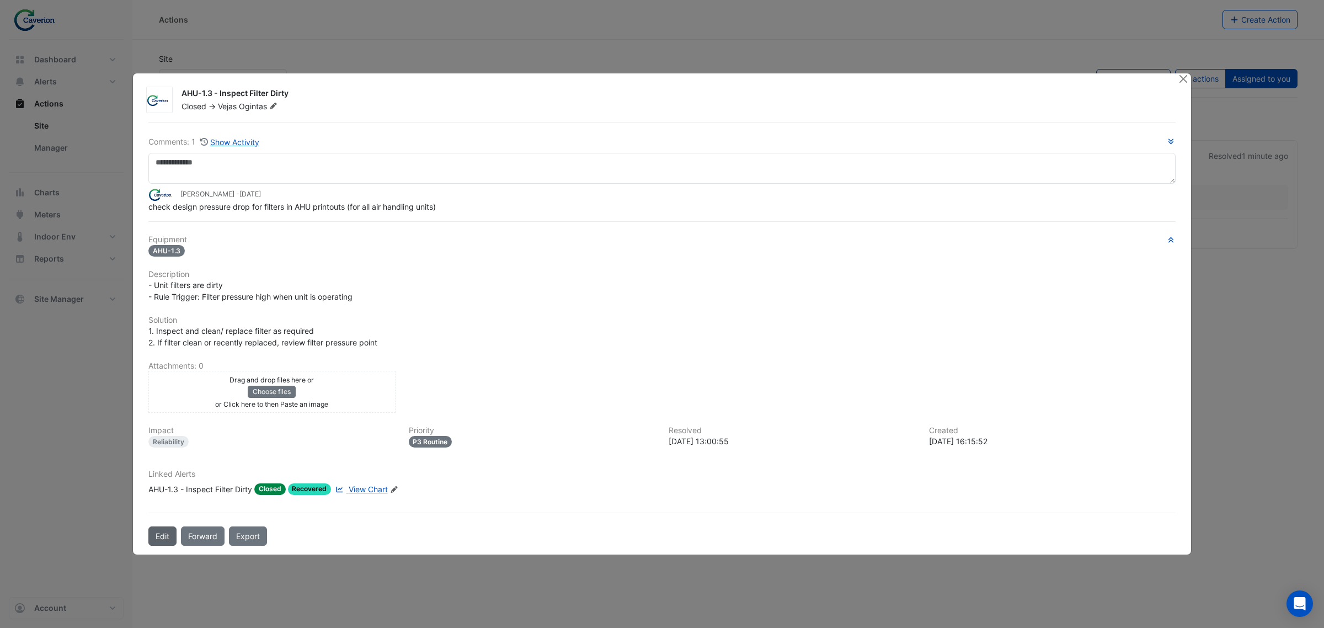
click at [161, 539] on button "Edit" at bounding box center [162, 535] width 28 height 19
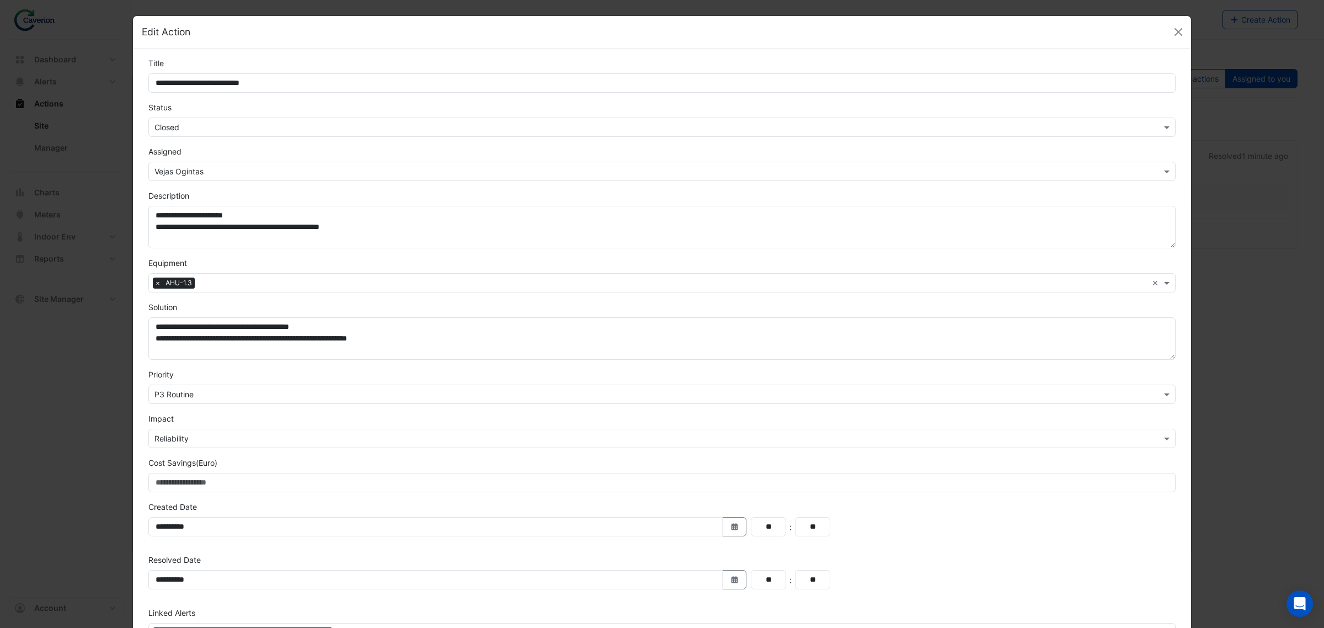
click at [166, 128] on input "text" at bounding box center [650, 128] width 993 height 12
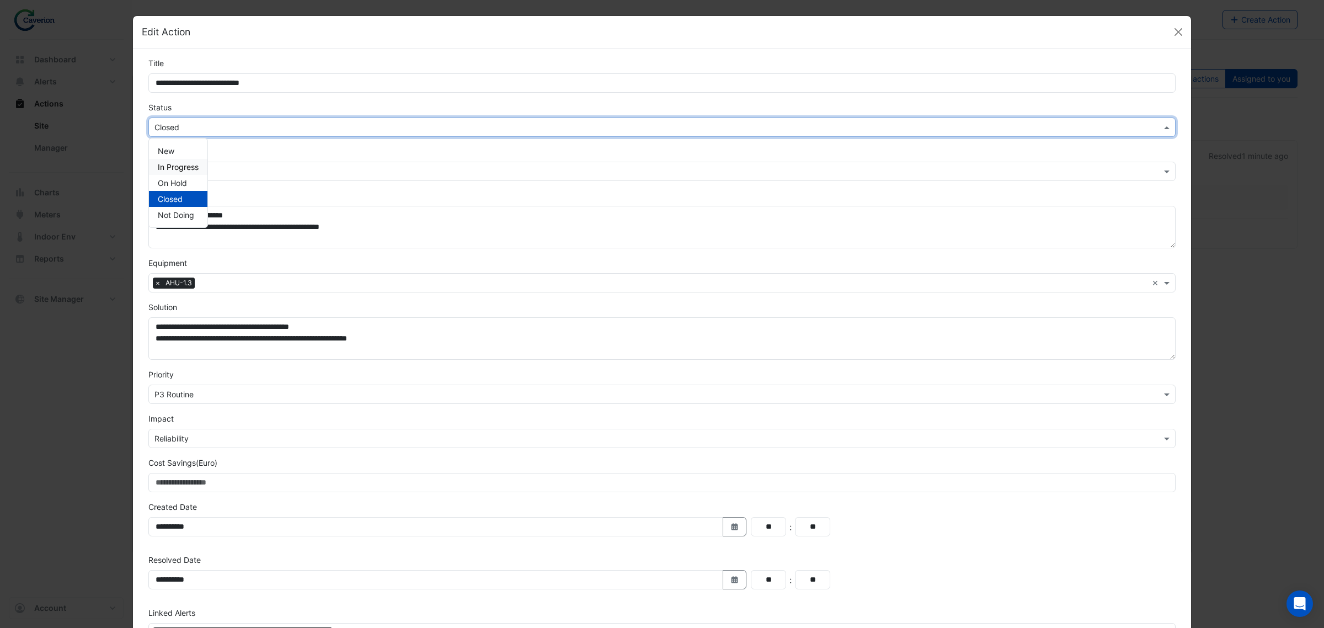
click at [174, 165] on span "In Progress" at bounding box center [178, 166] width 41 height 9
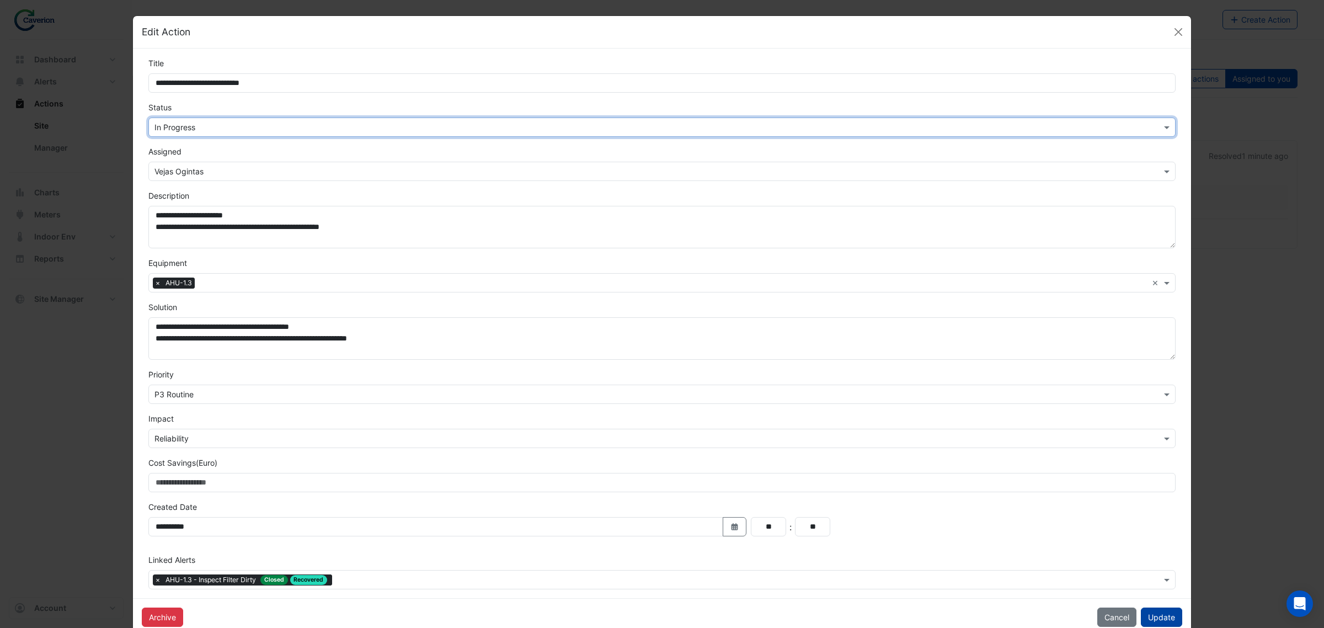
click at [1141, 618] on button "Update" at bounding box center [1161, 616] width 41 height 19
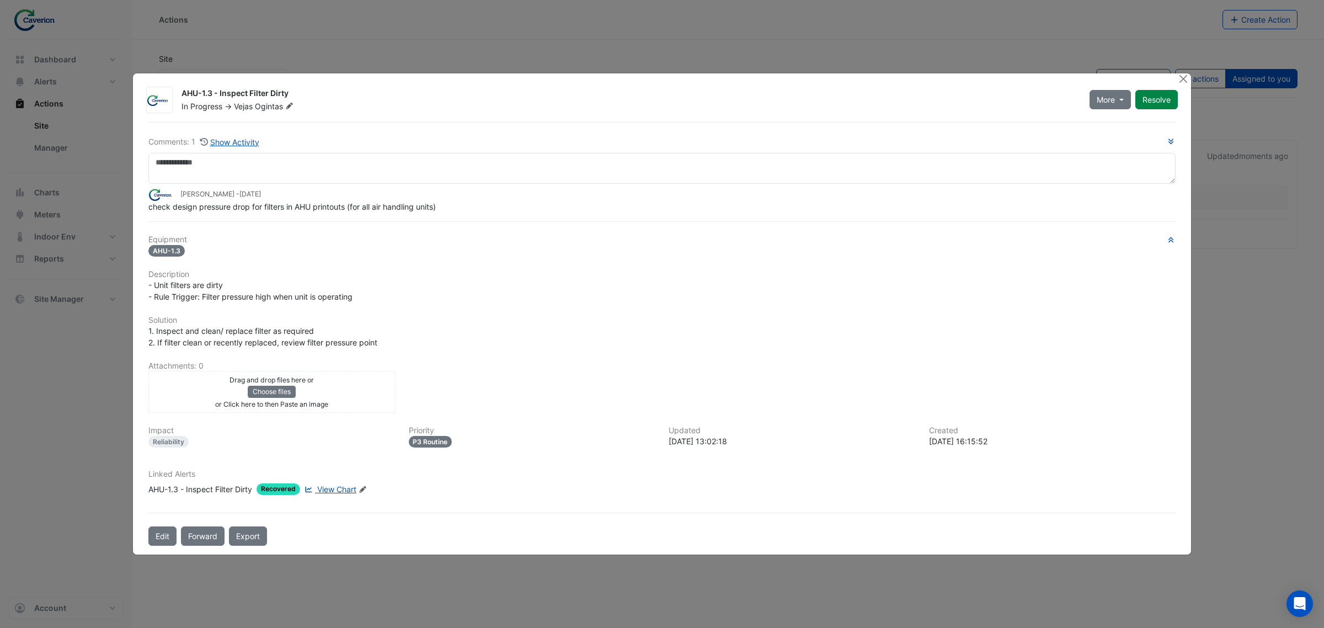
click at [1173, 81] on div "AHU-1.3 - Inspect Filter Dirty In Progress -> Vejas Ogintas More On Hold Not Do…" at bounding box center [662, 313] width 1058 height 481
click at [1175, 81] on div "AHU-1.3 - Inspect Filter Dirty In Progress -> Vejas Ogintas More On Hold Not Do…" at bounding box center [662, 313] width 1058 height 481
click at [1178, 83] on button "Close" at bounding box center [1183, 79] width 12 height 12
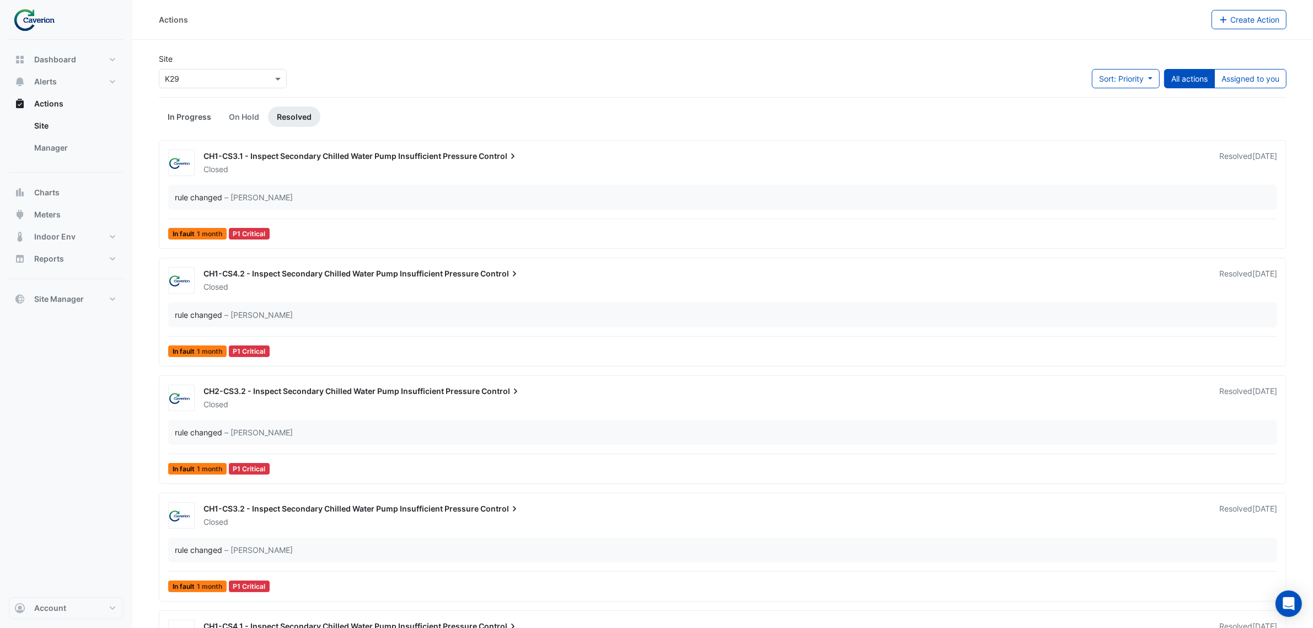
click at [183, 119] on link "In Progress" at bounding box center [189, 116] width 61 height 20
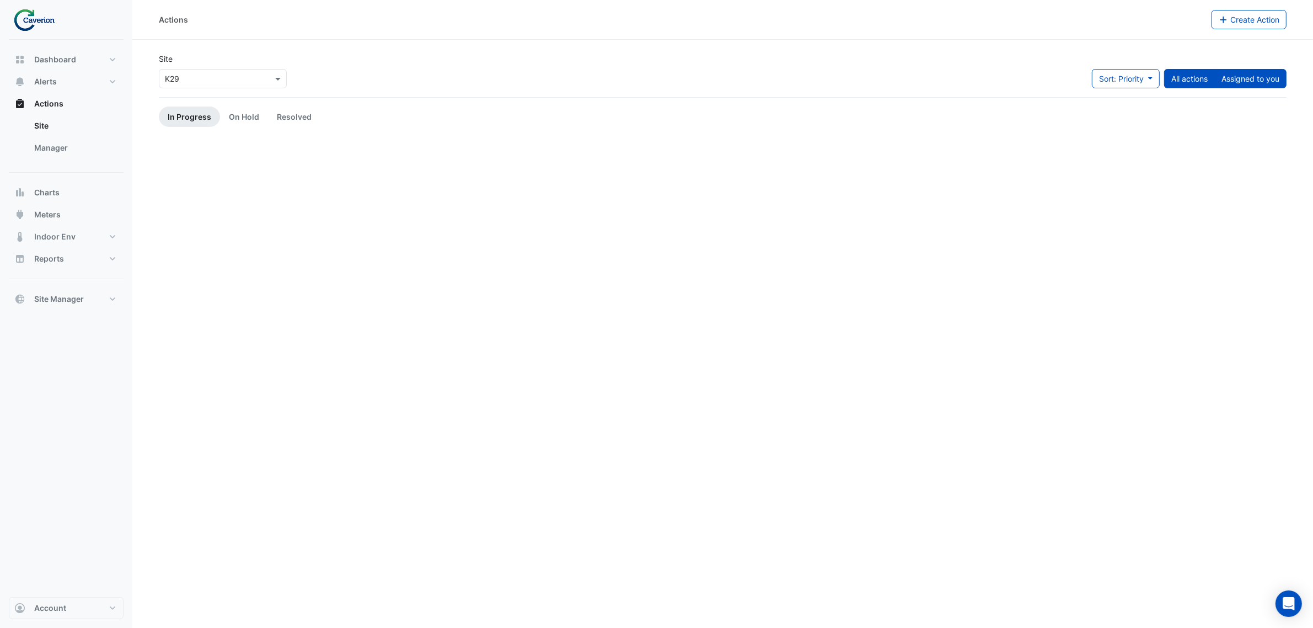
click at [1236, 81] on button "Assigned to you" at bounding box center [1250, 78] width 72 height 19
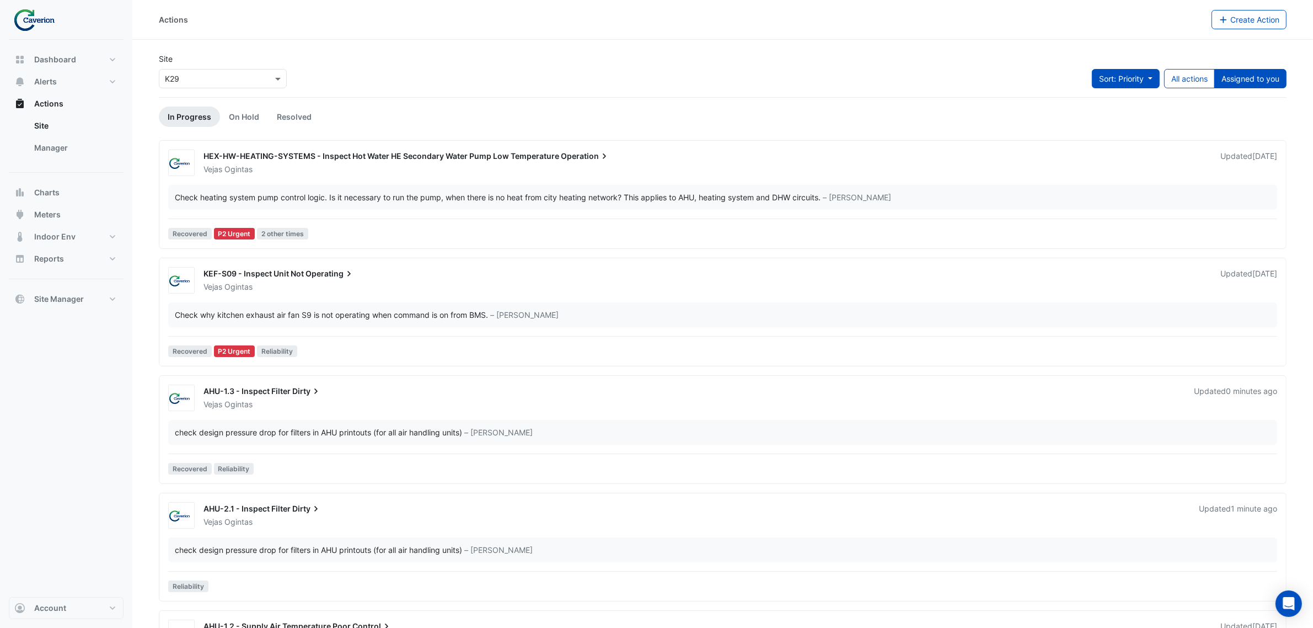
click at [1139, 77] on span "Sort: Priority" at bounding box center [1121, 78] width 45 height 9
click at [1134, 74] on span "Sort: Priority" at bounding box center [1121, 78] width 45 height 9
click at [1110, 112] on li "Updated" at bounding box center [1113, 119] width 87 height 16
